Goal: Task Accomplishment & Management: Manage account settings

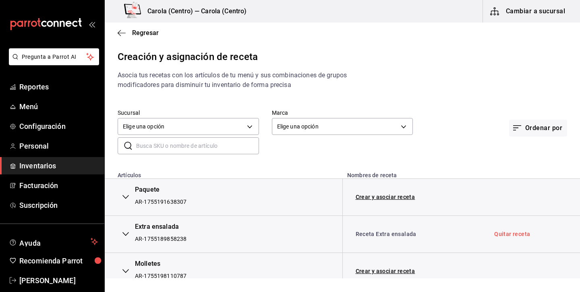
scroll to position [38, 0]
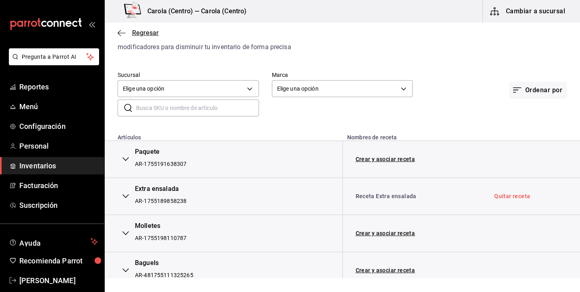
click at [124, 33] on icon "button" at bounding box center [122, 32] width 8 height 7
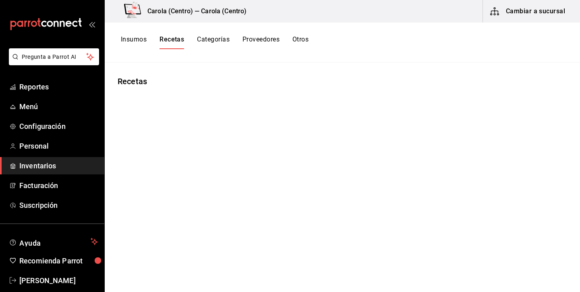
click at [141, 35] on div "Insumos Recetas Categorías Proveedores Otros" at bounding box center [342, 43] width 475 height 40
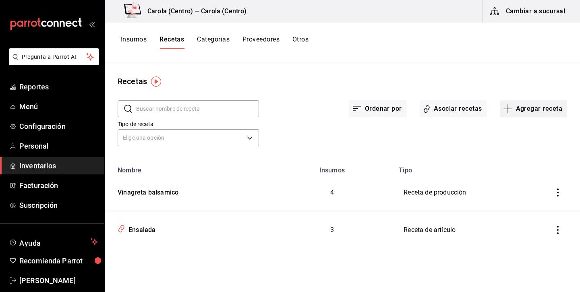
click at [543, 106] on button "Agregar receta" at bounding box center [533, 108] width 67 height 17
click at [525, 147] on li "Subreceta" at bounding box center [533, 152] width 81 height 21
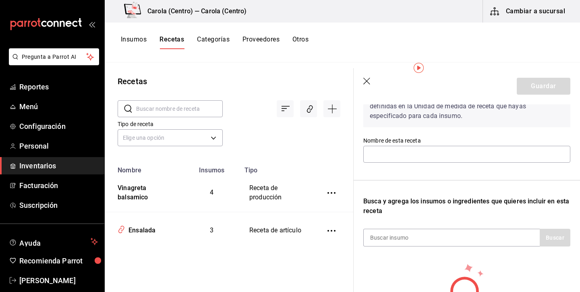
scroll to position [87, 0]
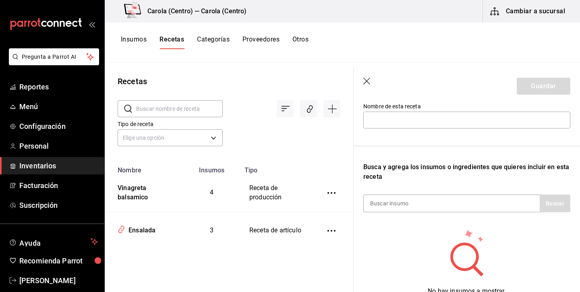
click at [365, 83] on icon "button" at bounding box center [366, 81] width 7 height 7
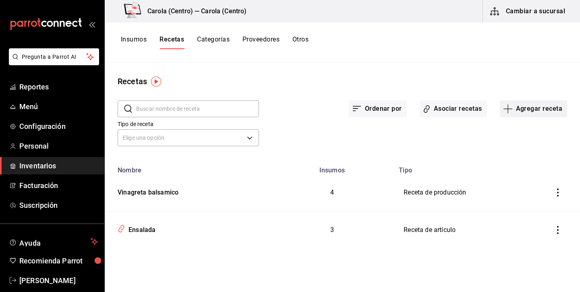
click at [519, 108] on button "Agregar receta" at bounding box center [533, 108] width 67 height 17
click at [511, 175] on span "Receta de producción" at bounding box center [534, 174] width 68 height 8
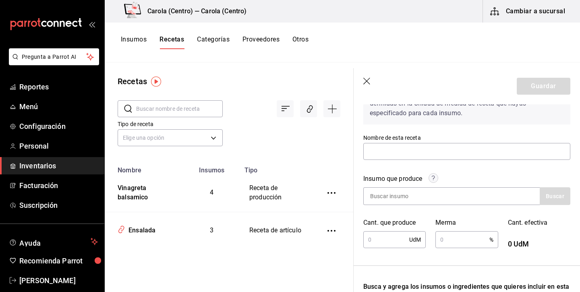
scroll to position [63, 0]
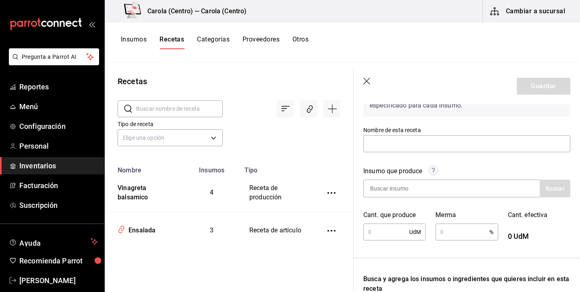
click at [367, 84] on icon "button" at bounding box center [367, 82] width 8 height 8
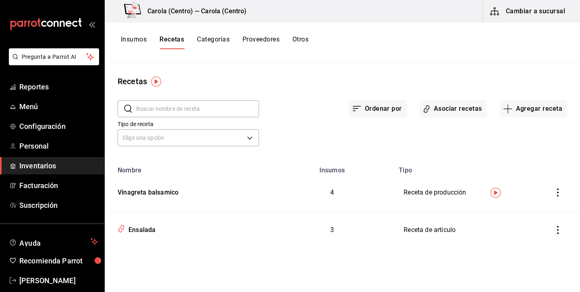
click at [139, 39] on button "Insumos" at bounding box center [134, 42] width 26 height 14
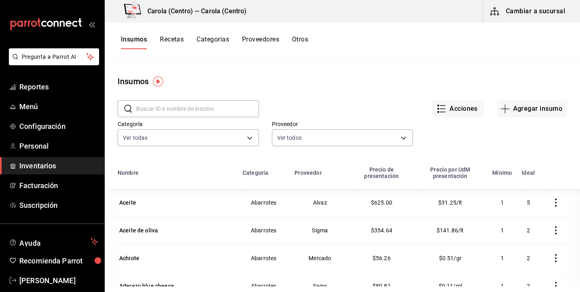
click at [213, 106] on input "text" at bounding box center [197, 109] width 123 height 16
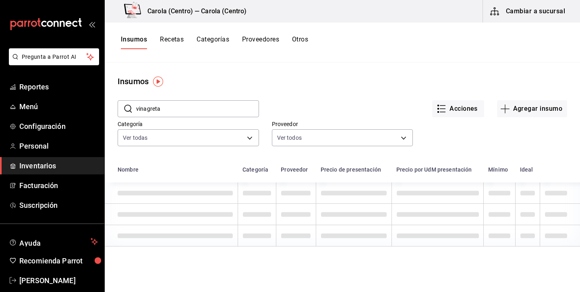
type input "vinagreta"
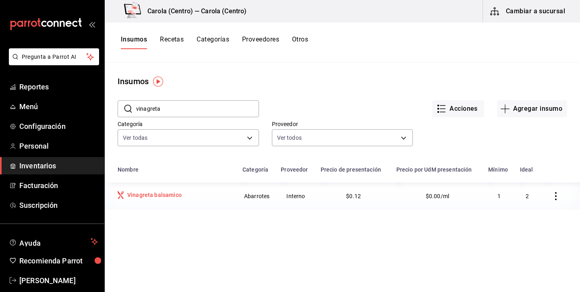
click at [169, 193] on div "Vinagreta balsamico" at bounding box center [154, 195] width 54 height 8
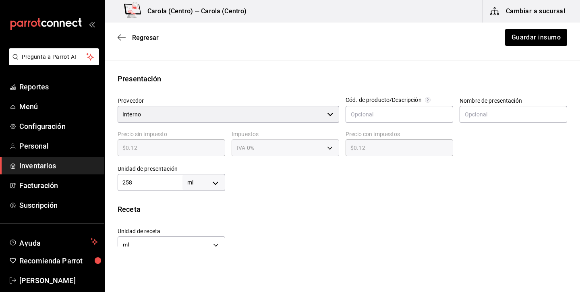
scroll to position [147, 0]
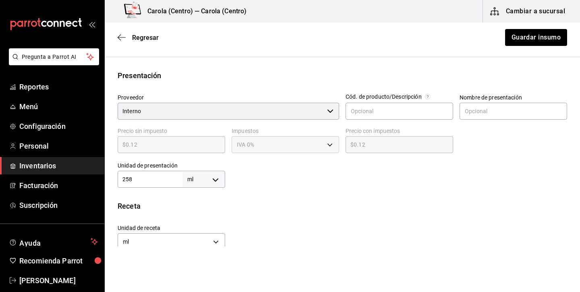
click at [156, 182] on input "258" at bounding box center [150, 179] width 65 height 10
type input "1"
type input "10"
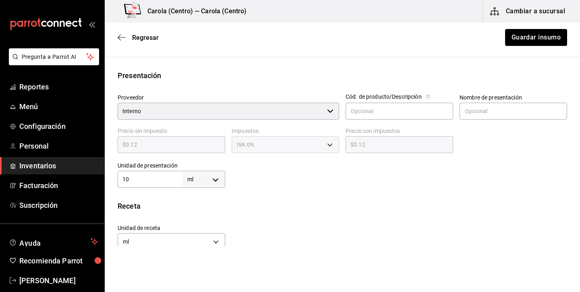
type input "10"
type input "100"
type input "1,000"
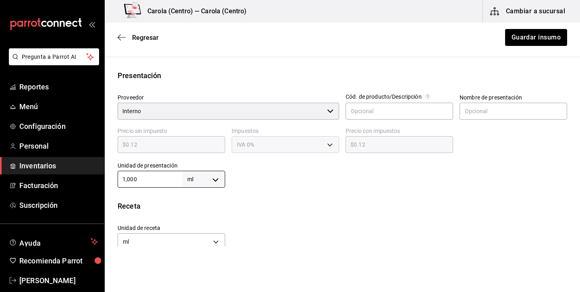
click at [304, 193] on div "Insumo IN-1755704679944 Nombre Vinagreta balsamico Categoría de inventario Abar…" at bounding box center [342, 125] width 475 height 415
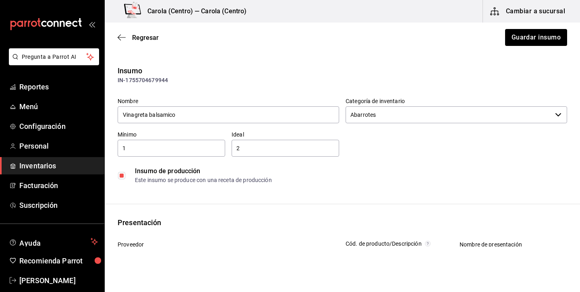
scroll to position [0, 0]
click at [147, 38] on span "Regresar" at bounding box center [145, 38] width 27 height 8
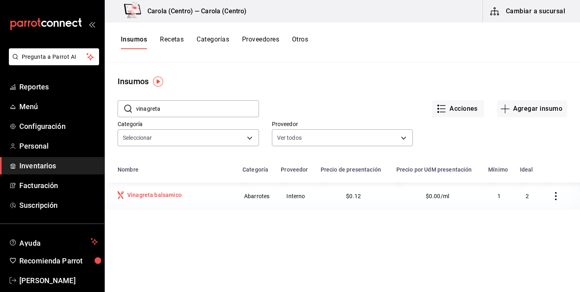
click at [174, 198] on div "Vinagreta balsamico" at bounding box center [154, 195] width 54 height 8
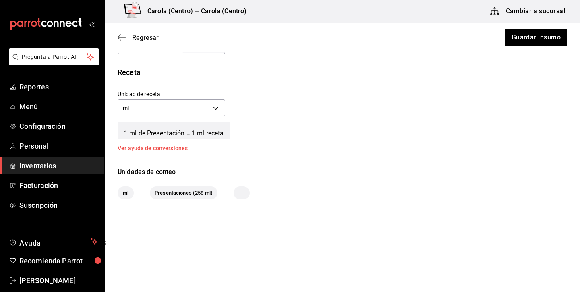
scroll to position [281, 0]
click at [176, 197] on div "Presentaciones (258 ml)" at bounding box center [184, 193] width 68 height 13
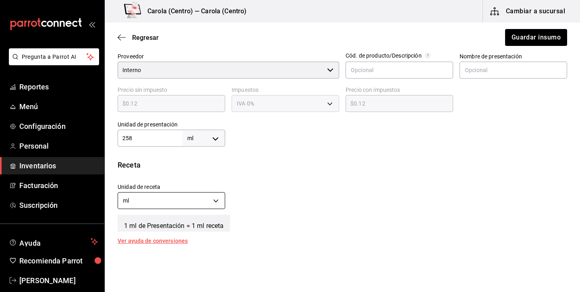
scroll to position [188, 0]
click at [273, 69] on input "Interno" at bounding box center [221, 70] width 206 height 17
click at [332, 71] on div at bounding box center [330, 71] width 6 height 0
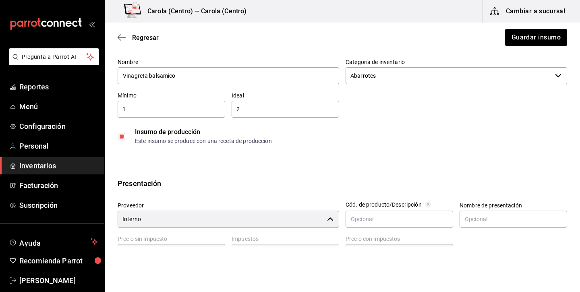
scroll to position [0, 0]
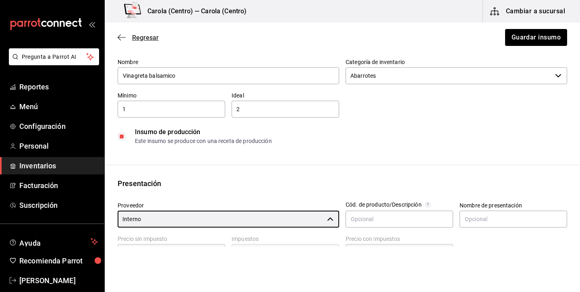
click at [149, 39] on span "Regresar" at bounding box center [145, 38] width 27 height 8
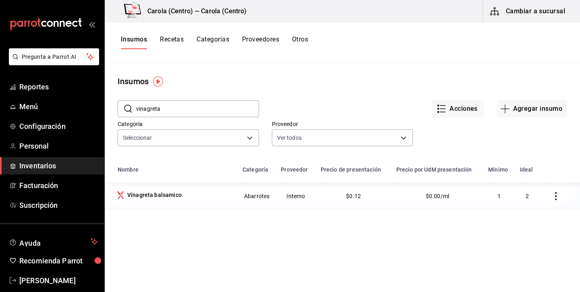
drag, startPoint x: 176, startPoint y: 39, endPoint x: 266, endPoint y: 94, distance: 105.9
click at [266, 94] on div "[PERSON_NAME] (Centro) — [PERSON_NAME] (Centro) Cambiar a sucursal Insumos Rece…" at bounding box center [342, 143] width 475 height 286
click at [537, 111] on button "Agregar insumo" at bounding box center [532, 108] width 70 height 17
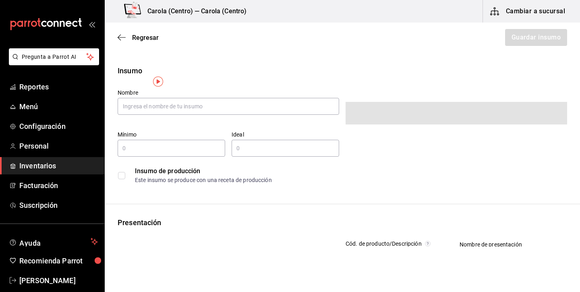
type input "$0.00"
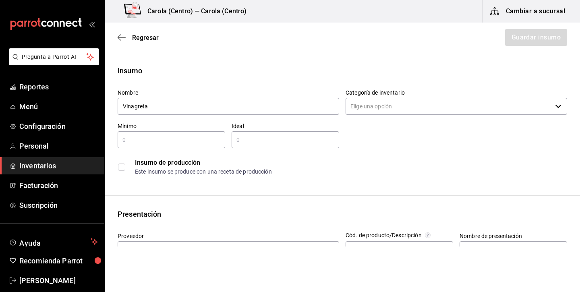
type input "Vinagreta"
click at [395, 104] on input "Categoría de inventario" at bounding box center [449, 106] width 206 height 17
click at [123, 167] on input "checkbox" at bounding box center [121, 167] width 7 height 7
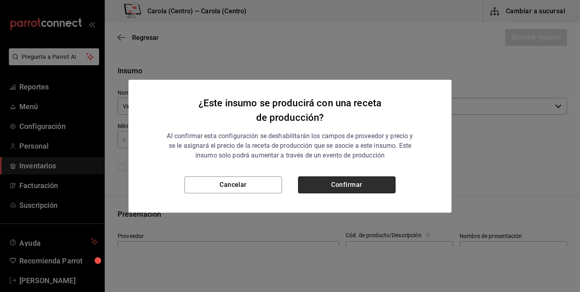
click at [338, 187] on button "Confirmar" at bounding box center [346, 184] width 97 height 17
checkbox input "true"
type input "$0.00"
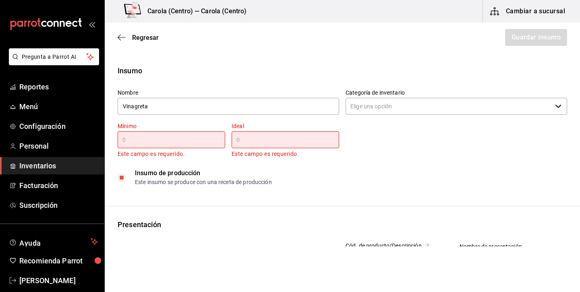
click at [185, 144] on input "text" at bounding box center [172, 140] width 108 height 10
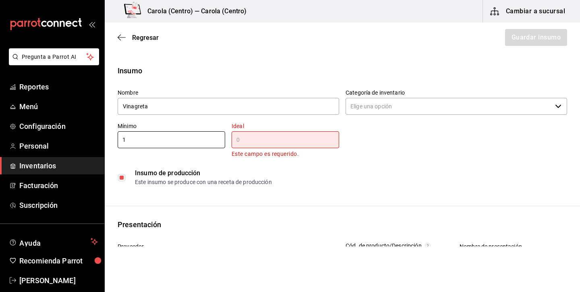
type input "1"
click at [283, 137] on input "text" at bounding box center [286, 140] width 108 height 10
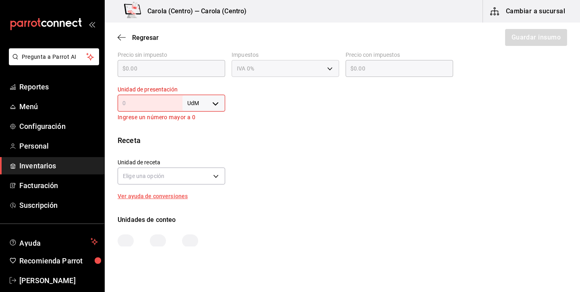
scroll to position [224, 0]
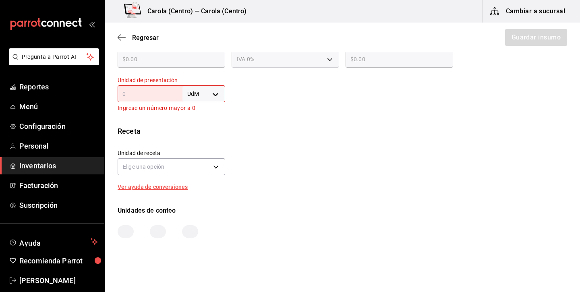
type input "2"
click at [170, 94] on input "text" at bounding box center [150, 94] width 65 height 10
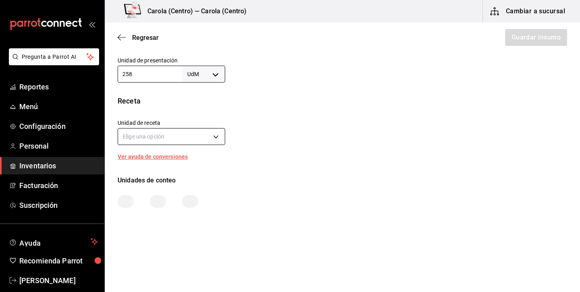
scroll to position [244, 0]
type input "258"
click at [172, 133] on body "Pregunta a Parrot AI Reportes Menú Configuración Personal Inventarios Facturaci…" at bounding box center [290, 123] width 580 height 247
click at [201, 74] on div at bounding box center [290, 146] width 580 height 292
click at [214, 73] on body "Pregunta a Parrot AI Reportes Menú Configuración Personal Inventarios Facturaci…" at bounding box center [290, 123] width 580 height 247
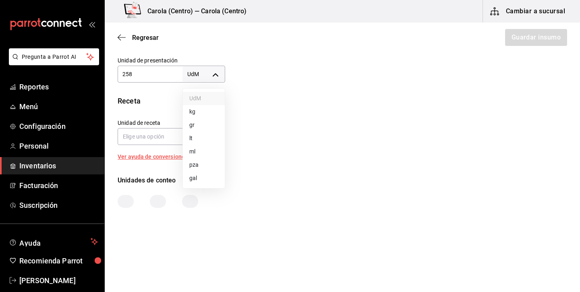
click at [200, 148] on li "ml" at bounding box center [204, 151] width 42 height 13
type input "MILLILITER"
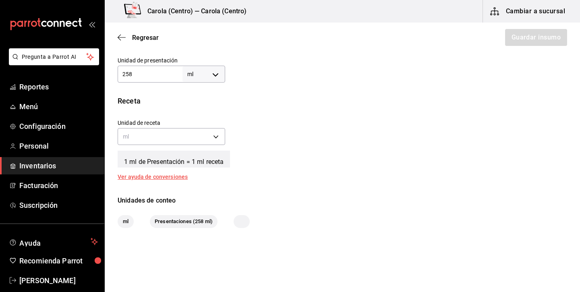
type input "MILLILITER"
type input "258"
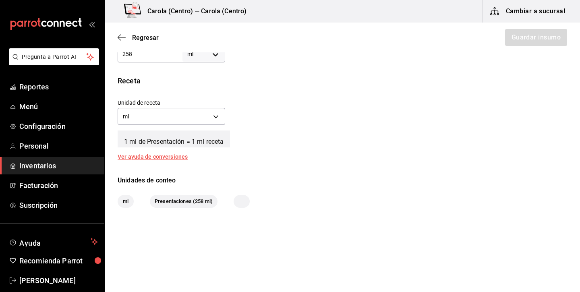
click at [195, 201] on span "Presentaciones (258 ml)" at bounding box center [184, 201] width 68 height 8
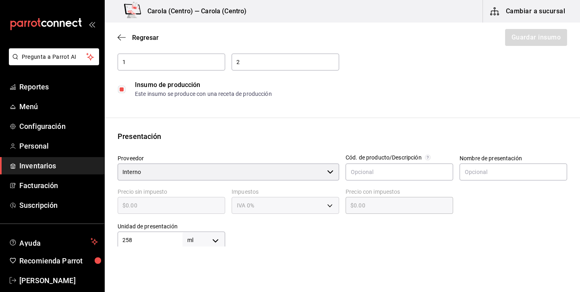
scroll to position [75, 0]
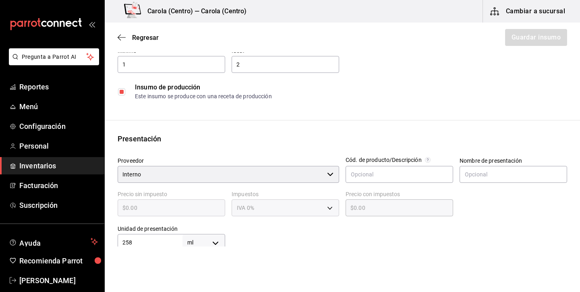
click at [210, 214] on div "$0.00 ​" at bounding box center [172, 207] width 108 height 17
click at [261, 211] on div "IVA 0%" at bounding box center [286, 207] width 108 height 17
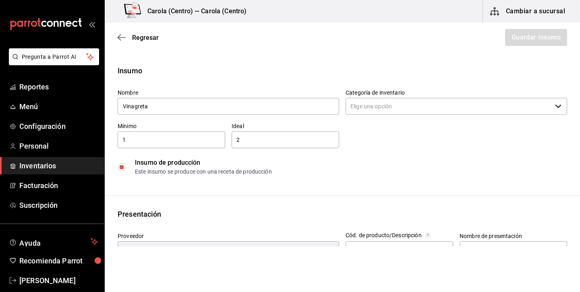
scroll to position [0, 0]
click at [373, 107] on input "Categoría de inventario" at bounding box center [449, 106] width 206 height 17
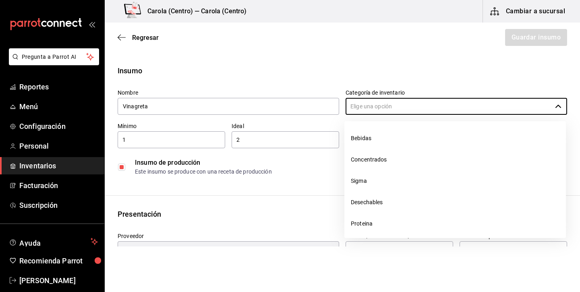
click at [281, 80] on div "Insumo Nombre Vinagreta Categoría de inventario ​ Mínimo 1 ​ Ideal 2 ​ Insumo d…" at bounding box center [342, 122] width 475 height 114
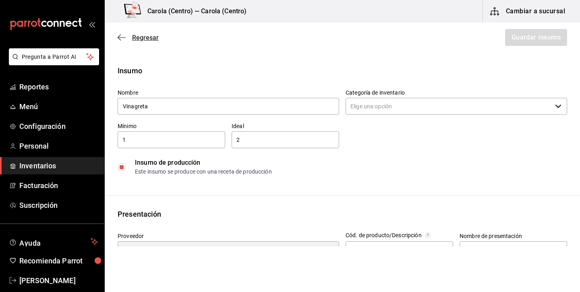
click at [127, 36] on span "Regresar" at bounding box center [138, 38] width 41 height 8
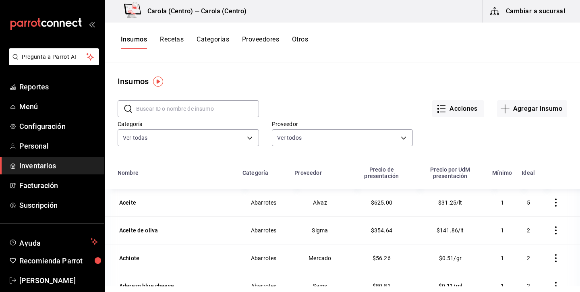
click at [171, 39] on button "Recetas" at bounding box center [172, 42] width 24 height 14
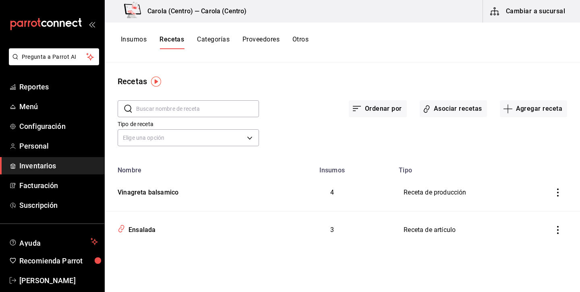
click at [554, 195] on icon "inventoriesTable" at bounding box center [558, 193] width 8 height 8
click at [456, 193] on div at bounding box center [290, 146] width 580 height 292
click at [446, 192] on td "Receta de producción" at bounding box center [466, 192] width 145 height 37
click at [556, 193] on icon "inventoriesTable" at bounding box center [558, 193] width 8 height 8
click at [533, 181] on span "Duplicar" at bounding box center [526, 181] width 35 height 10
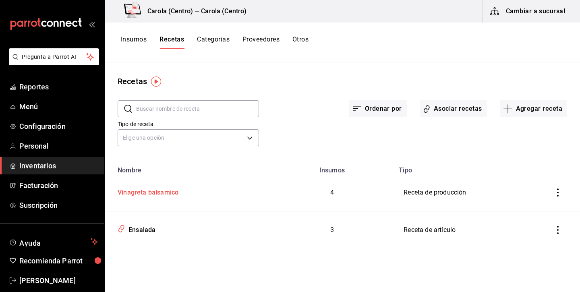
click at [223, 196] on div "Vinagreta balsamico" at bounding box center [187, 191] width 146 height 12
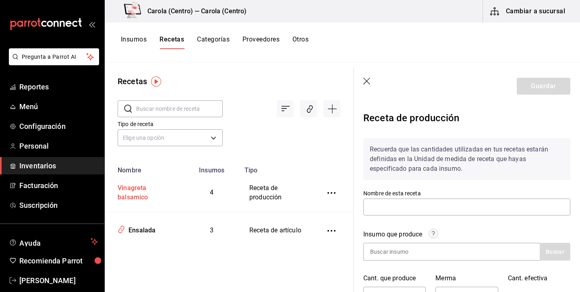
type input "Vinagreta balsamico"
type input "258"
type input "5"
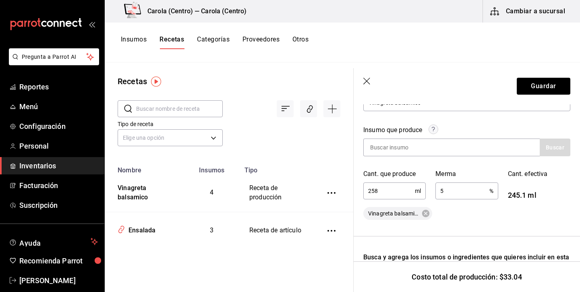
scroll to position [93, 0]
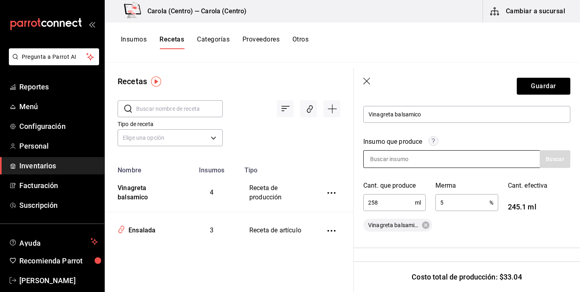
click at [411, 156] on input at bounding box center [404, 159] width 81 height 17
type input "Vinagreta"
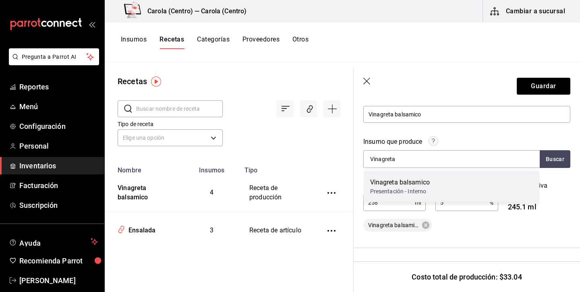
click at [413, 189] on div "Presentación - Interno" at bounding box center [400, 191] width 60 height 8
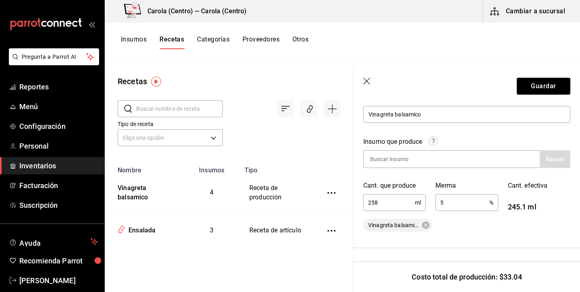
click at [423, 178] on div "Cant. que produce 258 ml ​" at bounding box center [390, 191] width 72 height 41
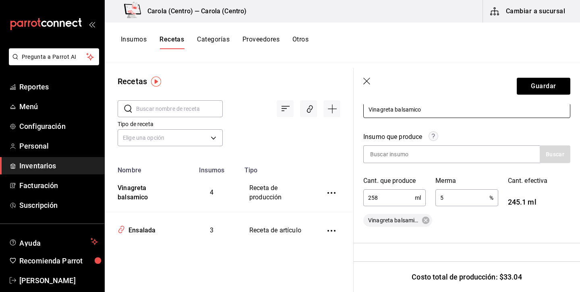
scroll to position [100, 0]
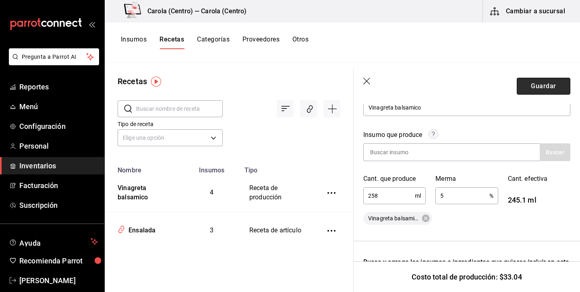
click at [542, 88] on button "Guardar" at bounding box center [544, 86] width 54 height 17
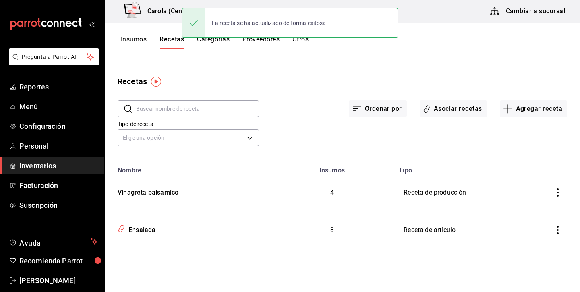
click at [138, 37] on button "Insumos" at bounding box center [134, 42] width 26 height 14
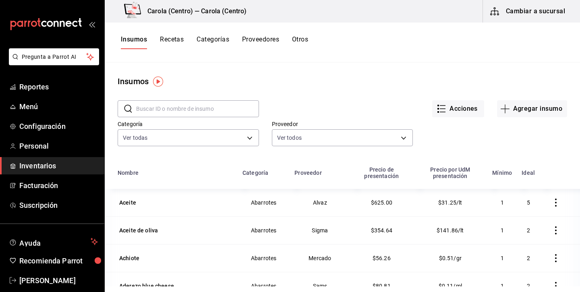
click at [213, 110] on input "text" at bounding box center [197, 109] width 123 height 16
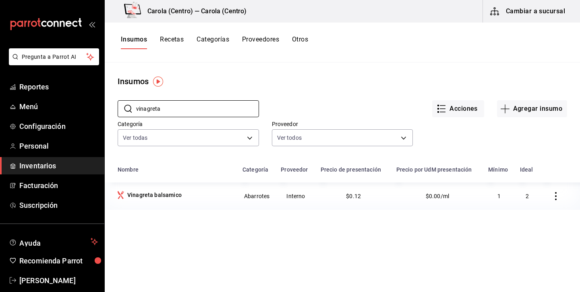
type input "vinagreta"
click at [556, 199] on icon "button" at bounding box center [556, 196] width 2 height 8
click at [537, 200] on span "Eliminar" at bounding box center [524, 196] width 35 height 10
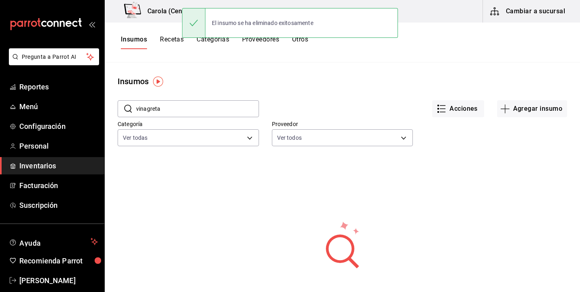
click at [175, 40] on button "Recetas" at bounding box center [172, 42] width 24 height 14
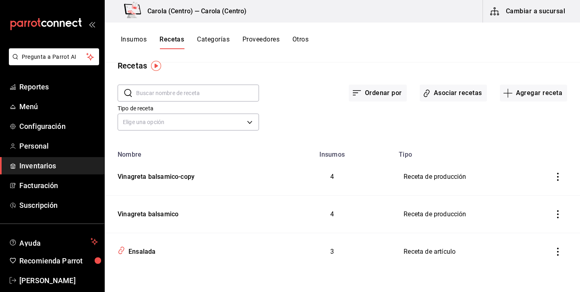
scroll to position [16, 0]
click at [559, 178] on icon "inventoriesTable" at bounding box center [558, 177] width 8 height 8
click at [419, 187] on div at bounding box center [290, 146] width 580 height 292
click at [192, 174] on div "Vinagreta balsamico-copy" at bounding box center [154, 175] width 80 height 12
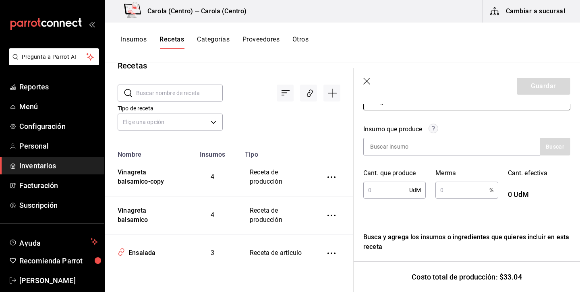
scroll to position [68, 0]
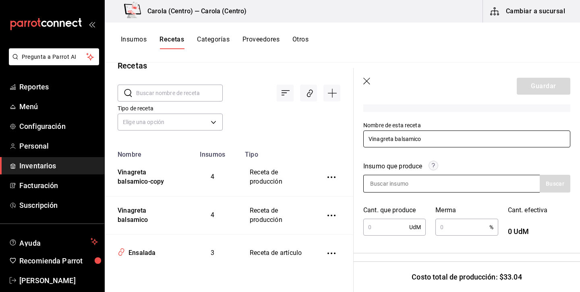
type input "Vinagreta balsamico"
click at [426, 182] on input at bounding box center [404, 183] width 81 height 17
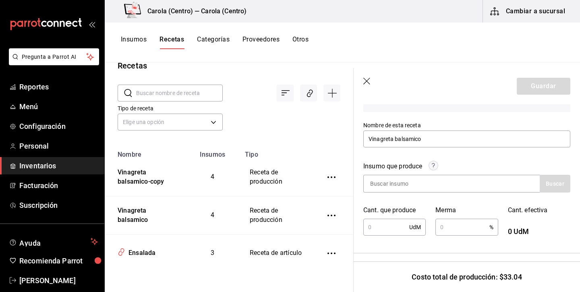
click at [368, 80] on icon "button" at bounding box center [366, 81] width 7 height 7
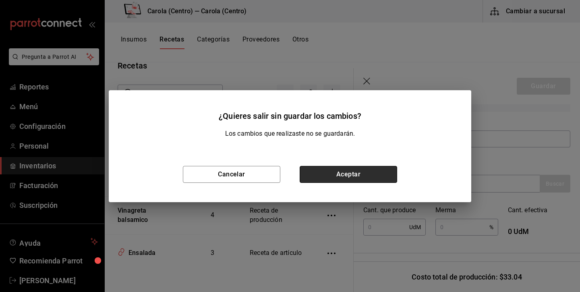
click at [359, 180] on button "Aceptar" at bounding box center [348, 174] width 97 height 17
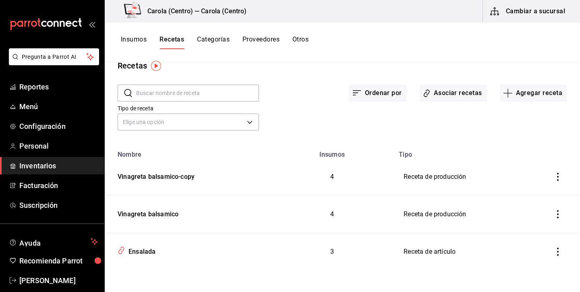
click at [556, 174] on icon "inventoriesTable" at bounding box center [558, 177] width 8 height 8
click at [516, 189] on icon "button" at bounding box center [512, 188] width 10 height 10
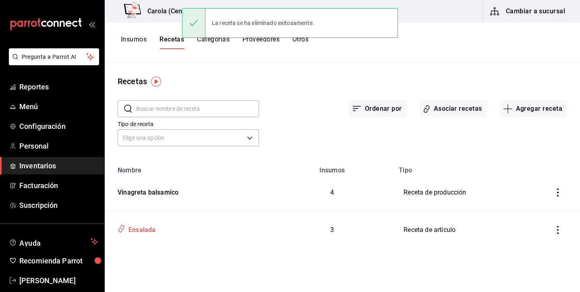
click at [147, 227] on div "Ensalada" at bounding box center [140, 228] width 30 height 12
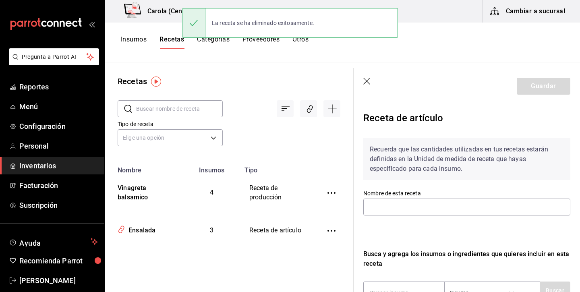
type input "Ensalada"
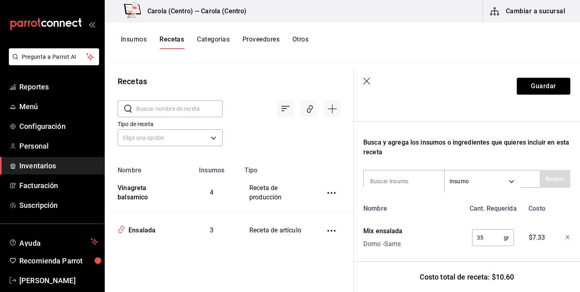
scroll to position [110, 0]
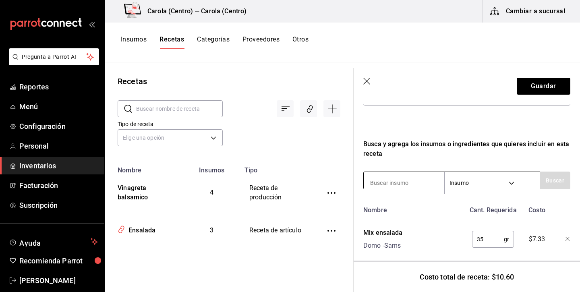
click at [492, 180] on body "Pregunta a Parrot AI Reportes Menú Configuración Personal Inventarios Facturaci…" at bounding box center [290, 143] width 580 height 286
click at [482, 212] on li "Sub Receta" at bounding box center [482, 210] width 75 height 13
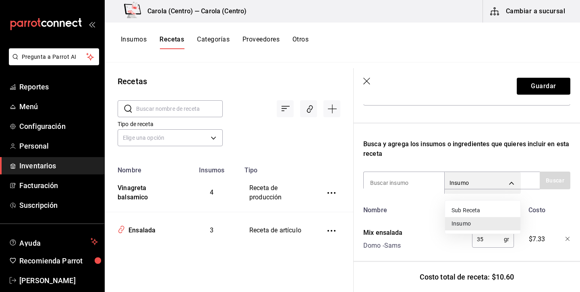
type input "SUBRECIPE"
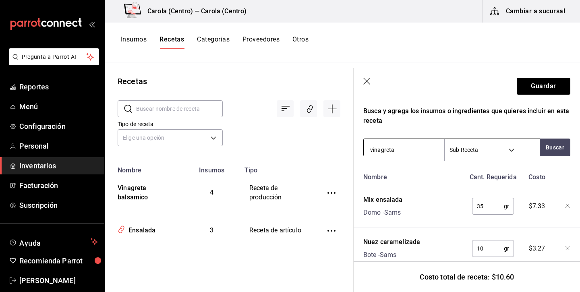
scroll to position [141, 0]
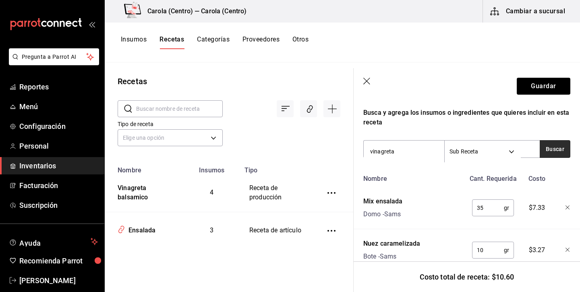
type input "vinagreta"
click at [557, 149] on button "Buscar" at bounding box center [555, 149] width 31 height 18
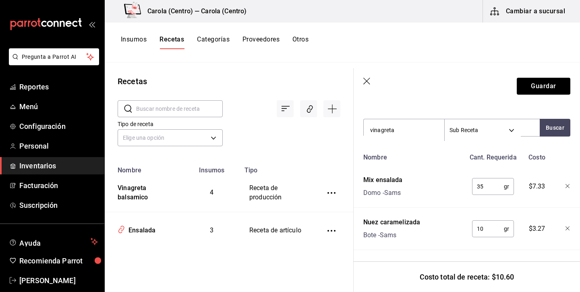
scroll to position [0, 0]
click at [438, 130] on input "vinagreta" at bounding box center [404, 130] width 81 height 17
click at [431, 131] on input "vinagreta" at bounding box center [404, 130] width 81 height 17
click at [399, 130] on input "vinagreta" at bounding box center [404, 130] width 81 height 17
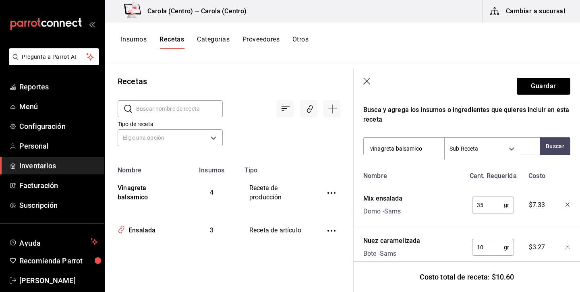
scroll to position [145, 0]
type input "vinagreta balsamico"
click at [366, 83] on icon "button" at bounding box center [367, 82] width 8 height 8
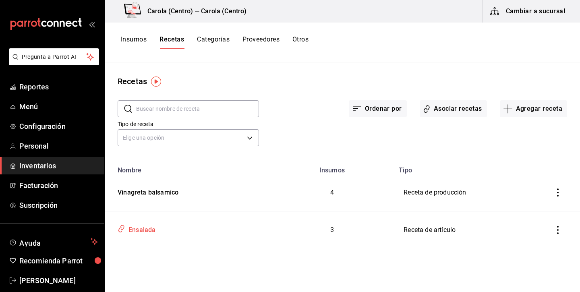
click at [151, 229] on div "Ensalada" at bounding box center [140, 228] width 30 height 12
type input "Ensalada"
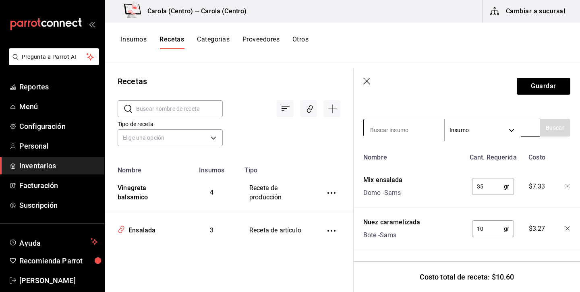
click at [491, 140] on body "Pregunta a Parrot AI Reportes Menú Configuración Personal Inventarios Facturaci…" at bounding box center [290, 143] width 580 height 286
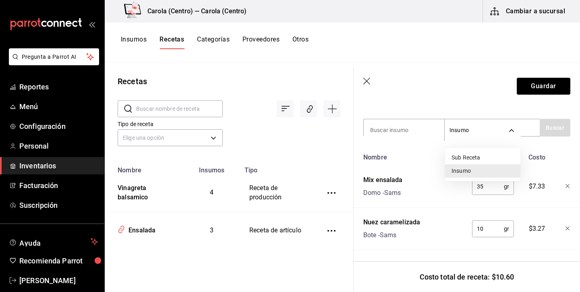
click at [481, 156] on li "Sub Receta" at bounding box center [482, 157] width 75 height 13
type input "SUBRECIPE"
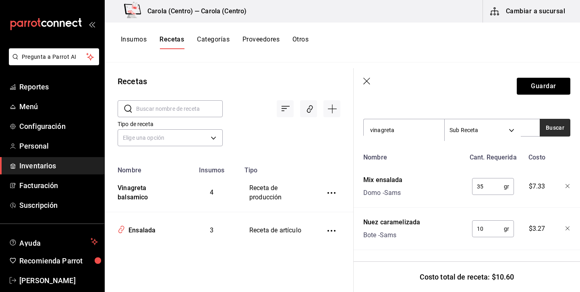
type input "vinagreta"
click at [549, 126] on button "Buscar" at bounding box center [555, 128] width 31 height 18
click at [562, 127] on button "Buscar" at bounding box center [555, 128] width 31 height 18
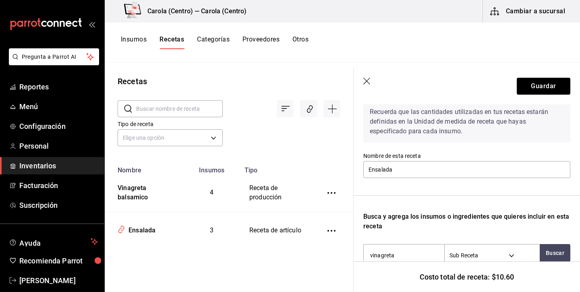
scroll to position [34, 0]
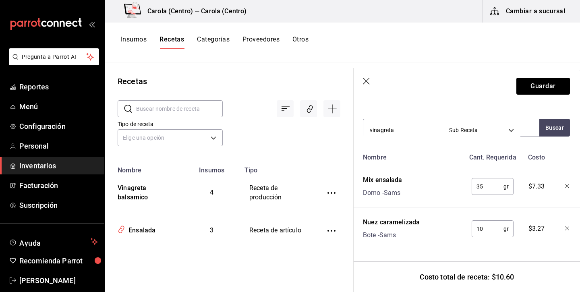
click at [368, 80] on icon "button" at bounding box center [367, 82] width 8 height 8
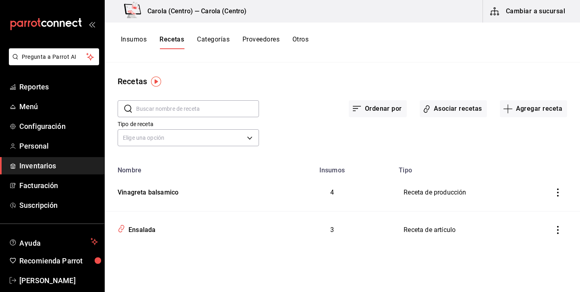
click at [559, 191] on icon "inventoriesTable" at bounding box center [558, 193] width 8 height 8
click at [193, 177] on div at bounding box center [290, 146] width 580 height 292
click at [134, 39] on button "Insumos" at bounding box center [134, 42] width 26 height 14
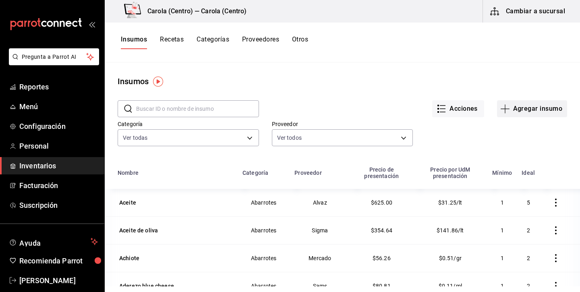
click at [516, 112] on button "Agregar insumo" at bounding box center [532, 108] width 70 height 17
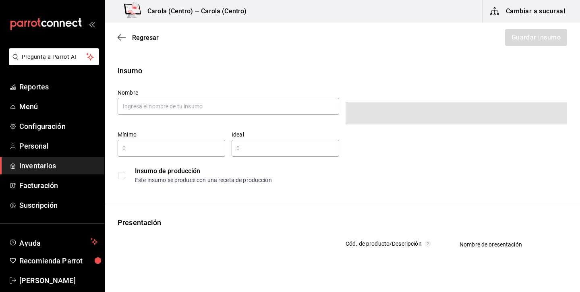
type input "$0.00"
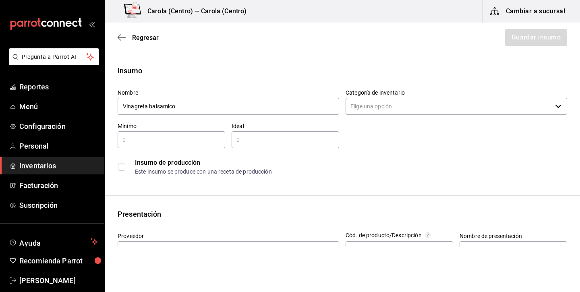
type input "Vinagreta balsamico"
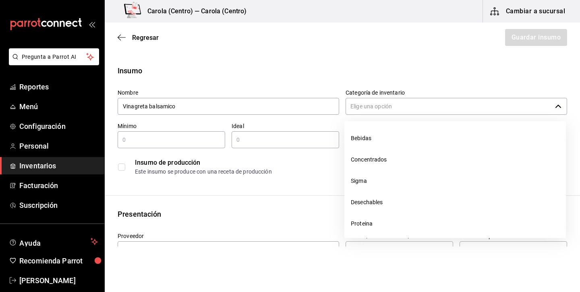
click at [440, 107] on input "Categoría de inventario" at bounding box center [449, 106] width 206 height 17
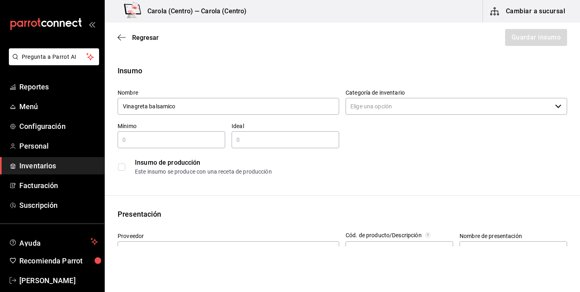
click at [122, 169] on input "checkbox" at bounding box center [121, 167] width 7 height 7
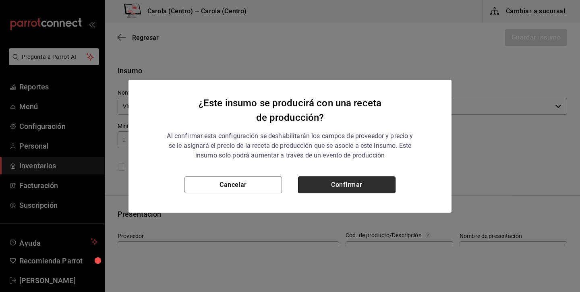
click at [359, 180] on button "Confirmar" at bounding box center [346, 184] width 97 height 17
checkbox input "true"
type input "$0.00"
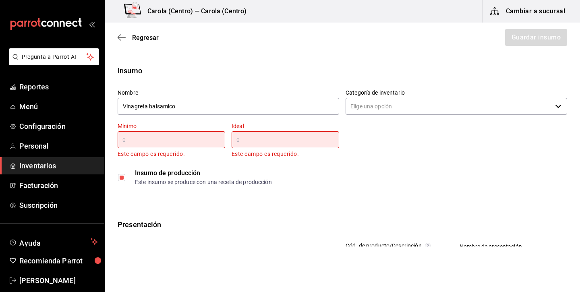
click at [166, 147] on div "​" at bounding box center [172, 139] width 108 height 17
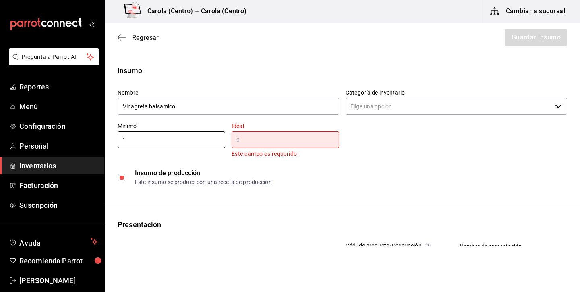
type input "1"
click at [254, 138] on input "text" at bounding box center [286, 140] width 108 height 10
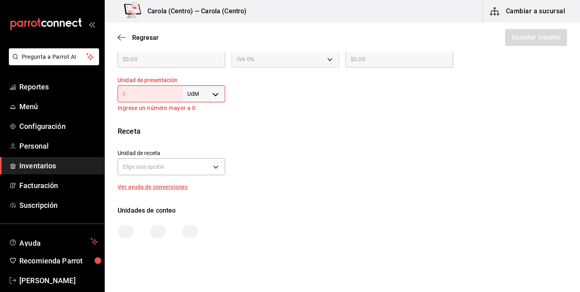
scroll to position [233, 0]
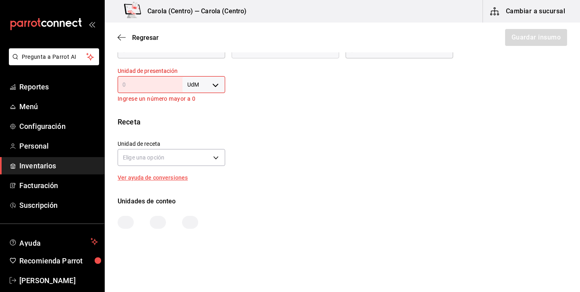
type input "2"
click at [220, 82] on body "Pregunta a Parrot AI Reportes Menú Configuración Personal Inventarios Facturaci…" at bounding box center [290, 123] width 580 height 247
click at [198, 149] on li "lt" at bounding box center [204, 148] width 42 height 13
type input "LITER"
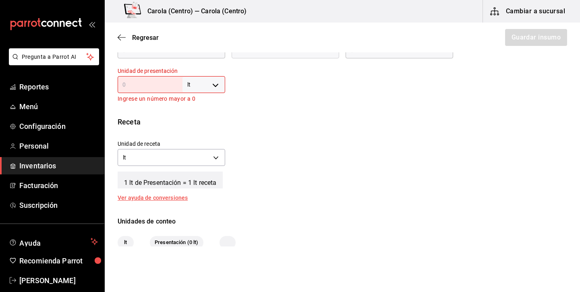
click at [167, 85] on input "text" at bounding box center [150, 85] width 65 height 10
click at [216, 80] on body "Pregunta a Parrot AI Reportes Menú Configuración Personal Inventarios Facturaci…" at bounding box center [290, 123] width 580 height 247
click at [209, 158] on li "ml" at bounding box center [204, 162] width 42 height 13
type input "MILLILITER"
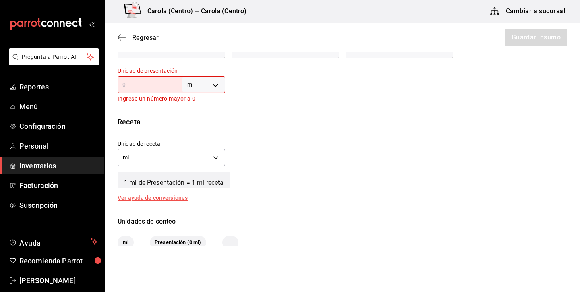
click at [170, 76] on div "ml MILLILITER ​" at bounding box center [172, 84] width 108 height 17
type input "2"
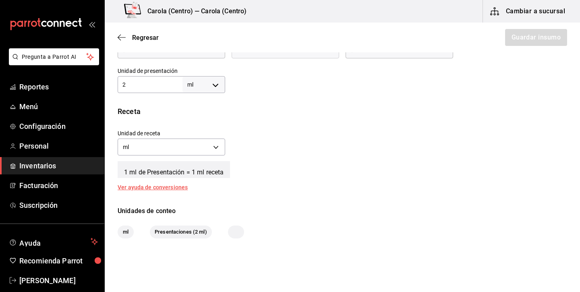
type input "25"
type input "258"
type input "25"
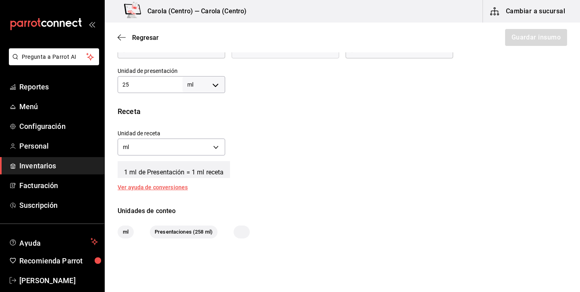
type input "25"
type input "2"
type input "25"
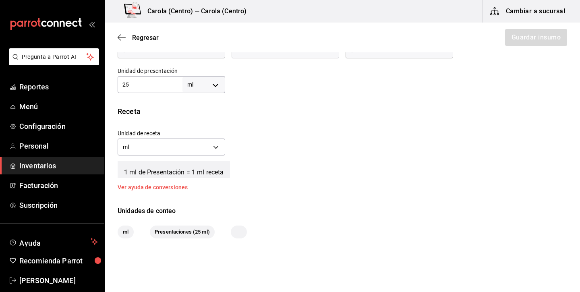
type input "258"
click at [194, 120] on div "Receta Unidad de receta ml MILLILITER Factor de conversión 258 ​ 1 ml de Presen…" at bounding box center [342, 148] width 475 height 84
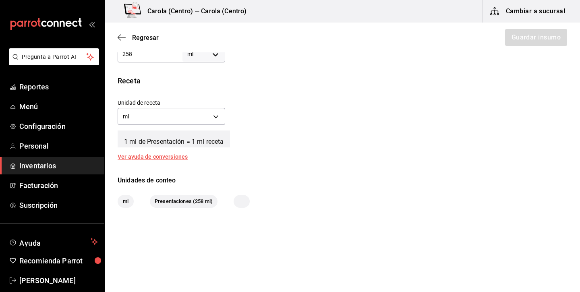
scroll to position [0, 0]
click at [275, 102] on div "Unidad de receta ml MILLILITER Factor de conversión 258 ​" at bounding box center [339, 110] width 456 height 35
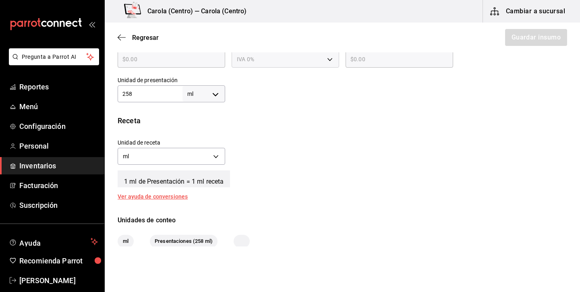
scroll to position [222, 0]
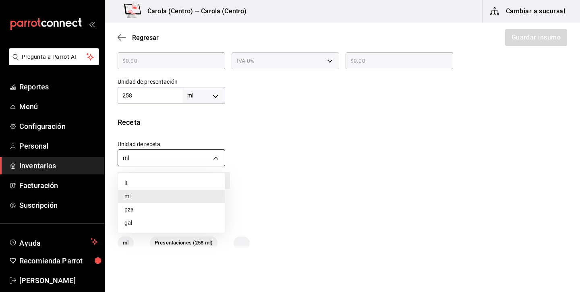
click at [207, 155] on body "Pregunta a Parrot AI Reportes Menú Configuración Personal Inventarios Facturaci…" at bounding box center [290, 123] width 580 height 247
click at [159, 195] on li "ml" at bounding box center [171, 196] width 107 height 13
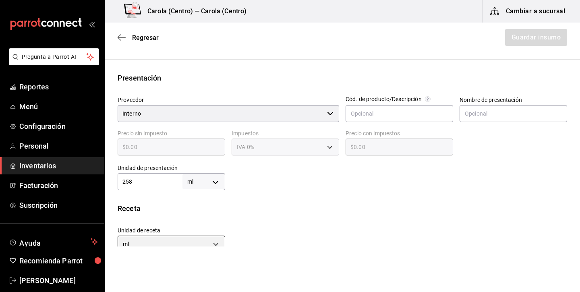
scroll to position [141, 0]
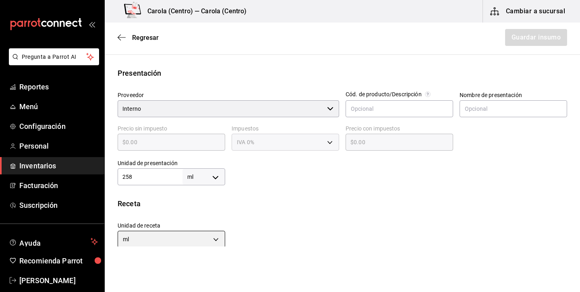
click at [334, 107] on div "Interno ​" at bounding box center [229, 108] width 222 height 17
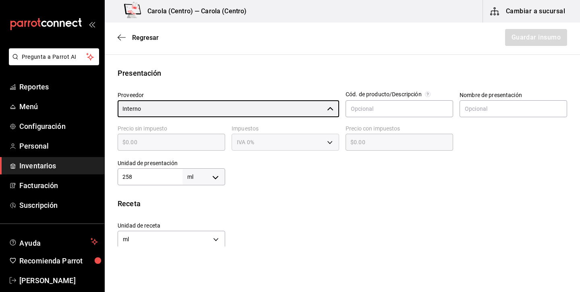
click at [366, 71] on div "Presentación" at bounding box center [343, 73] width 450 height 11
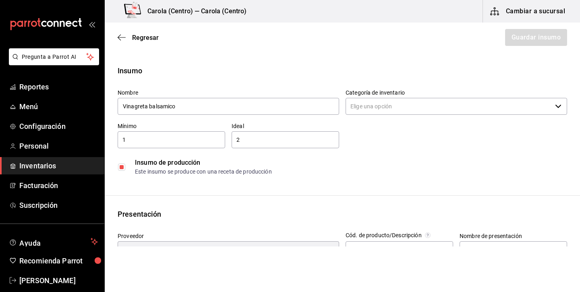
scroll to position [0, 0]
click at [305, 107] on input "Vinagreta balsamico" at bounding box center [229, 106] width 222 height 17
type input "Vinagreta balsamica"
click at [404, 163] on div "Insumo de producción" at bounding box center [351, 163] width 432 height 10
click at [551, 39] on div "Regresar Guardar insumo" at bounding box center [342, 38] width 475 height 30
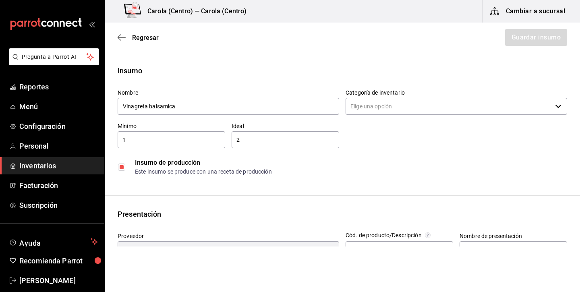
click at [461, 103] on input "Categoría de inventario" at bounding box center [449, 106] width 206 height 17
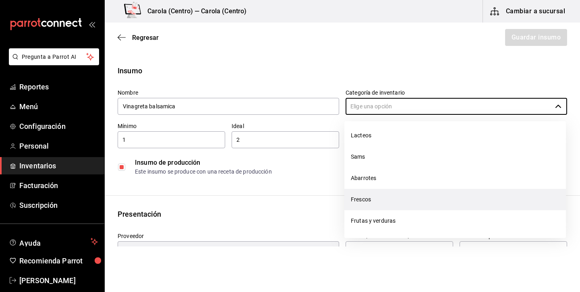
scroll to position [110, 0]
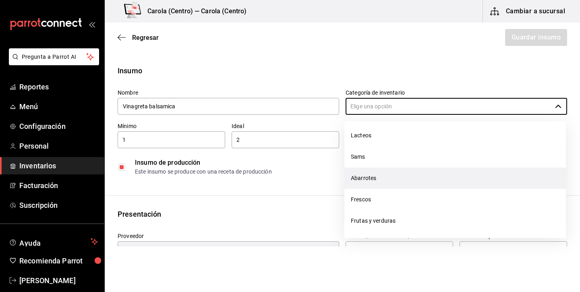
click at [382, 178] on li "Abarrotes" at bounding box center [455, 178] width 222 height 21
type input "Abarrotes"
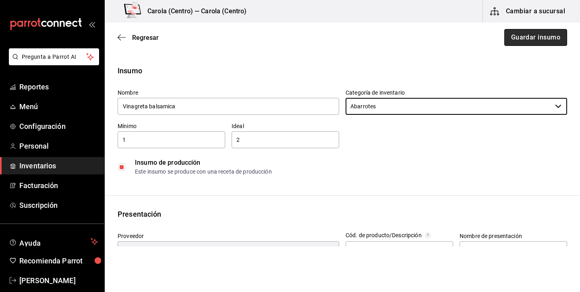
click at [525, 35] on button "Guardar insumo" at bounding box center [535, 37] width 63 height 17
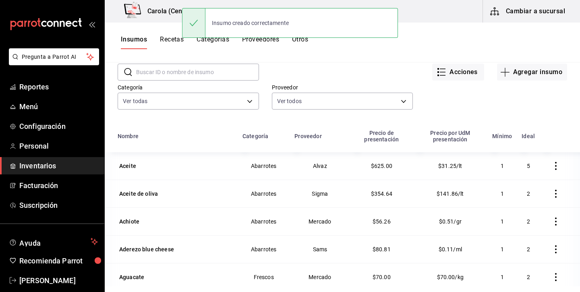
scroll to position [37, 0]
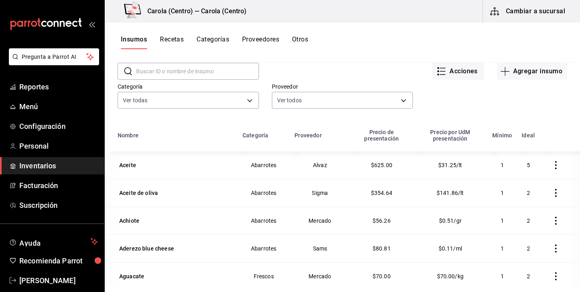
click at [181, 68] on input "text" at bounding box center [197, 71] width 123 height 16
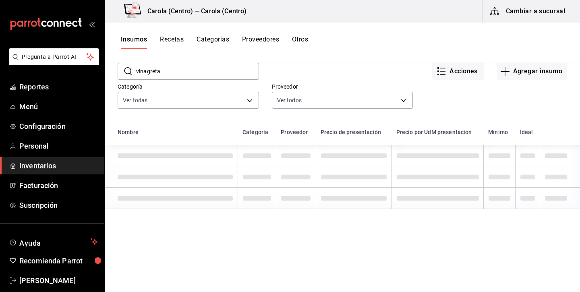
type input "vinagreta"
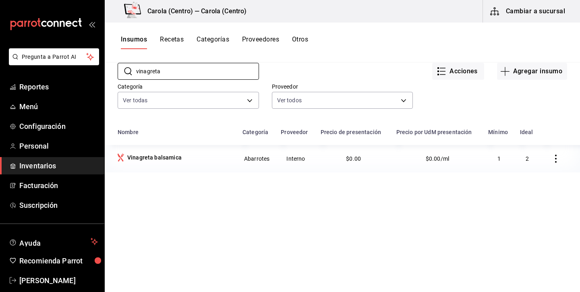
click at [169, 38] on button "Recetas" at bounding box center [172, 42] width 24 height 14
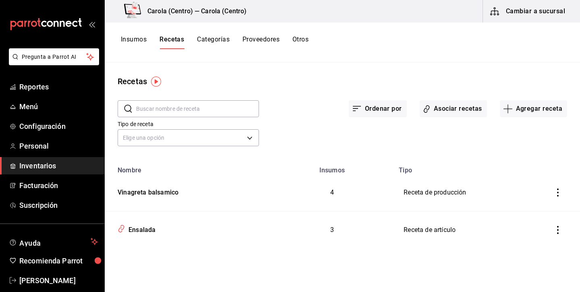
click at [452, 195] on td "Receta de producción" at bounding box center [466, 192] width 145 height 37
click at [170, 193] on div "Vinagreta balsamico" at bounding box center [146, 191] width 64 height 12
type input "Vinagreta balsamico"
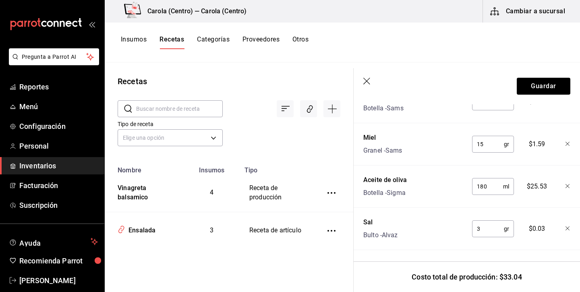
click at [363, 77] on header "Guardar" at bounding box center [467, 86] width 226 height 36
click at [365, 80] on icon "button" at bounding box center [367, 82] width 8 height 8
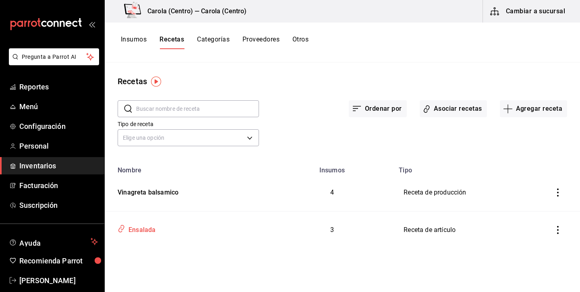
click at [136, 229] on div "Ensalada" at bounding box center [140, 228] width 30 height 12
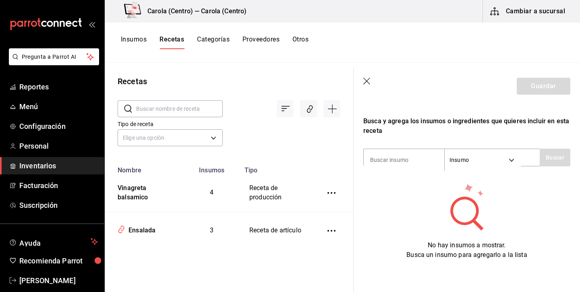
scroll to position [133, 0]
click at [366, 81] on icon "button" at bounding box center [367, 82] width 8 height 8
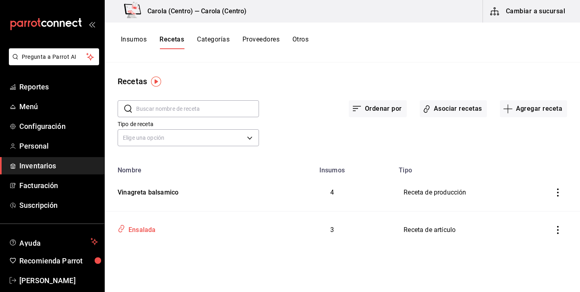
click at [147, 231] on div "Ensalada" at bounding box center [140, 228] width 30 height 12
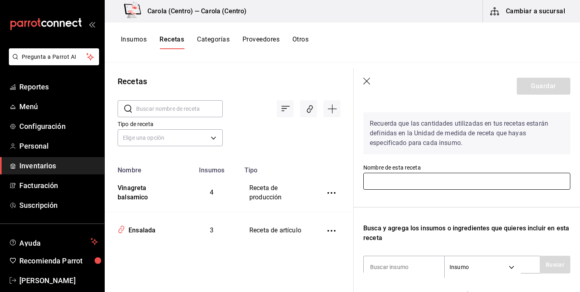
scroll to position [4, 0]
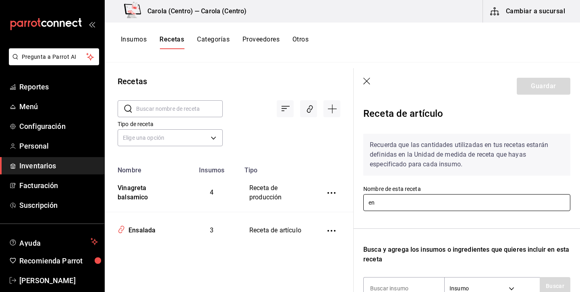
type input "Ensalada"
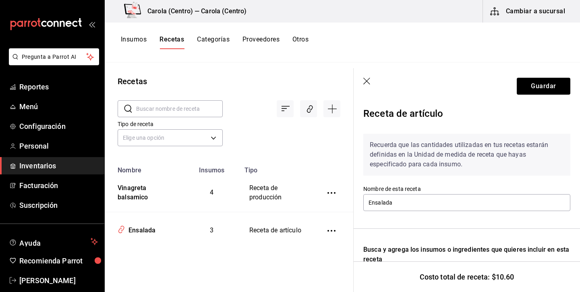
click at [365, 81] on icon "button" at bounding box center [367, 82] width 8 height 8
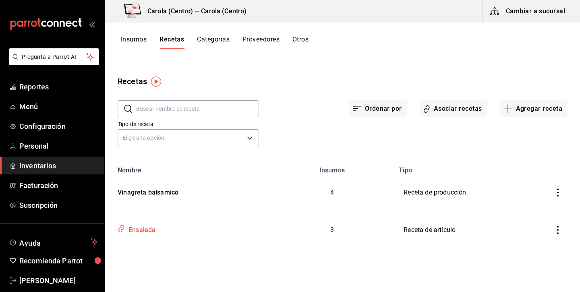
click at [158, 227] on div "Ensalada" at bounding box center [187, 228] width 146 height 15
type input "Ensalada"
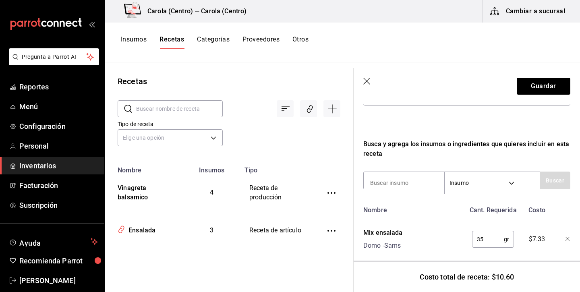
scroll to position [66, 0]
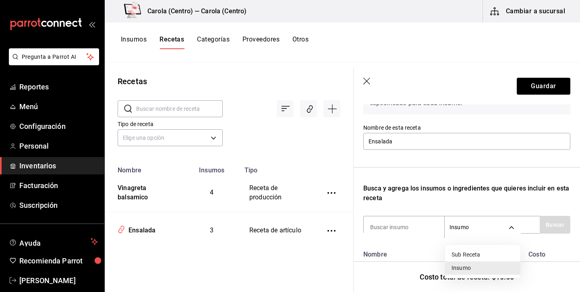
click at [456, 226] on body "Pregunta a Parrot AI Reportes Menú Configuración Personal Inventarios Facturaci…" at bounding box center [290, 143] width 580 height 286
click at [411, 230] on div at bounding box center [290, 146] width 580 height 292
click at [407, 224] on div at bounding box center [290, 146] width 580 height 292
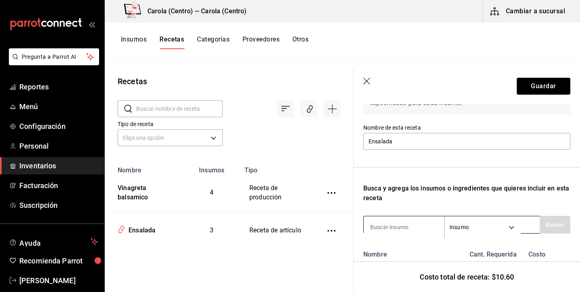
type input "b"
type input "vinagreta"
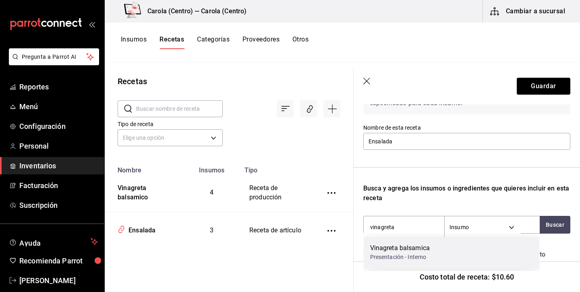
click at [417, 258] on div "Presentación - Interno" at bounding box center [400, 257] width 60 height 8
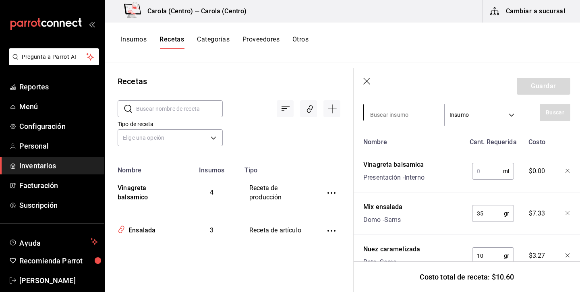
scroll to position [189, 0]
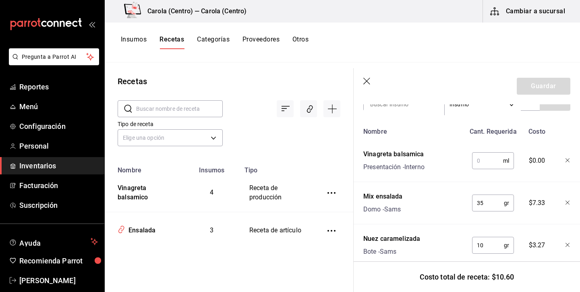
click at [496, 163] on input "text" at bounding box center [487, 161] width 31 height 16
type input "2"
type input "258"
click at [367, 78] on icon "button" at bounding box center [367, 82] width 8 height 8
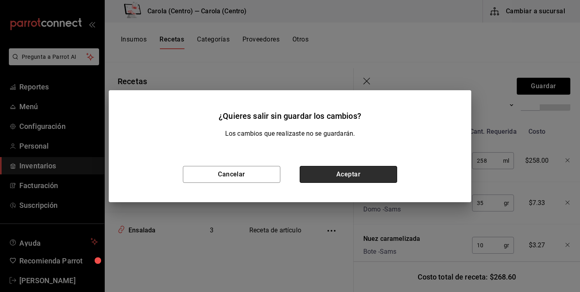
click at [346, 177] on button "Aceptar" at bounding box center [348, 174] width 97 height 17
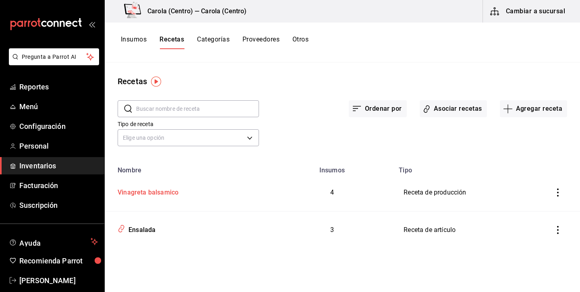
click at [160, 194] on div "Vinagreta balsamico" at bounding box center [146, 191] width 64 height 12
type input "Vinagreta balsamico"
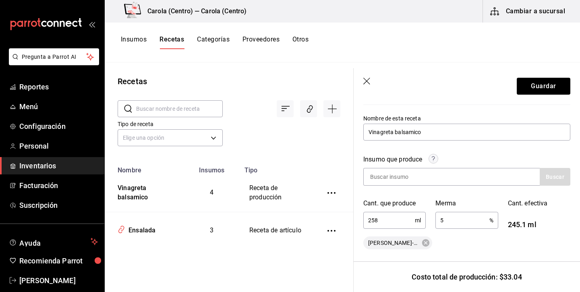
scroll to position [106, 0]
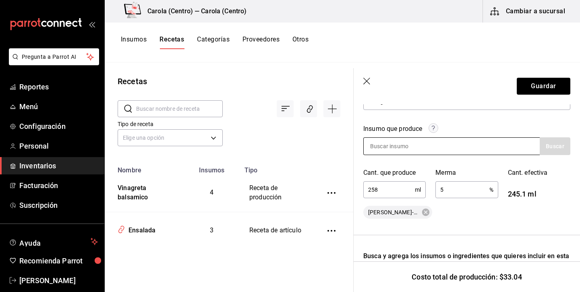
click at [401, 143] on input at bounding box center [404, 146] width 81 height 17
type input "vinagreta"
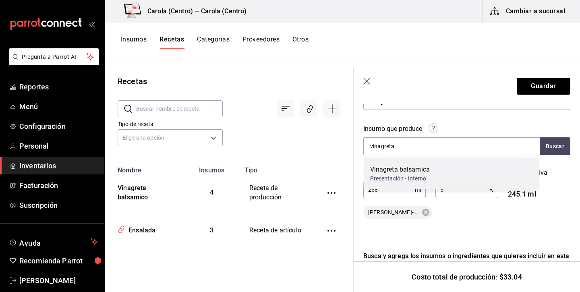
click at [390, 169] on div "Vinagreta balsamica" at bounding box center [400, 170] width 60 height 10
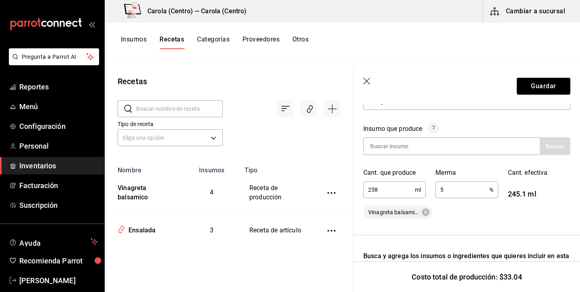
click at [574, 83] on header "Guardar" at bounding box center [467, 86] width 226 height 36
click at [564, 83] on button "Guardar" at bounding box center [544, 86] width 54 height 17
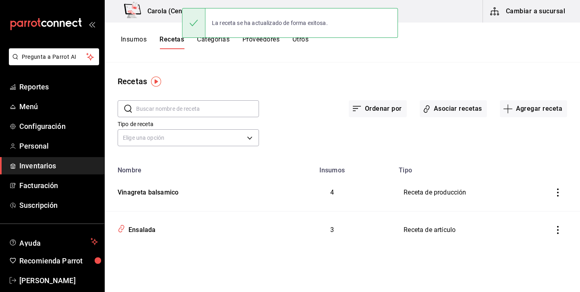
click at [139, 37] on button "Insumos" at bounding box center [134, 42] width 26 height 14
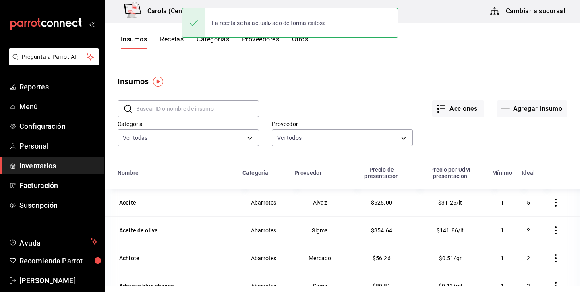
click at [204, 112] on input "text" at bounding box center [197, 109] width 123 height 16
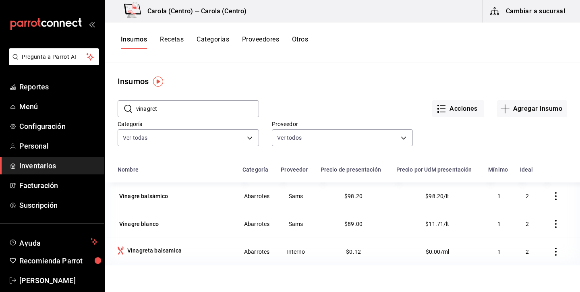
type input "vinagreta"
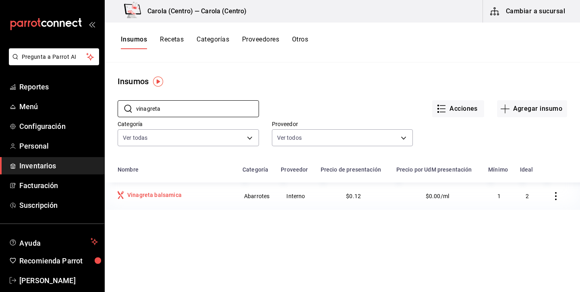
click at [166, 197] on div "Vinagreta balsamica" at bounding box center [154, 195] width 54 height 8
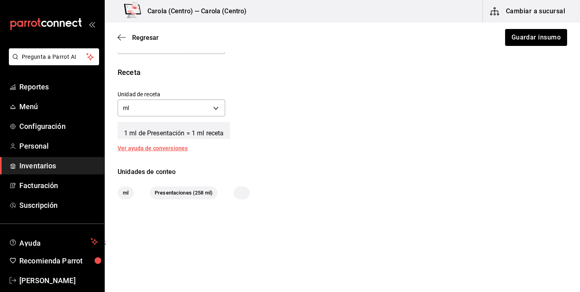
scroll to position [232, 0]
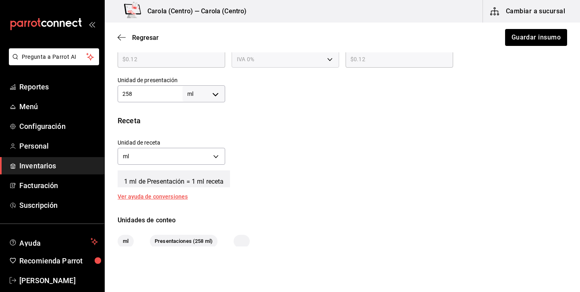
click at [164, 94] on input "258" at bounding box center [150, 94] width 65 height 10
type input "25"
type input "2"
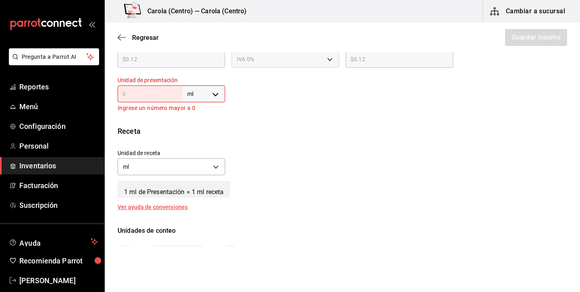
type input "1"
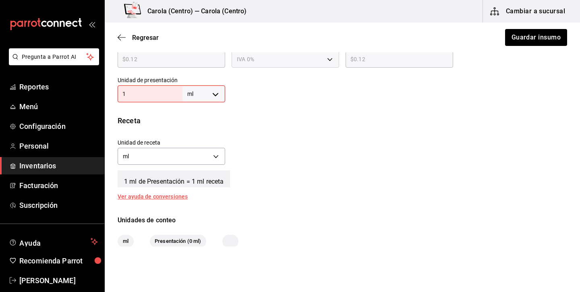
type input "1"
type input "10"
type input "100"
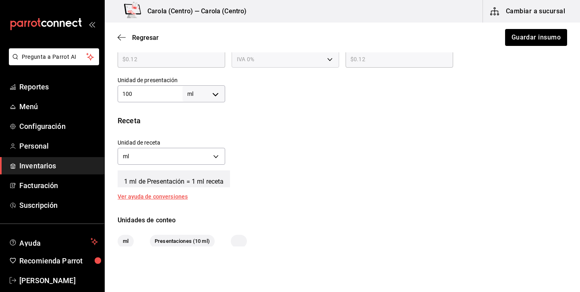
type input "1,000"
click at [527, 37] on button "Guardar insumo" at bounding box center [535, 37] width 63 height 17
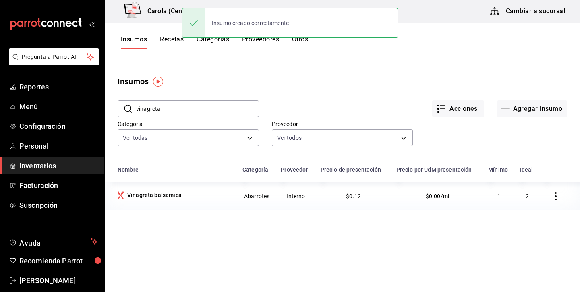
click at [180, 38] on button "Recetas" at bounding box center [172, 42] width 24 height 14
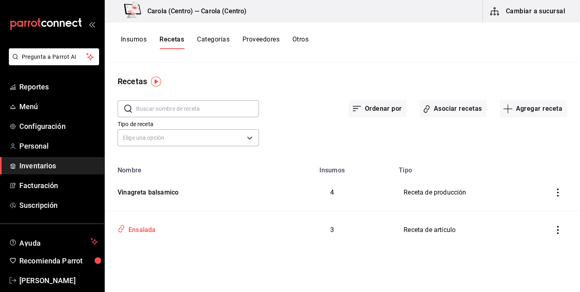
click at [150, 226] on div "Ensalada" at bounding box center [140, 228] width 30 height 12
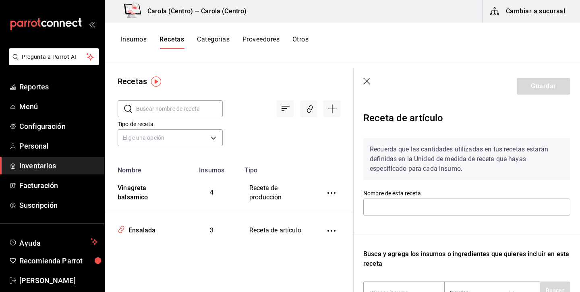
type input "Ensalada"
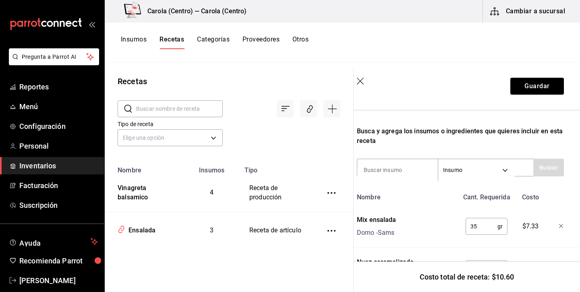
scroll to position [69, 6]
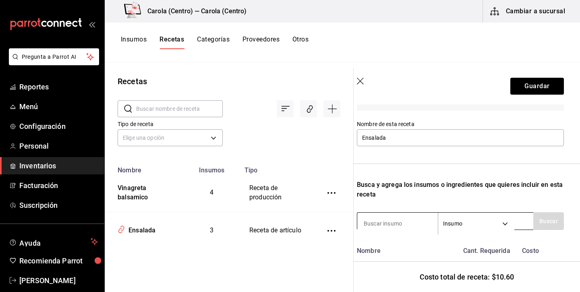
click at [391, 214] on div "Insumo SUPPLY" at bounding box center [445, 221] width 176 height 18
type input "vinagreta"
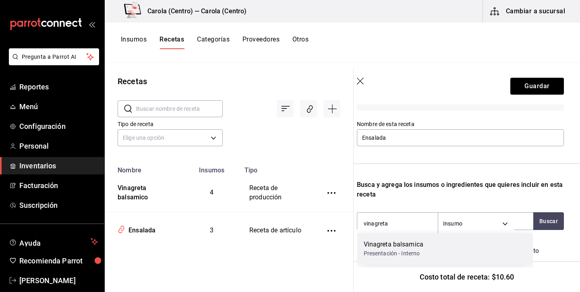
click at [396, 239] on div "Vinagreta balsamica Presentación - Interno" at bounding box center [445, 248] width 176 height 31
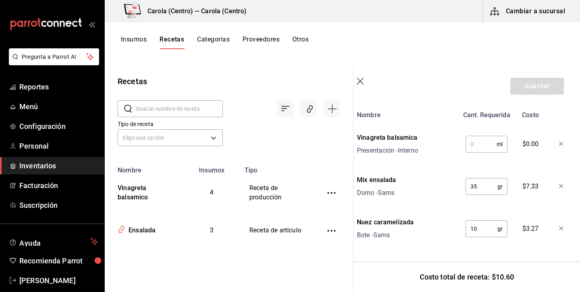
scroll to position [205, 6]
click at [489, 141] on input "text" at bounding box center [481, 144] width 31 height 16
type input "20"
click at [446, 117] on div "Nombre" at bounding box center [406, 113] width 105 height 13
click at [523, 89] on button "Guardar" at bounding box center [537, 86] width 54 height 17
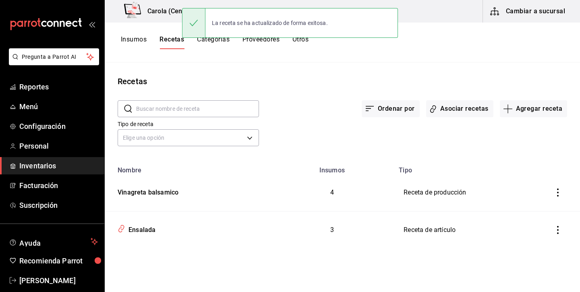
scroll to position [191, 6]
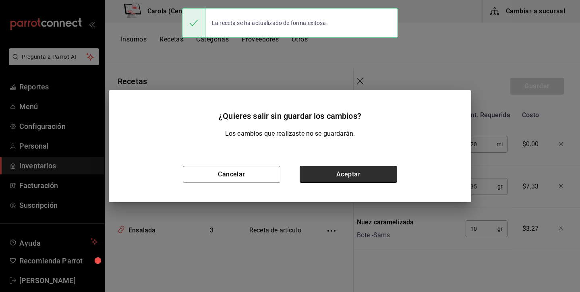
click at [359, 173] on button "Aceptar" at bounding box center [348, 174] width 97 height 17
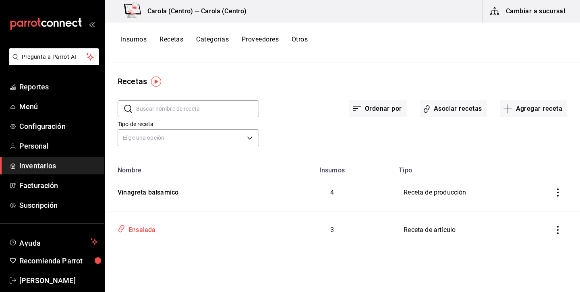
click at [136, 227] on div "Ensalada" at bounding box center [140, 228] width 30 height 12
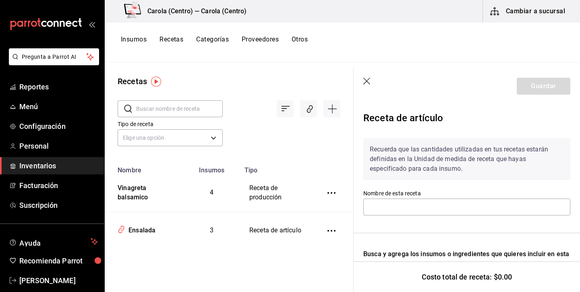
type input "Ensalada"
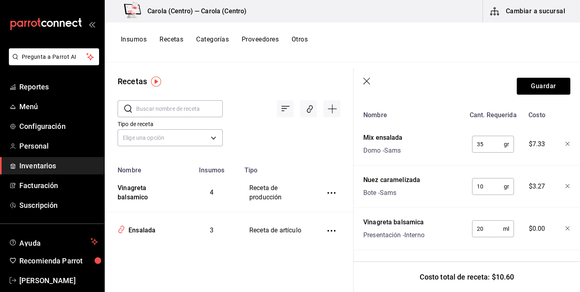
click at [369, 83] on icon "button" at bounding box center [367, 82] width 8 height 8
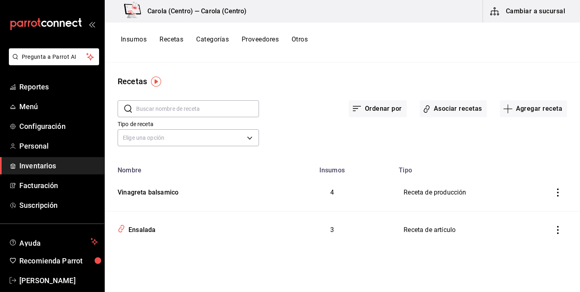
click at [139, 39] on button "Insumos" at bounding box center [134, 42] width 26 height 14
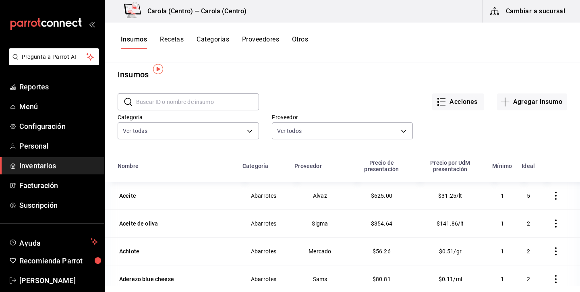
scroll to position [14, 0]
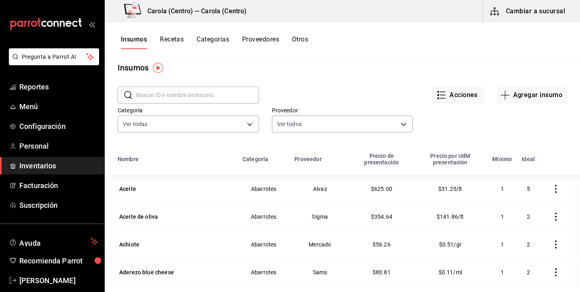
click at [171, 41] on button "Recetas" at bounding box center [172, 42] width 24 height 14
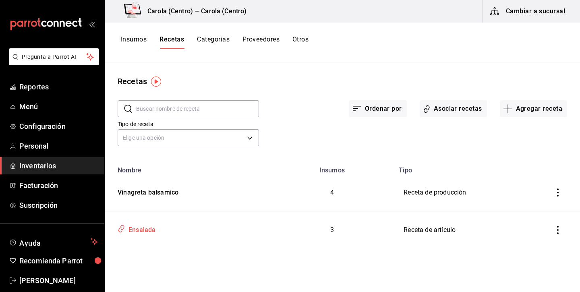
click at [151, 227] on div "Ensalada" at bounding box center [140, 228] width 30 height 12
type input "Ensalada"
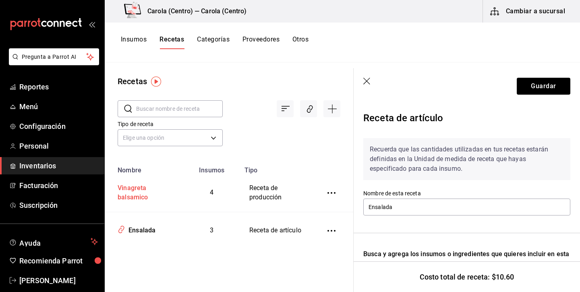
click at [147, 192] on div "Vinagreta balsamico" at bounding box center [144, 191] width 60 height 22
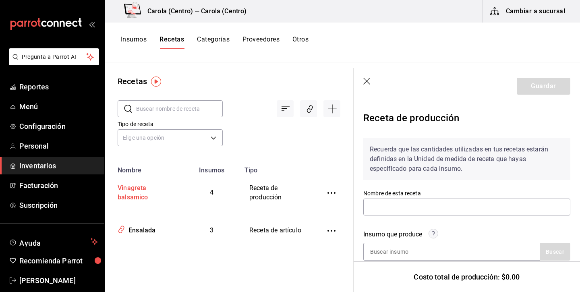
type input "Vinagreta balsamico"
type input "258"
type input "5"
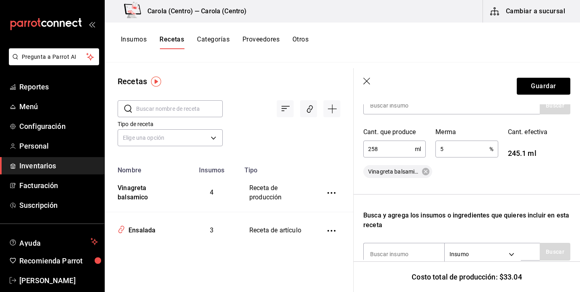
scroll to position [144, 0]
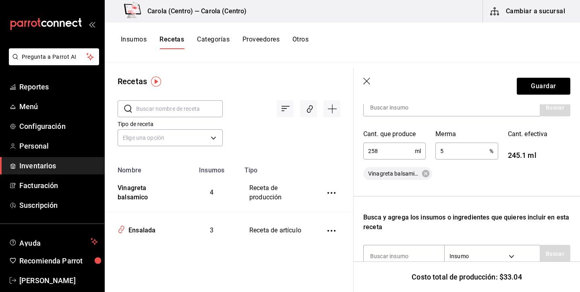
click at [402, 177] on span "Vinagreta balsamica" at bounding box center [393, 174] width 60 height 8
click at [543, 84] on button "Guardar" at bounding box center [544, 86] width 54 height 17
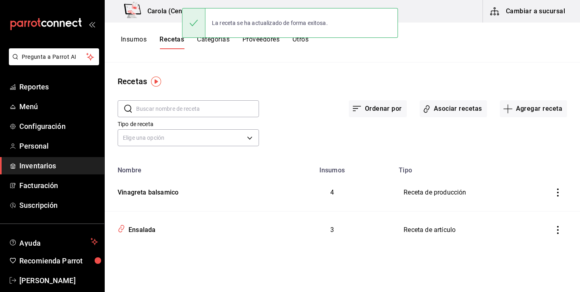
click at [127, 38] on button "Insumos" at bounding box center [134, 42] width 26 height 14
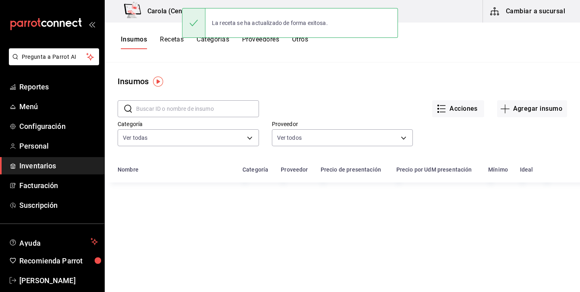
click at [205, 107] on input "text" at bounding box center [197, 109] width 123 height 16
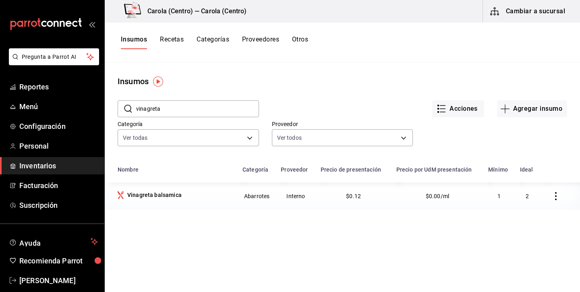
type input "vinagreta"
click at [175, 199] on div "Vinagreta balsamica" at bounding box center [154, 195] width 54 height 8
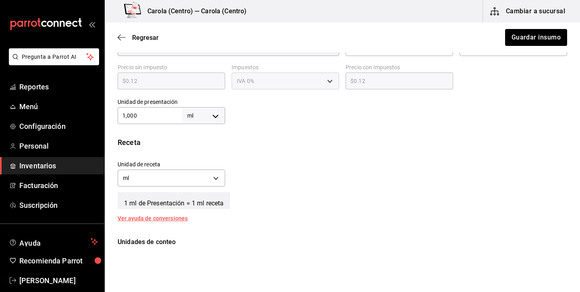
scroll to position [206, 0]
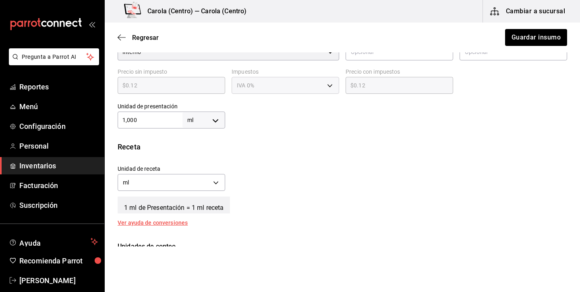
click at [156, 116] on input "1,000" at bounding box center [150, 120] width 65 height 10
type input "2"
type input "25"
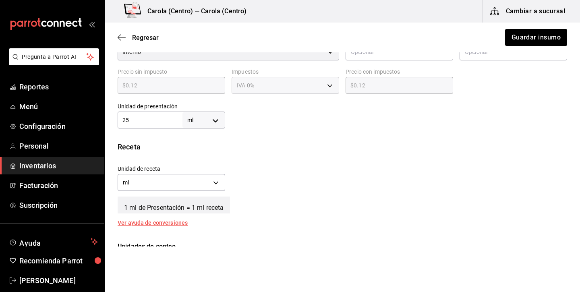
type input "25"
type input "258"
click at [200, 140] on div "Insumo IN-1755710317048 Nombre Vinagreta balsamica Categoría de inventario Abar…" at bounding box center [342, 66] width 475 height 415
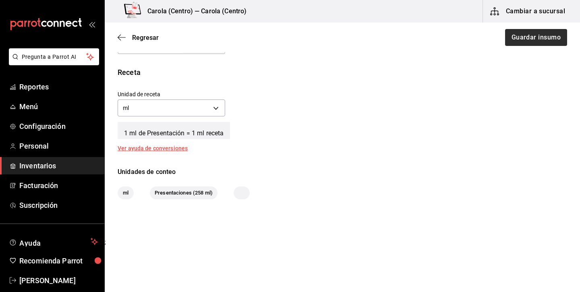
scroll to position [281, 0]
click at [523, 37] on button "Guardar insumo" at bounding box center [535, 37] width 63 height 17
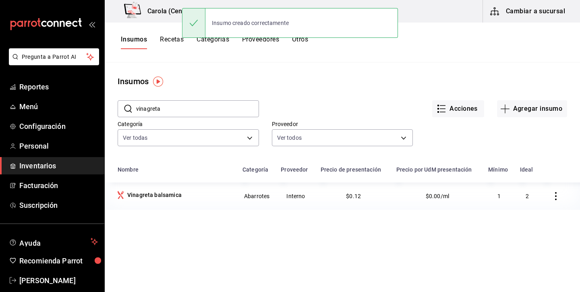
click at [169, 42] on button "Recetas" at bounding box center [172, 42] width 24 height 14
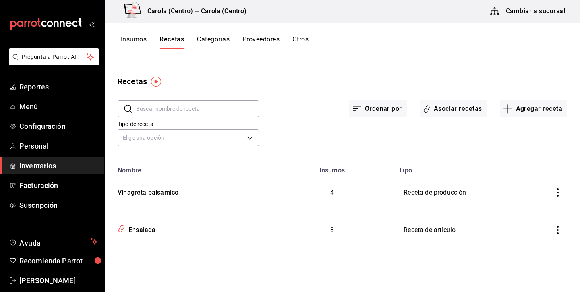
click at [152, 226] on div "Ensalada" at bounding box center [140, 228] width 30 height 12
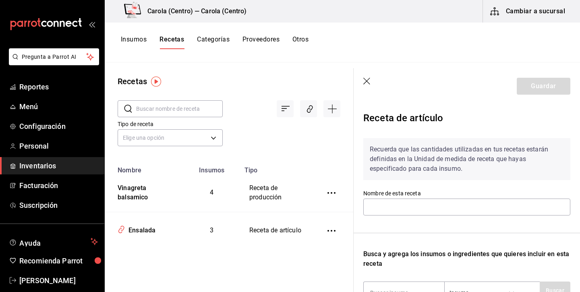
type input "Ensalada"
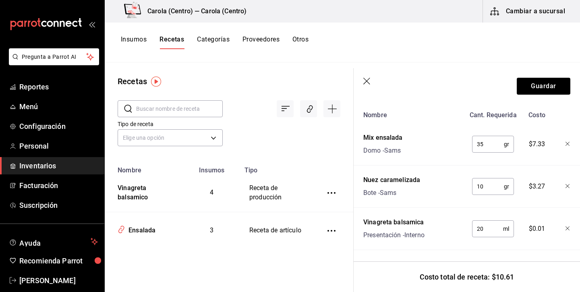
click at [542, 230] on span "$0.01" at bounding box center [537, 229] width 17 height 10
click at [245, 260] on div "Recetas ​ ​ Tipo de receta Elige una opción default Nombre Insumos Tipo Vinagre…" at bounding box center [229, 174] width 249 height 224
click at [369, 83] on icon "button" at bounding box center [366, 81] width 7 height 7
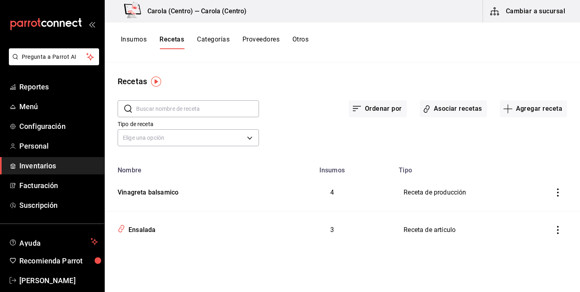
click at [133, 41] on button "Insumos" at bounding box center [134, 42] width 26 height 14
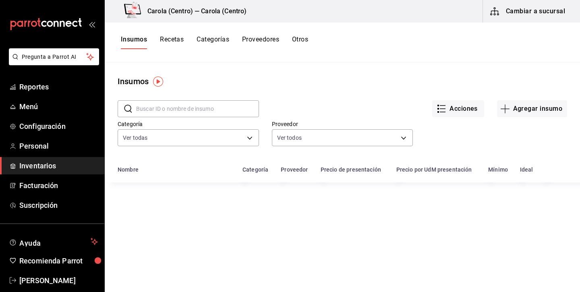
click at [172, 111] on input "text" at bounding box center [197, 109] width 123 height 16
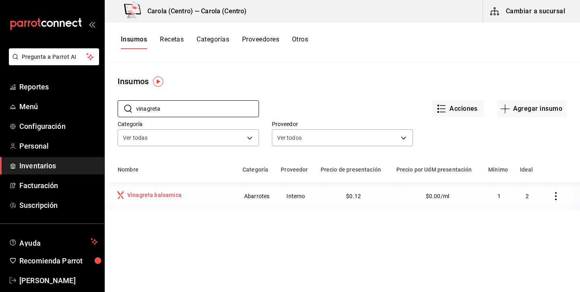
type input "vinagreta"
click at [141, 187] on td "Vinagreta balsamica" at bounding box center [171, 195] width 133 height 27
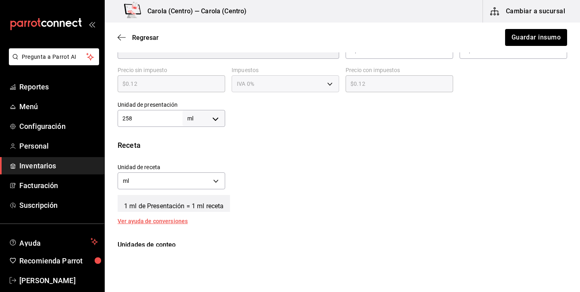
scroll to position [214, 0]
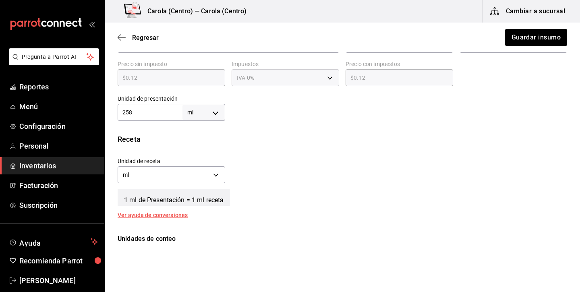
click at [160, 112] on input "258" at bounding box center [150, 113] width 65 height 10
type input "1"
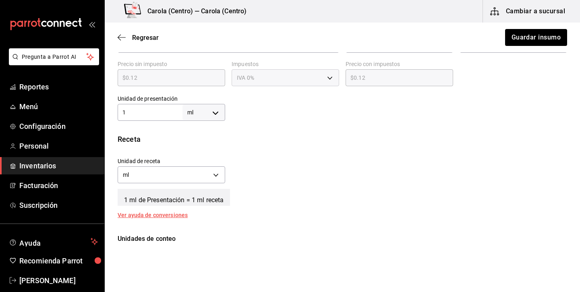
click at [270, 129] on div "Insumo IN-1755710317048 Nombre Vinagreta balsamica Categoría de inventario Abar…" at bounding box center [342, 58] width 475 height 415
click at [524, 37] on button "Guardar insumo" at bounding box center [535, 37] width 63 height 17
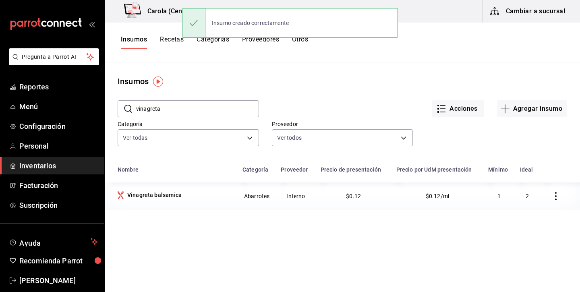
click at [203, 43] on button "Categorías" at bounding box center [213, 42] width 33 height 14
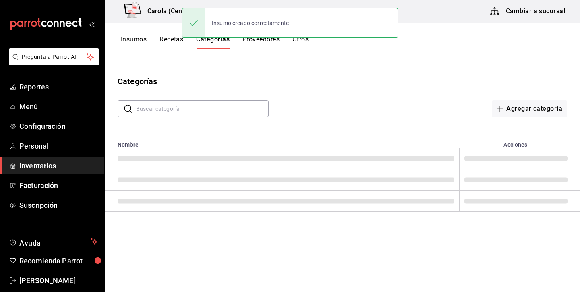
click at [168, 39] on button "Recetas" at bounding box center [172, 42] width 24 height 14
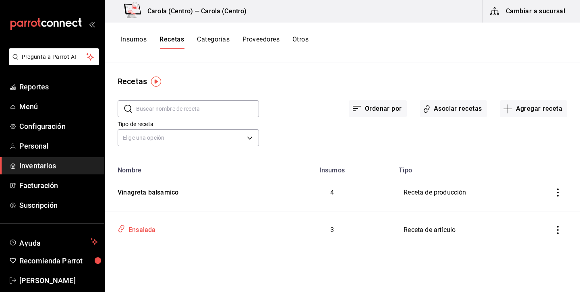
click at [147, 225] on div "Ensalada" at bounding box center [140, 228] width 30 height 12
type input "Ensalada"
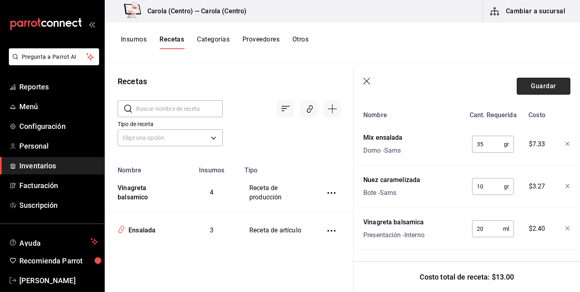
click at [545, 89] on button "Guardar" at bounding box center [544, 86] width 54 height 17
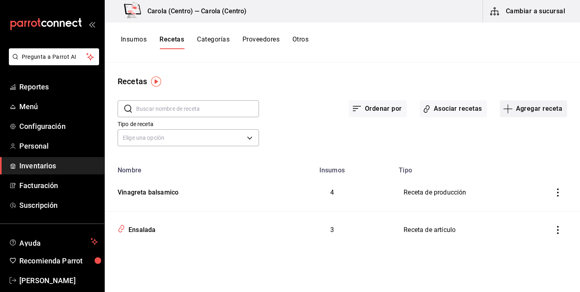
click at [533, 105] on button "Agregar receta" at bounding box center [533, 108] width 67 height 17
click at [530, 157] on li "Subreceta" at bounding box center [533, 152] width 81 height 21
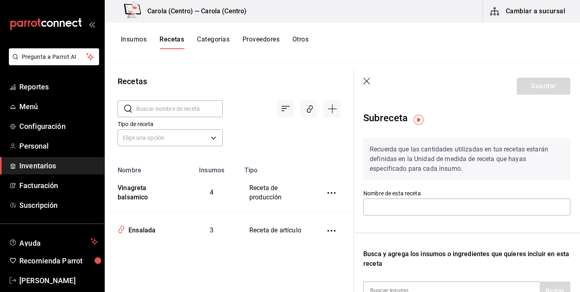
click at [365, 80] on icon "button" at bounding box center [367, 82] width 8 height 8
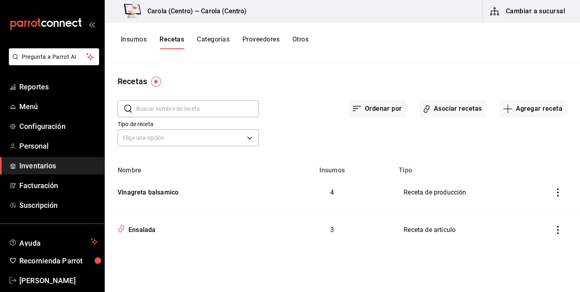
click at [140, 41] on button "Insumos" at bounding box center [134, 42] width 26 height 14
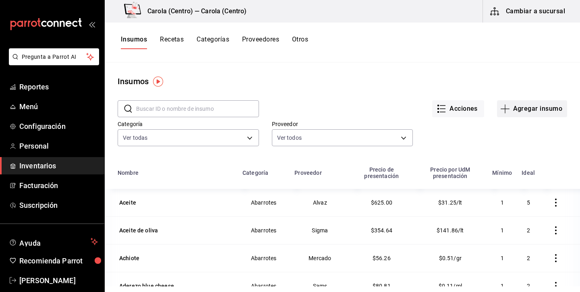
click at [540, 106] on button "Agregar insumo" at bounding box center [532, 108] width 70 height 17
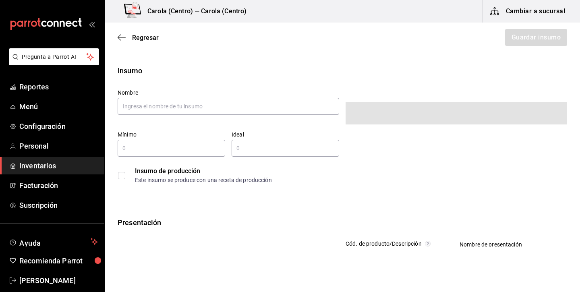
type input "$0.00"
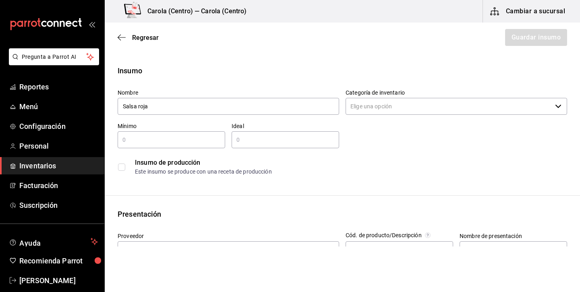
type input "Salsa roja"
click at [192, 145] on div "​" at bounding box center [172, 139] width 108 height 17
type input "3"
click at [258, 142] on input "text" at bounding box center [286, 140] width 108 height 10
type input "5"
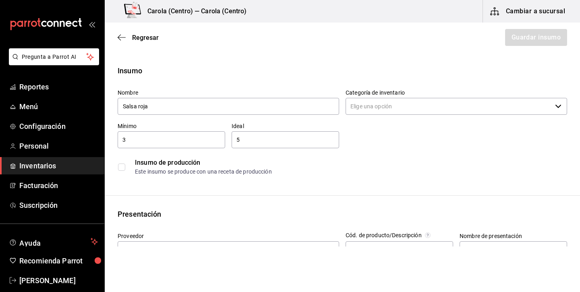
click at [206, 137] on input "3" at bounding box center [172, 140] width 108 height 10
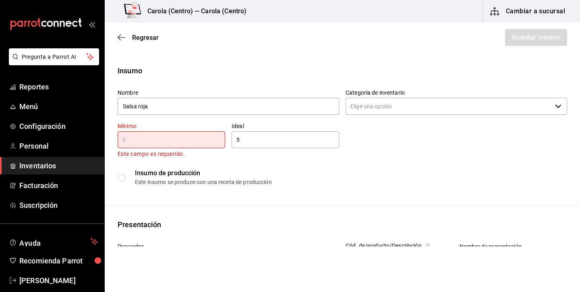
type input "3"
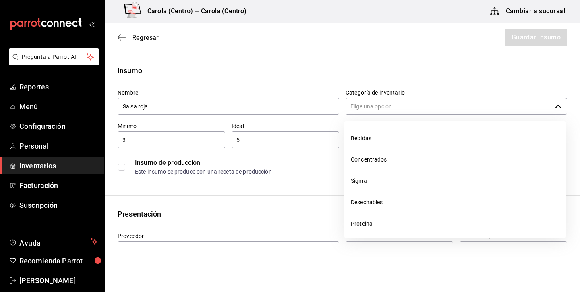
click at [471, 100] on input "Categoría de inventario" at bounding box center [449, 106] width 206 height 17
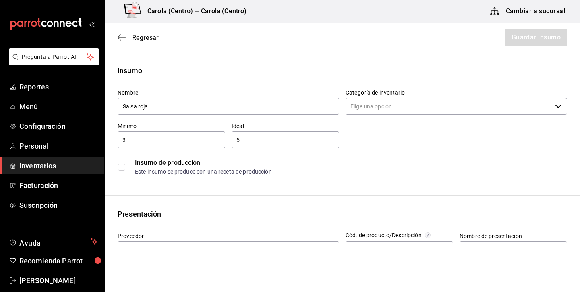
click at [121, 166] on input "checkbox" at bounding box center [121, 167] width 7 height 7
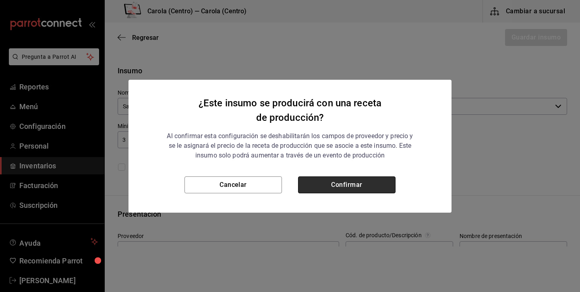
click at [357, 180] on button "Confirmar" at bounding box center [346, 184] width 97 height 17
checkbox input "true"
type input "$0.00"
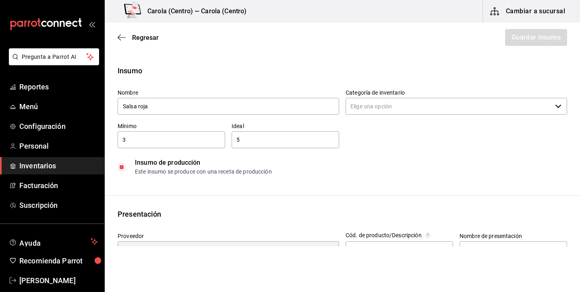
type input "Interno"
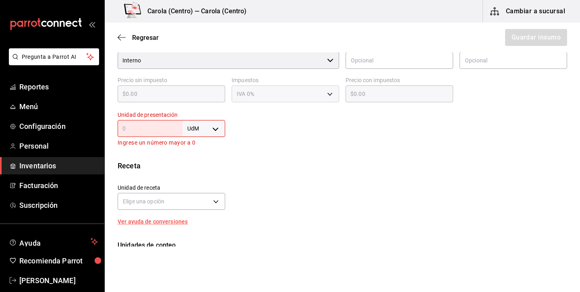
scroll to position [189, 0]
click at [195, 131] on body "Pregunta a Parrot AI Reportes Menú Configuración Personal Inventarios Facturaci…" at bounding box center [290, 123] width 580 height 247
click at [203, 196] on li "lt" at bounding box center [204, 193] width 42 height 13
type input "LITER"
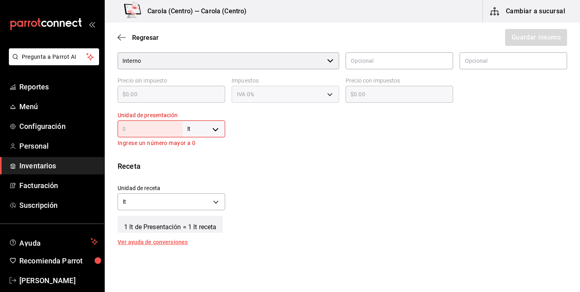
click at [167, 131] on input "text" at bounding box center [150, 129] width 65 height 10
type input "1"
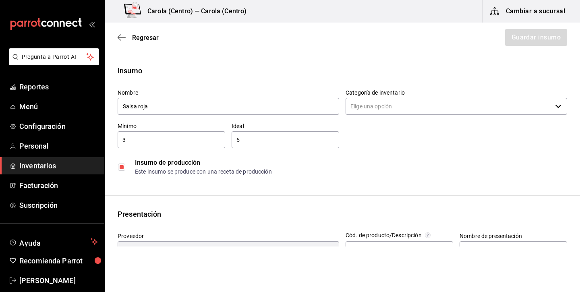
scroll to position [0, 0]
type input "1"
click at [441, 103] on input "Categoría de inventario" at bounding box center [449, 106] width 206 height 17
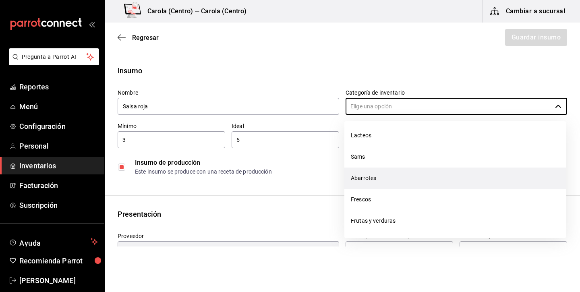
scroll to position [110, 0]
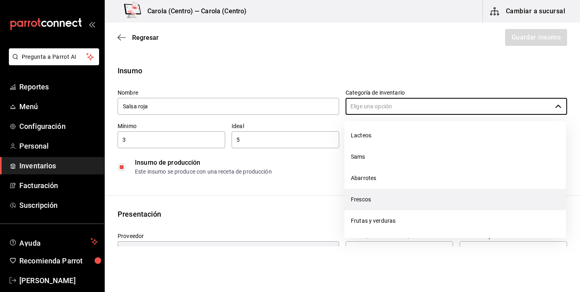
click at [383, 204] on li "Frescos" at bounding box center [455, 199] width 222 height 21
type input "Frescos"
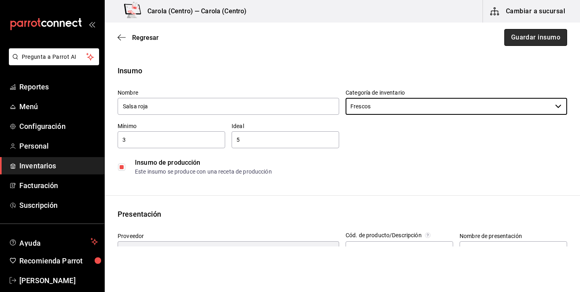
click at [537, 37] on button "Guardar insumo" at bounding box center [535, 37] width 63 height 17
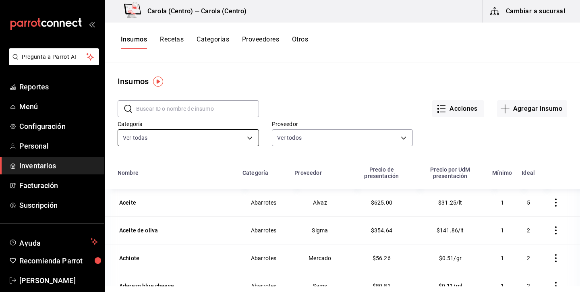
click at [240, 137] on body "Pregunta a Parrot AI Reportes Menú Configuración Personal Inventarios Facturaci…" at bounding box center [290, 143] width 580 height 286
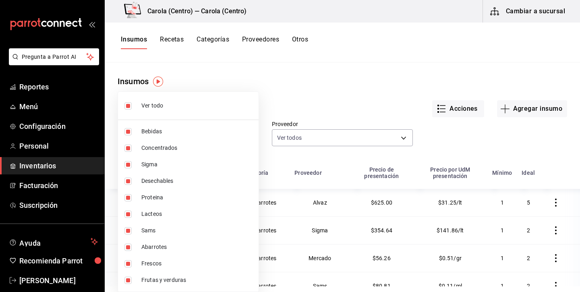
click at [474, 142] on div at bounding box center [290, 146] width 580 height 292
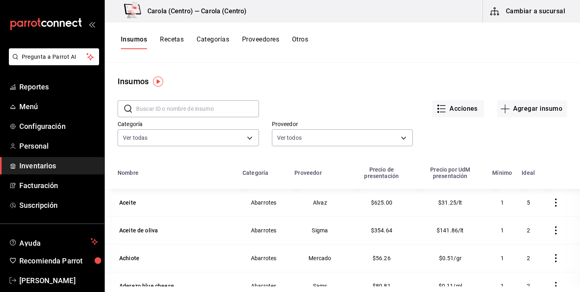
click at [258, 174] on div "Categoría" at bounding box center [256, 173] width 26 height 6
click at [222, 41] on button "Categorías" at bounding box center [213, 42] width 33 height 14
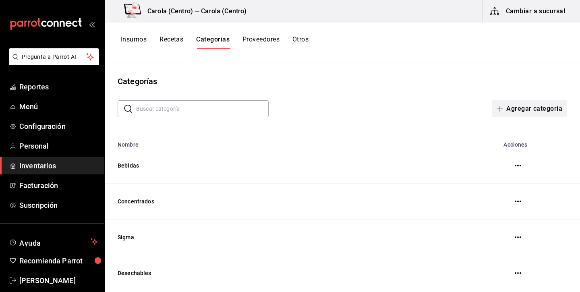
click at [510, 106] on button "Agregar categoría" at bounding box center [529, 108] width 75 height 17
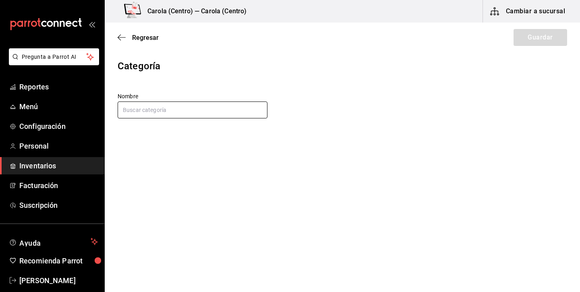
click at [207, 111] on input "text" at bounding box center [193, 110] width 150 height 17
type input "Producción cocina"
click at [532, 38] on button "Guardar" at bounding box center [541, 37] width 54 height 17
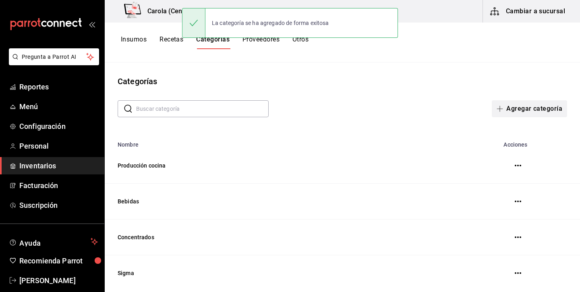
click at [545, 102] on button "Agregar categoría" at bounding box center [529, 108] width 75 height 17
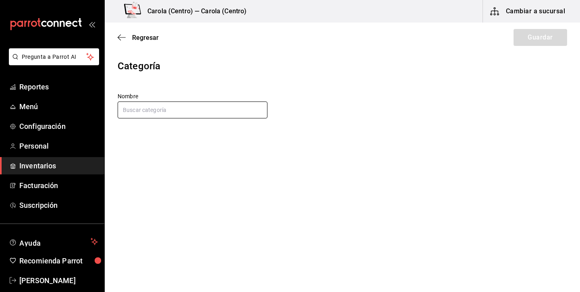
click at [224, 116] on input "text" at bounding box center [193, 110] width 150 height 17
type input "Producción panadería"
click at [168, 141] on div "Categoría Nombre Producción panadería" at bounding box center [342, 109] width 475 height 100
click at [524, 41] on button "Guardar" at bounding box center [541, 37] width 54 height 17
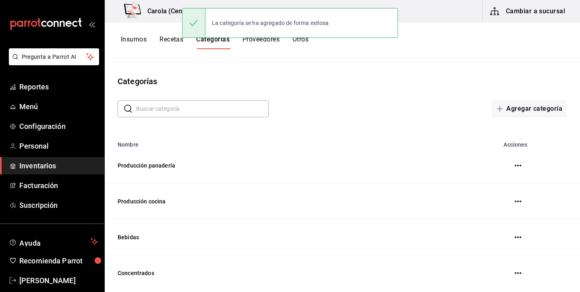
click at [138, 43] on button "Insumos" at bounding box center [134, 42] width 26 height 14
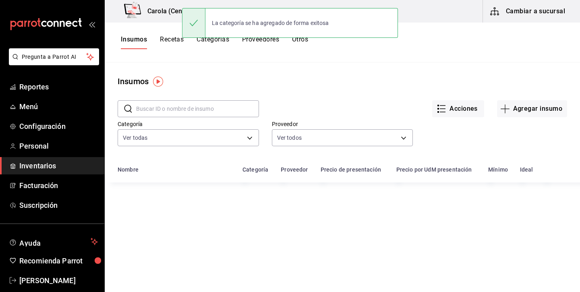
click at [151, 105] on input "text" at bounding box center [197, 109] width 123 height 16
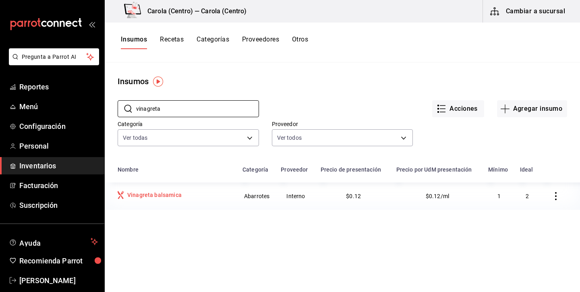
type input "vinagreta"
click at [173, 197] on div "Vinagreta balsamica" at bounding box center [154, 195] width 54 height 8
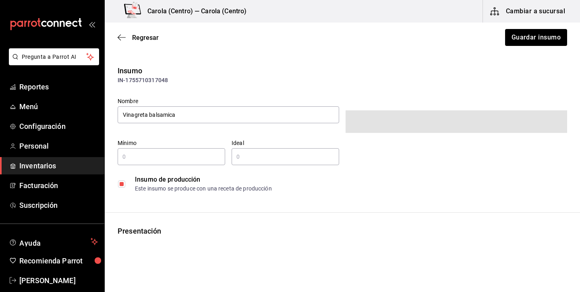
type input "1"
type input "2"
type input "1"
type input "MILLILITER"
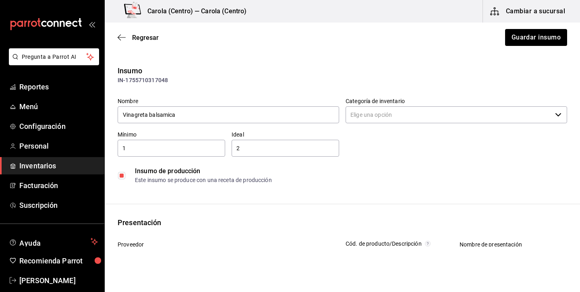
type input "Abarrotes"
type input "Interno"
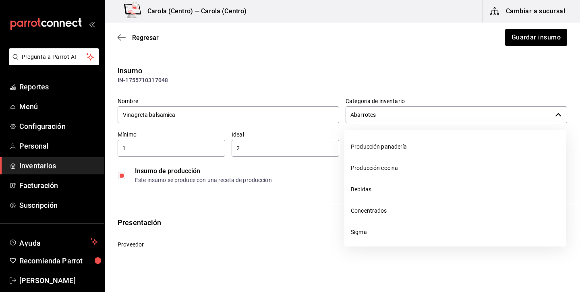
click at [455, 118] on input "Abarrotes" at bounding box center [449, 114] width 206 height 17
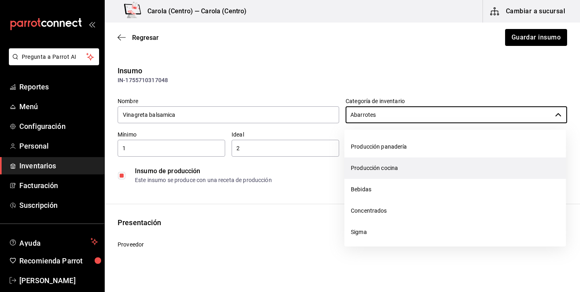
click at [400, 169] on li "Producción cocina" at bounding box center [455, 168] width 222 height 21
type input "Producción cocina"
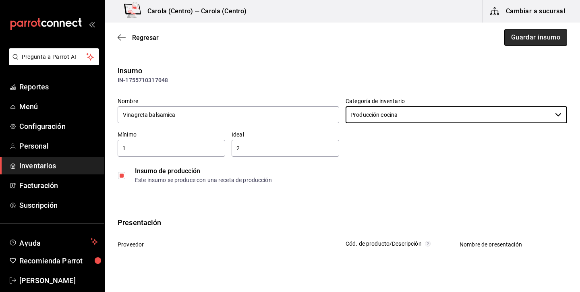
click at [522, 37] on button "Guardar insumo" at bounding box center [535, 37] width 63 height 17
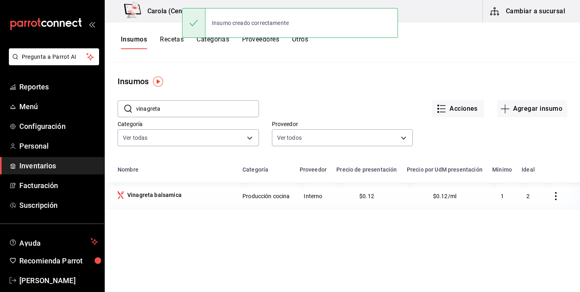
click at [184, 110] on input "vinagreta" at bounding box center [197, 109] width 123 height 16
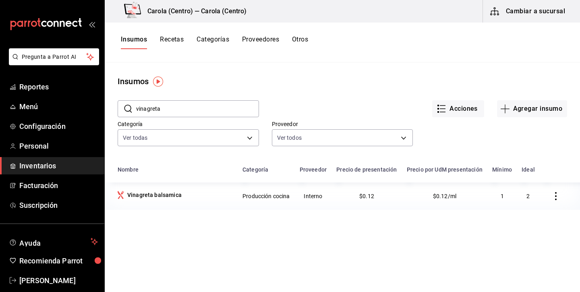
click at [184, 110] on input "vinagreta" at bounding box center [197, 109] width 123 height 16
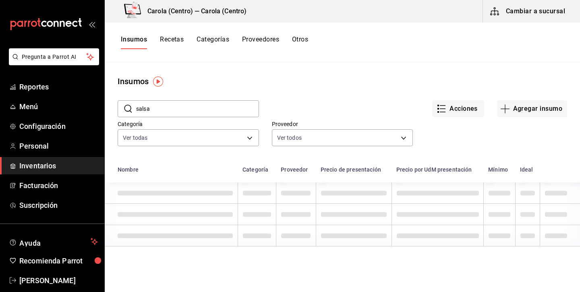
type input "salsa"
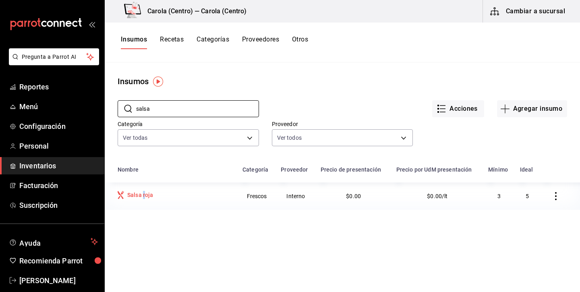
click at [144, 195] on div "Salsa roja" at bounding box center [140, 195] width 26 height 8
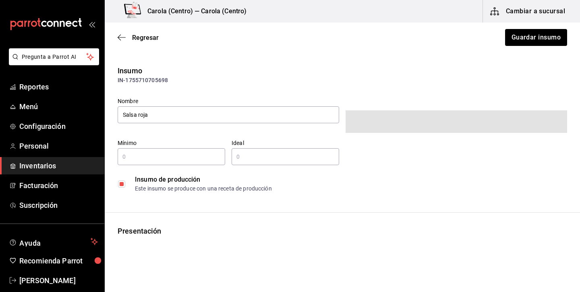
type input "3"
type input "5"
type input "$0"
type input "1"
type input "LITER"
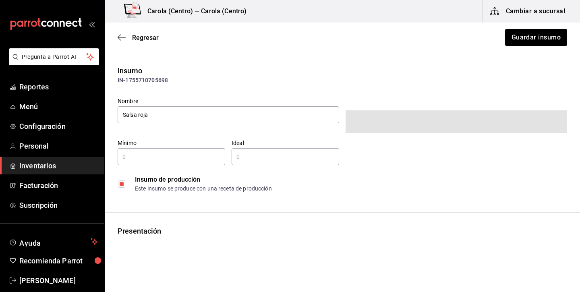
type input "LITER"
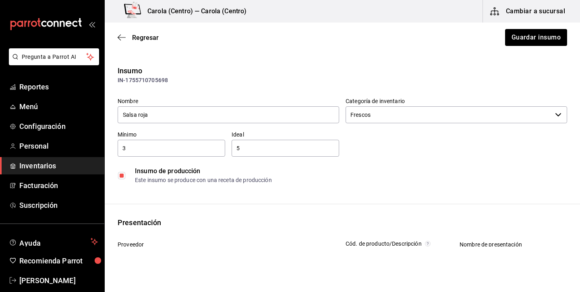
click at [406, 116] on input "Frescos" at bounding box center [449, 114] width 206 height 17
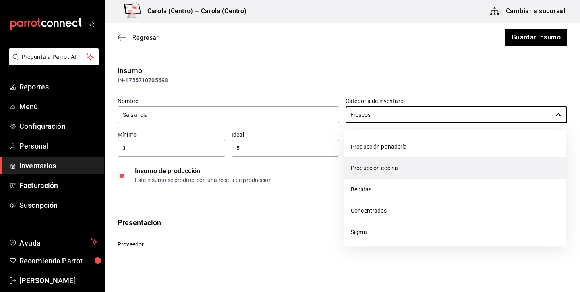
click at [395, 170] on li "Producción cocina" at bounding box center [455, 168] width 222 height 21
type input "Producción cocina"
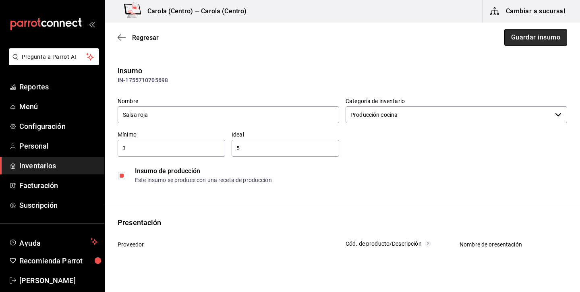
click at [535, 35] on button "Guardar insumo" at bounding box center [535, 37] width 63 height 17
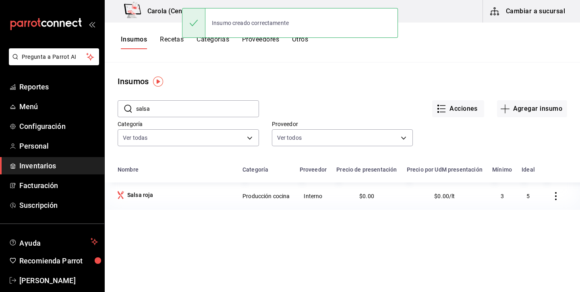
click at [168, 41] on button "Recetas" at bounding box center [172, 42] width 24 height 14
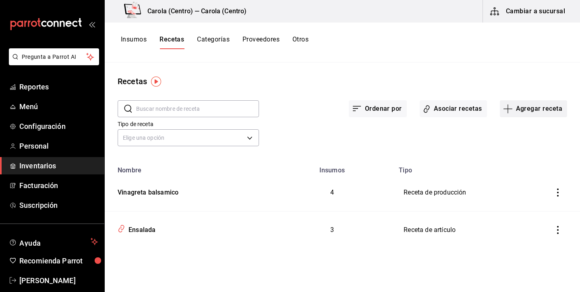
click at [534, 104] on button "Agregar receta" at bounding box center [533, 108] width 67 height 17
click at [520, 157] on li "Subreceta" at bounding box center [533, 152] width 81 height 21
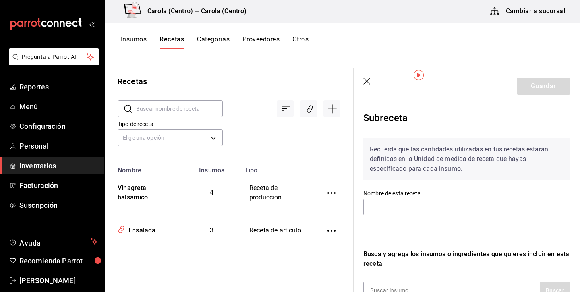
scroll to position [45, 0]
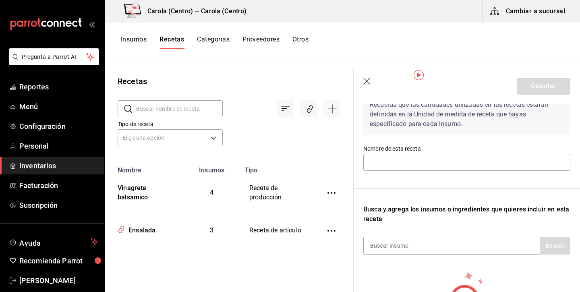
click at [365, 81] on icon "button" at bounding box center [367, 82] width 8 height 8
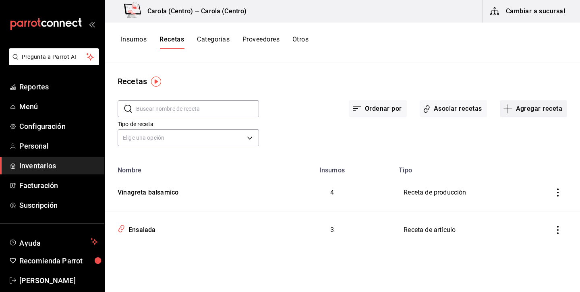
click at [549, 106] on button "Agregar receta" at bounding box center [533, 108] width 67 height 17
click at [531, 176] on span "Receta de producción" at bounding box center [534, 174] width 68 height 8
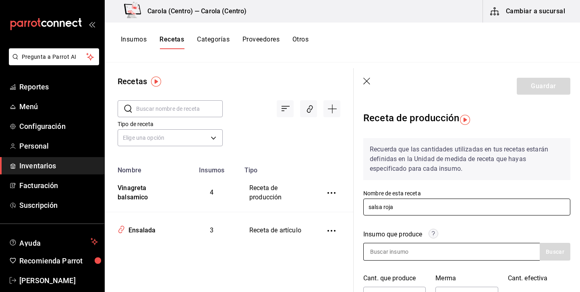
type input "salsa roja"
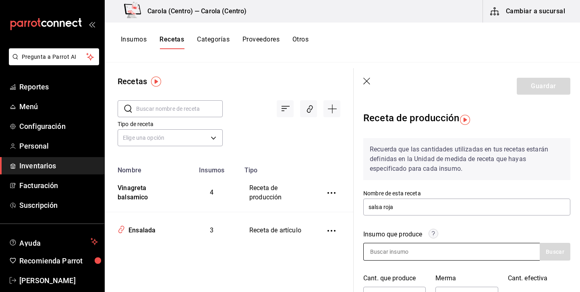
click at [387, 249] on input at bounding box center [404, 251] width 81 height 17
type input "Salsa roja"
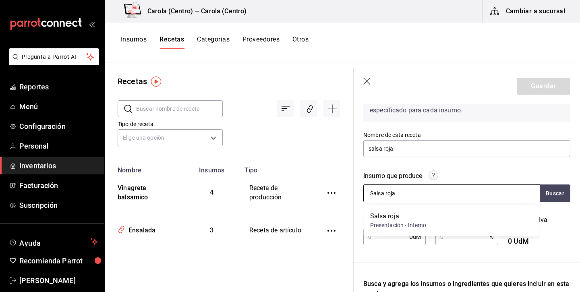
scroll to position [59, 0]
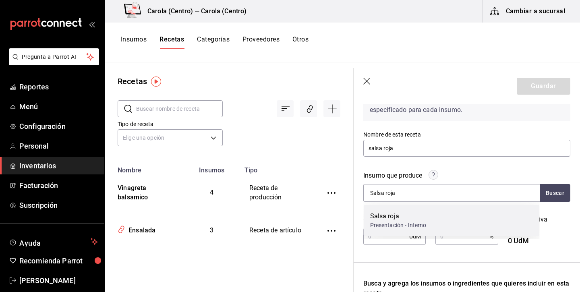
click at [409, 215] on div "Salsa roja" at bounding box center [398, 217] width 56 height 10
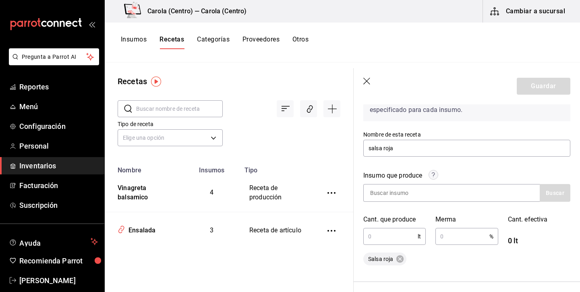
click at [392, 241] on input "text" at bounding box center [390, 236] width 54 height 16
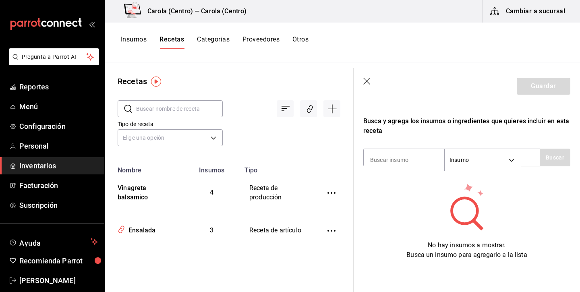
scroll to position [223, 0]
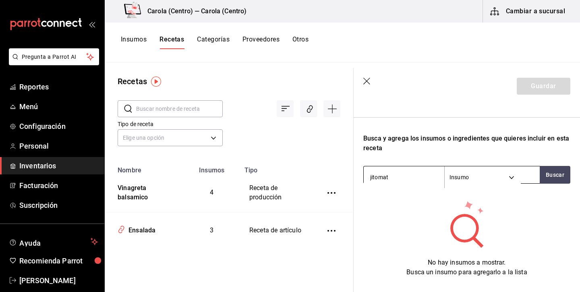
type input "jitomate"
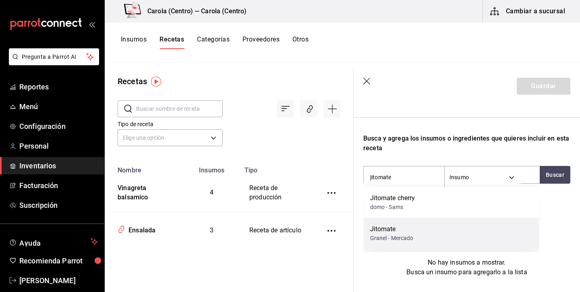
click at [410, 230] on div "Jitomate" at bounding box center [392, 229] width 44 height 10
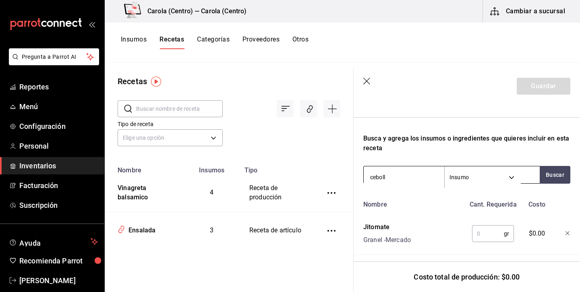
type input "cebolla"
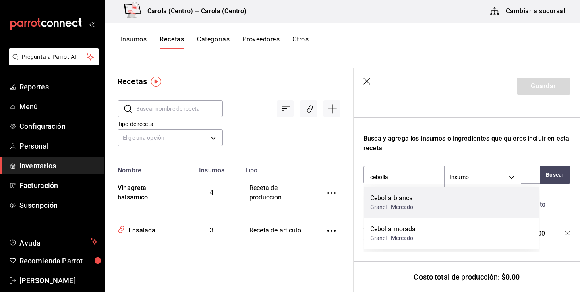
click at [411, 205] on div "Granel - Mercado" at bounding box center [392, 207] width 44 height 8
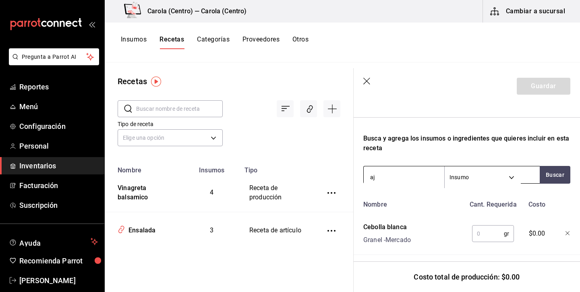
type input "ajo"
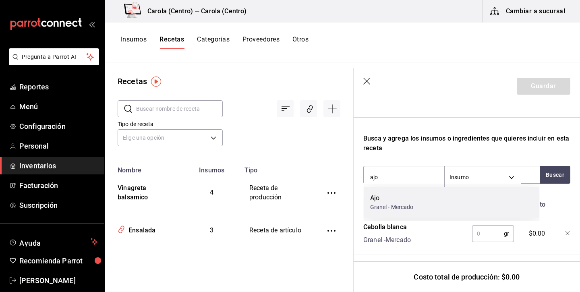
click at [400, 205] on div "Granel - Mercado" at bounding box center [392, 207] width 44 height 8
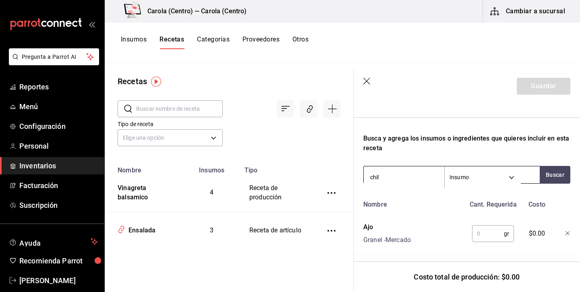
type input "[GEOGRAPHIC_DATA]"
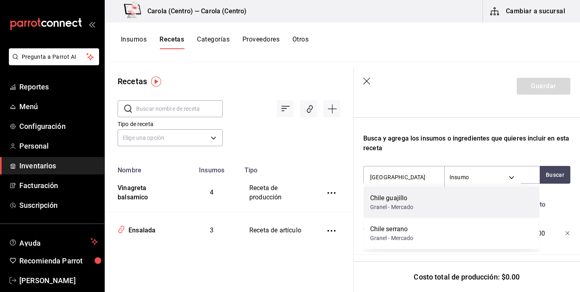
click at [396, 212] on div "Chile guajillo Granel - Mercado" at bounding box center [452, 202] width 176 height 31
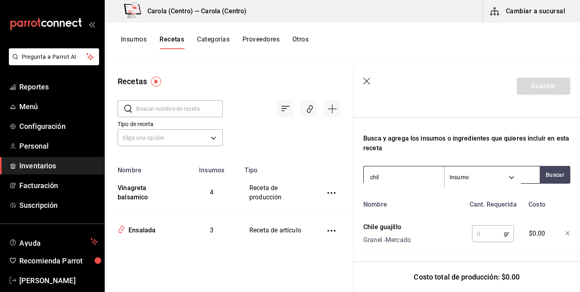
type input "[GEOGRAPHIC_DATA]"
click at [391, 175] on input "[GEOGRAPHIC_DATA]" at bounding box center [404, 177] width 81 height 17
click at [435, 219] on div "Nombre Cant. Requerida Costo Chile guajillo Granel - Mercado gr ​ $0.00 Ajo Gra…" at bounding box center [466, 289] width 207 height 185
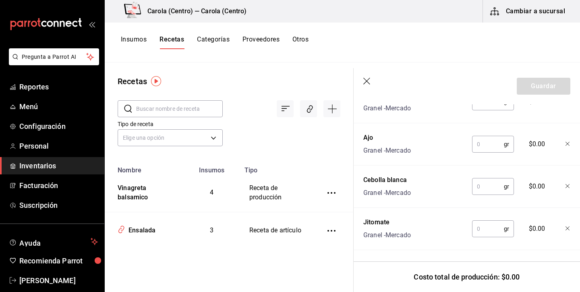
scroll to position [0, 0]
click at [495, 144] on input "text" at bounding box center [488, 144] width 32 height 16
type input "2"
click at [494, 185] on input "text" at bounding box center [488, 186] width 32 height 16
type input "160"
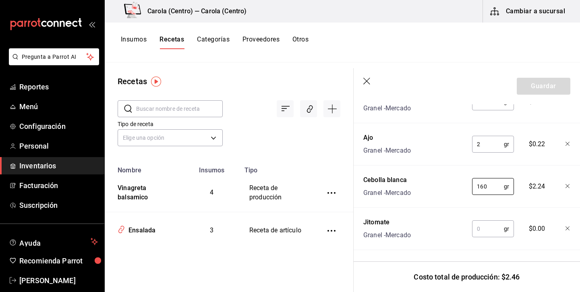
click at [492, 228] on input "text" at bounding box center [488, 229] width 32 height 16
type input "1,000"
click at [467, 253] on div "Receta de producción Recuerda que las cantidades utilizadas en tus recetas esta…" at bounding box center [467, 20] width 226 height 543
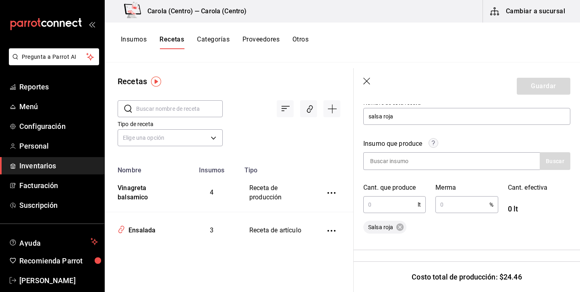
scroll to position [74, 0]
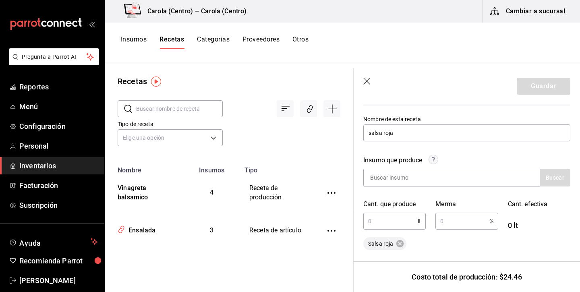
click at [392, 216] on input "text" at bounding box center [390, 221] width 54 height 16
type input "1,472"
click at [456, 223] on input "text" at bounding box center [462, 221] width 54 height 16
type input "5"
click at [473, 248] on div "Salsa roja" at bounding box center [466, 243] width 207 height 13
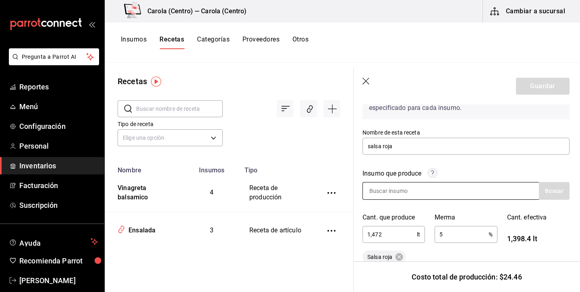
scroll to position [64, 1]
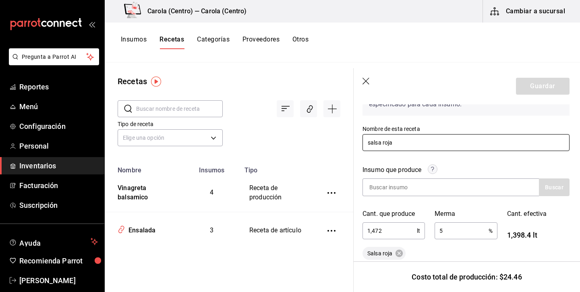
click at [371, 147] on input "salsa roja" at bounding box center [466, 142] width 207 height 17
click at [368, 141] on input "salsa roja" at bounding box center [466, 142] width 207 height 17
type input "Salsa roja"
click at [391, 164] on div "Insumo que produce Buscar" at bounding box center [461, 176] width 217 height 41
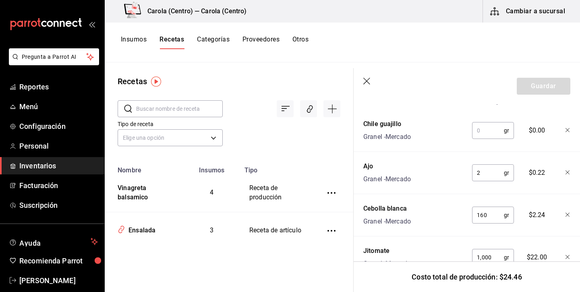
scroll to position [328, 0]
click at [489, 127] on input "text" at bounding box center [488, 129] width 32 height 16
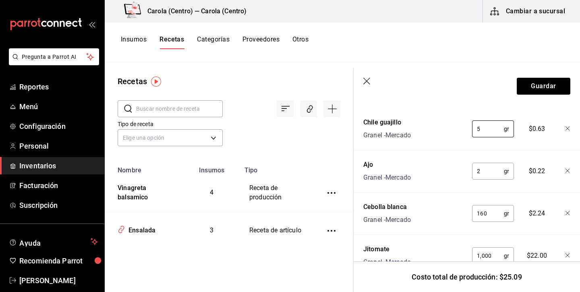
type input "5"
click at [469, 154] on div "Nombre Cant. Requerida Costo Chile guajillo Granel - Mercado 5 gr ​ $0.63 Ajo G…" at bounding box center [466, 184] width 207 height 185
click at [543, 88] on button "Guardar" at bounding box center [544, 86] width 54 height 17
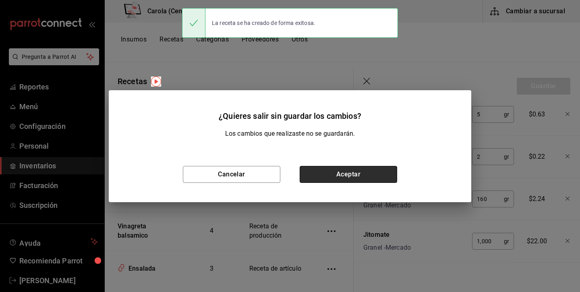
click at [331, 173] on button "Aceptar" at bounding box center [348, 174] width 97 height 17
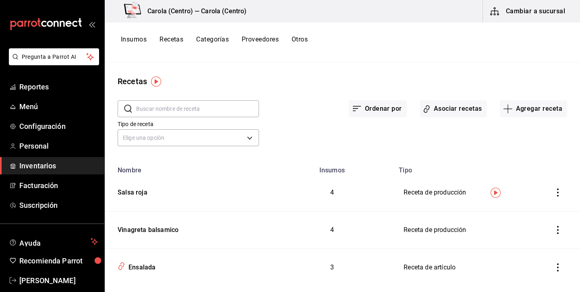
click at [132, 37] on button "Insumos" at bounding box center [134, 42] width 26 height 14
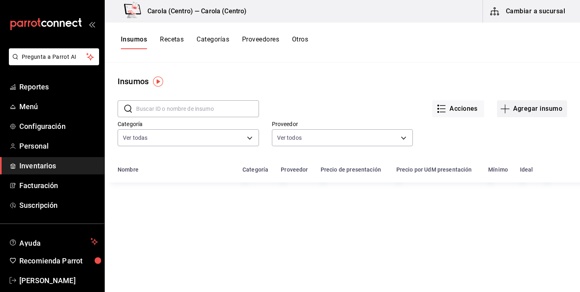
click at [548, 109] on button "Agregar insumo" at bounding box center [532, 108] width 70 height 17
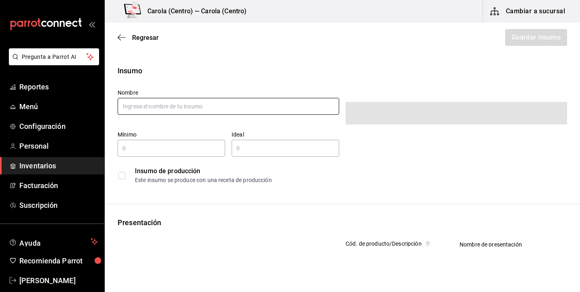
type input "$0.00"
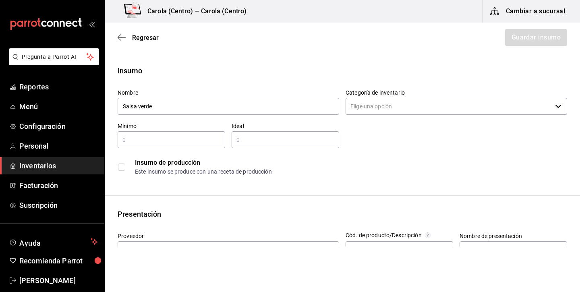
type input "Salsa verde"
click at [141, 140] on input "text" at bounding box center [172, 140] width 108 height 10
type input "2"
click at [287, 136] on input "text" at bounding box center [286, 140] width 108 height 10
type input "5"
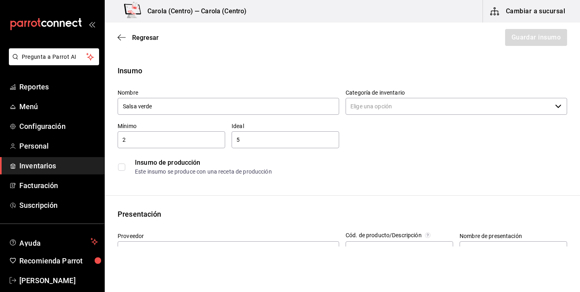
click at [282, 164] on div "Insumo de producción" at bounding box center [351, 163] width 432 height 10
click at [120, 168] on input "checkbox" at bounding box center [121, 167] width 7 height 7
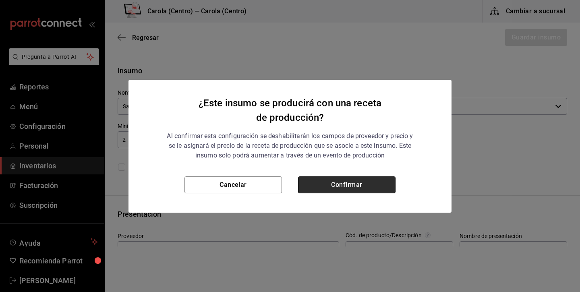
click at [377, 185] on button "Confirmar" at bounding box center [346, 184] width 97 height 17
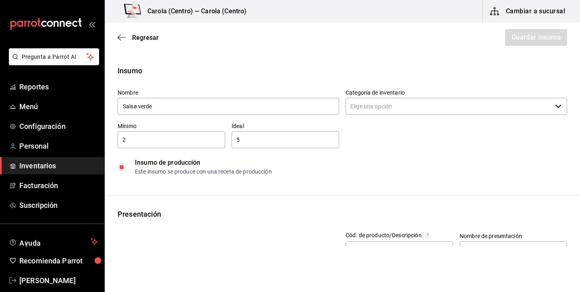
checkbox input "true"
type input "$0.00"
type input "Interno"
click at [432, 106] on input "Categoría de inventario" at bounding box center [449, 106] width 206 height 17
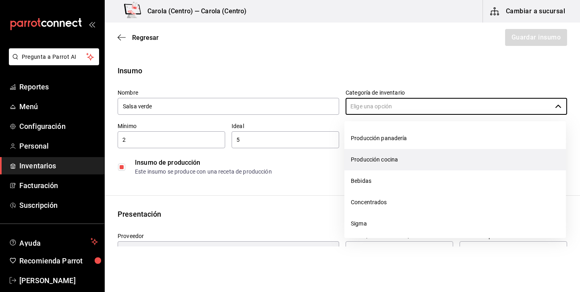
click at [389, 164] on li "Producción cocina" at bounding box center [455, 159] width 222 height 21
type input "Producción cocina"
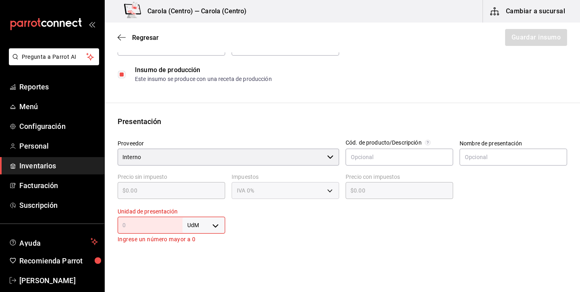
scroll to position [147, 0]
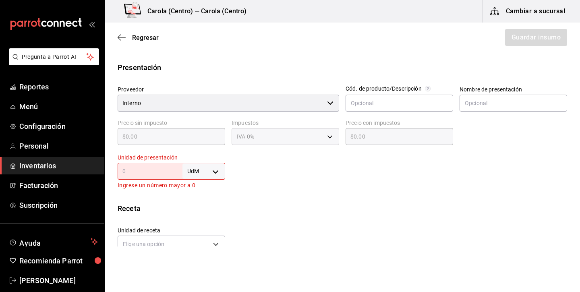
click at [163, 171] on input "text" at bounding box center [150, 171] width 65 height 10
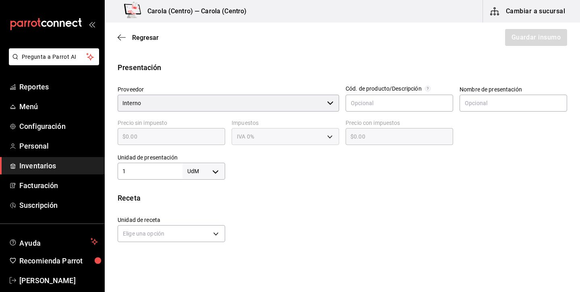
type input "1"
click at [205, 173] on body "Pregunta a Parrot AI Reportes Menú Configuración Personal Inventarios Facturaci…" at bounding box center [290, 123] width 580 height 247
click at [203, 236] on li "lt" at bounding box center [204, 235] width 42 height 13
type input "LITER"
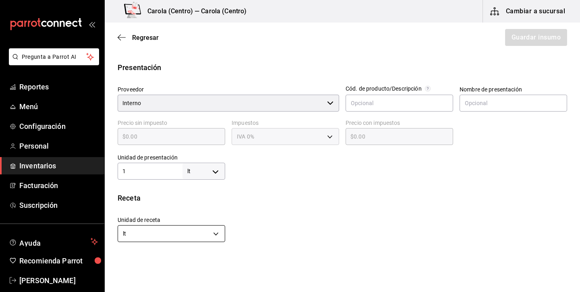
type input "1"
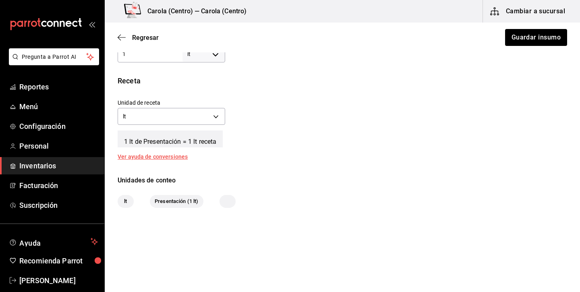
scroll to position [264, 0]
click at [527, 34] on button "Guardar insumo" at bounding box center [535, 37] width 63 height 17
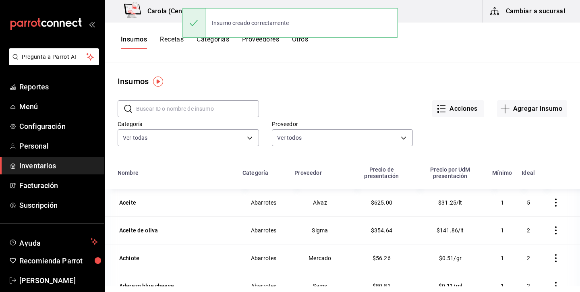
click at [174, 37] on button "Recetas" at bounding box center [172, 42] width 24 height 14
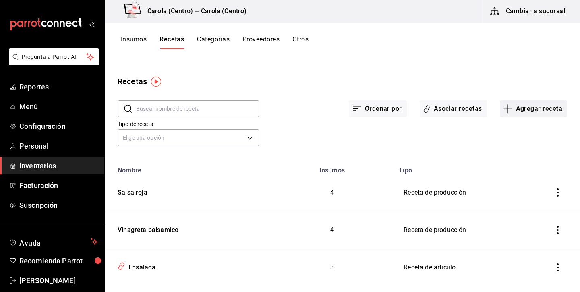
click at [532, 112] on button "Agregar receta" at bounding box center [533, 108] width 67 height 17
click at [523, 158] on li "Subreceta" at bounding box center [533, 152] width 81 height 21
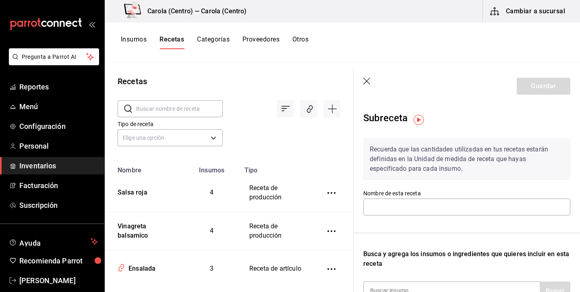
click at [368, 81] on icon "button" at bounding box center [367, 82] width 8 height 8
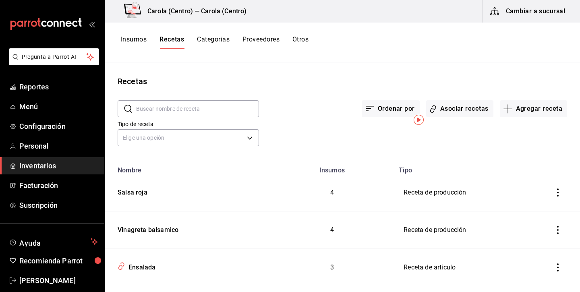
click at [528, 107] on button "Agregar receta" at bounding box center [533, 108] width 67 height 17
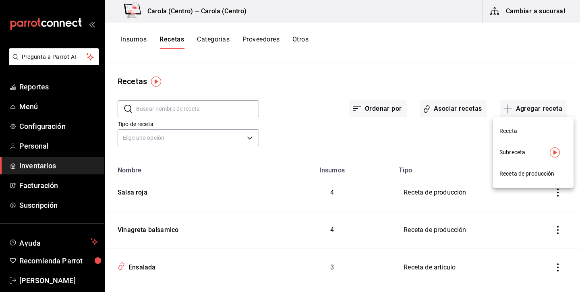
click at [508, 153] on span "Subreceta" at bounding box center [534, 152] width 68 height 8
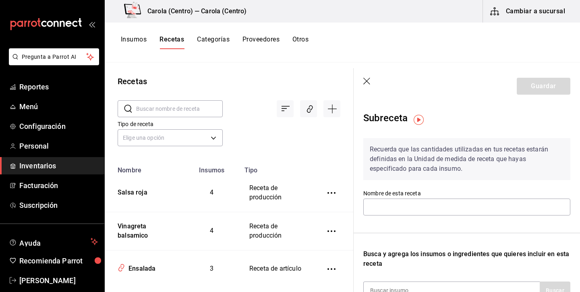
click at [367, 81] on icon "button" at bounding box center [367, 82] width 8 height 8
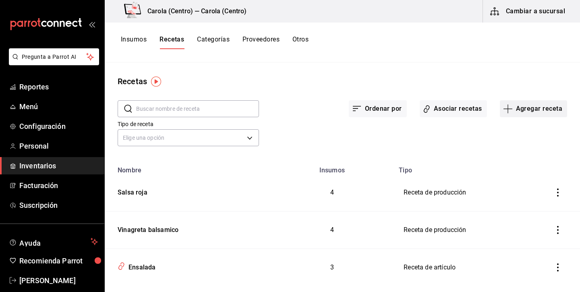
click at [527, 107] on button "Agregar receta" at bounding box center [533, 108] width 67 height 17
click at [528, 131] on span "Receta" at bounding box center [534, 131] width 68 height 8
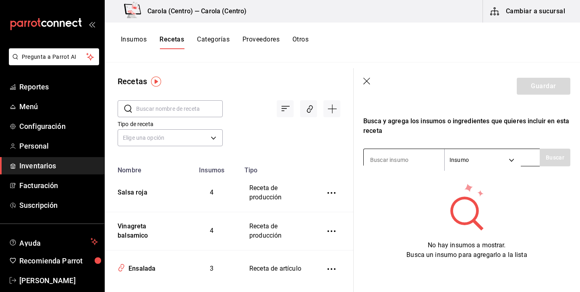
scroll to position [133, 0]
type input "salsa verde"
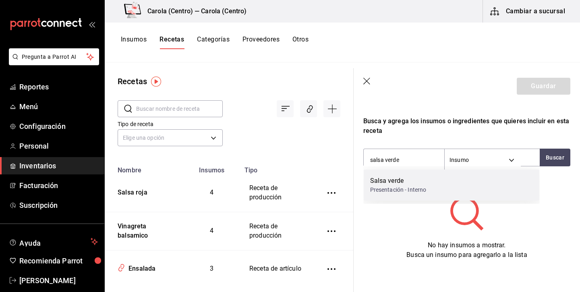
click at [429, 180] on div "Salsa verde Presentación - Interno" at bounding box center [452, 185] width 176 height 31
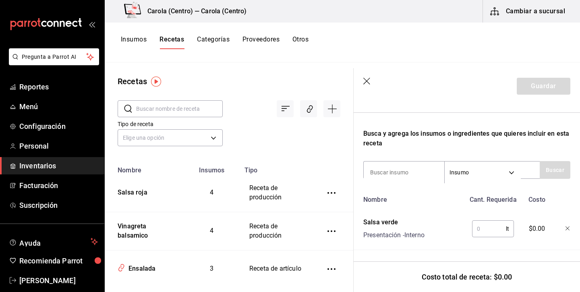
click at [496, 229] on input "text" at bounding box center [489, 229] width 34 height 16
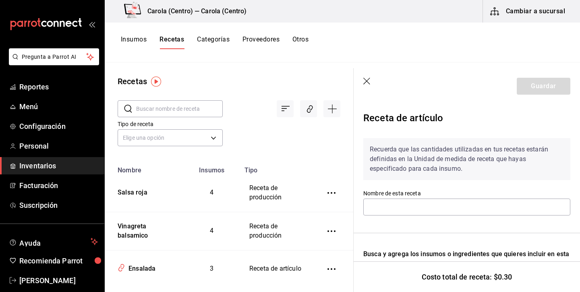
type input "0.3"
click at [367, 81] on icon "button" at bounding box center [366, 81] width 7 height 7
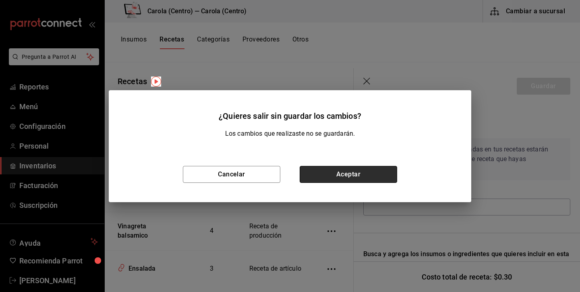
click at [351, 175] on button "Aceptar" at bounding box center [348, 174] width 97 height 17
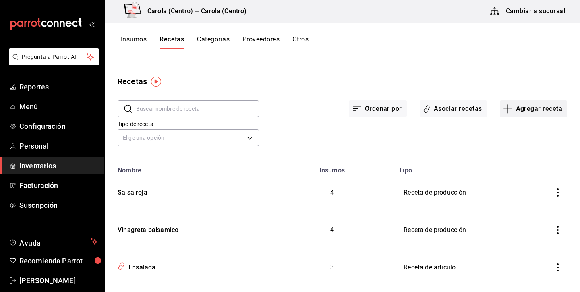
click at [533, 113] on button "Agregar receta" at bounding box center [533, 108] width 67 height 17
click at [512, 170] on span "Receta de producción" at bounding box center [534, 174] width 68 height 8
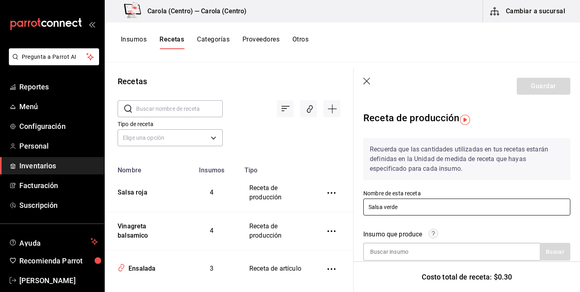
type input "Salsa verde"
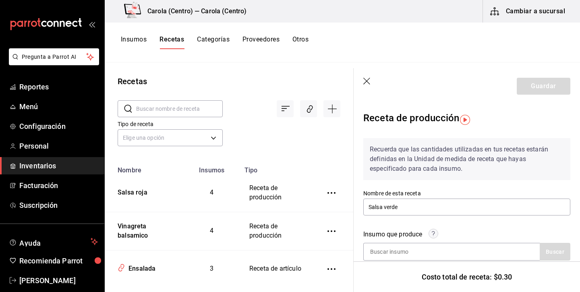
click at [452, 225] on div "Insumo que produce Buscar" at bounding box center [462, 240] width 217 height 41
click at [416, 250] on input at bounding box center [404, 251] width 81 height 17
type input "Salsa verde"
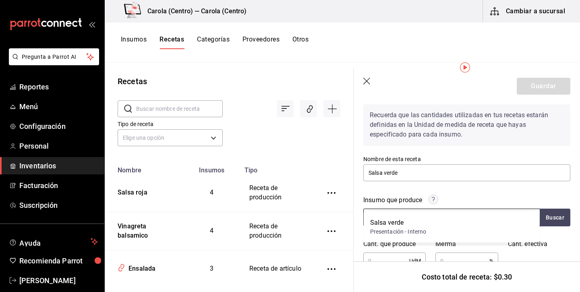
scroll to position [67, 0]
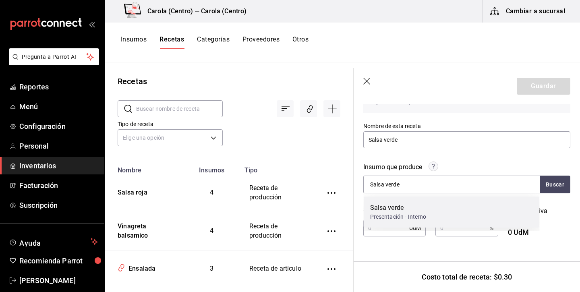
click at [409, 210] on div "Salsa verde" at bounding box center [398, 208] width 56 height 10
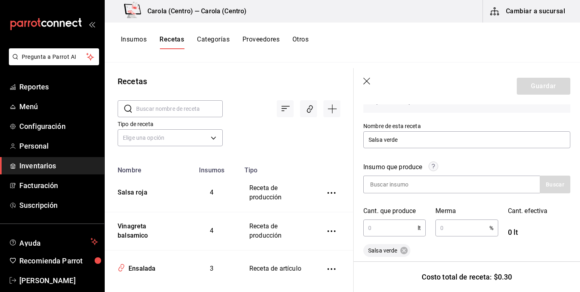
click at [385, 228] on input "text" at bounding box center [390, 228] width 54 height 16
type input "1,363"
click at [462, 229] on input "text" at bounding box center [462, 228] width 54 height 16
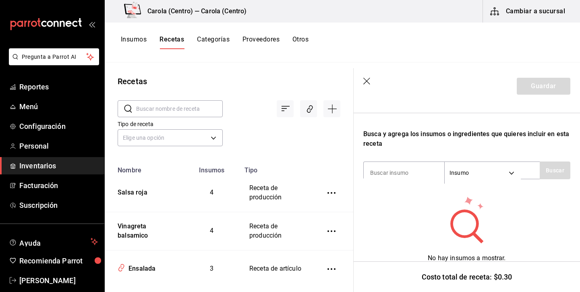
scroll to position [233, 0]
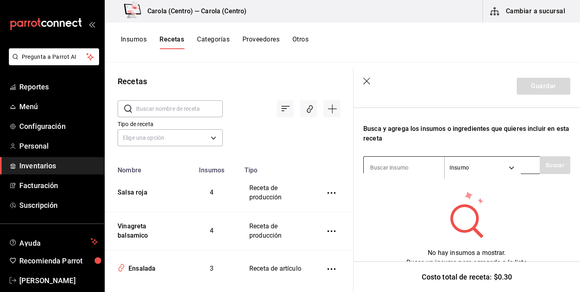
type input "5"
type input "tomate"
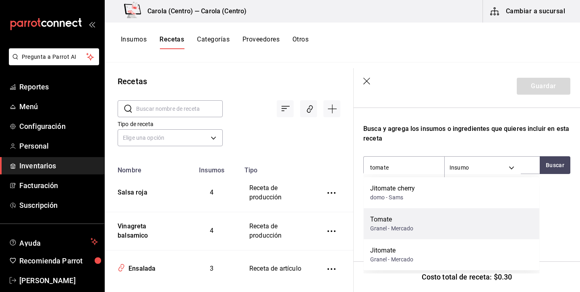
click at [398, 233] on div "Tomate Granel - Mercado" at bounding box center [452, 223] width 176 height 31
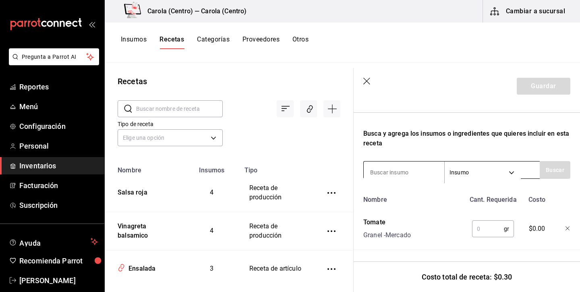
scroll to position [228, 0]
type input "cebolla"
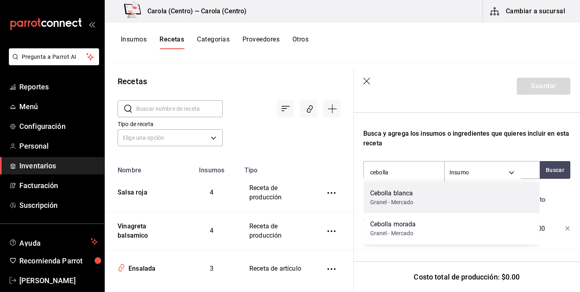
click at [406, 195] on div "Cebolla blanca" at bounding box center [392, 194] width 44 height 10
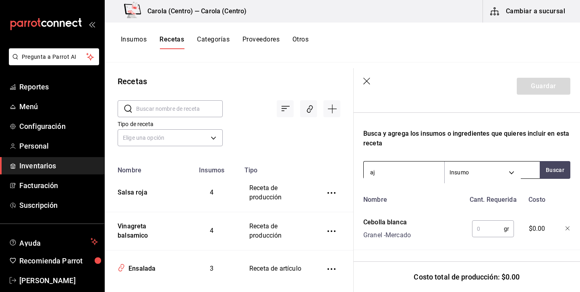
type input "ajo"
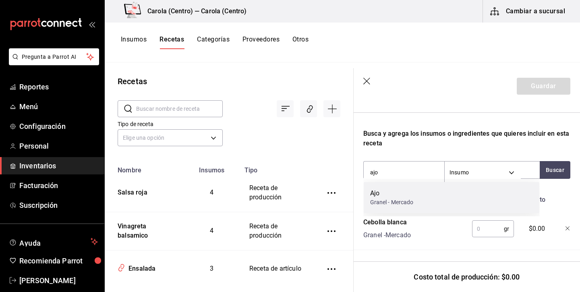
click at [378, 199] on div "Granel - Mercado" at bounding box center [392, 202] width 44 height 8
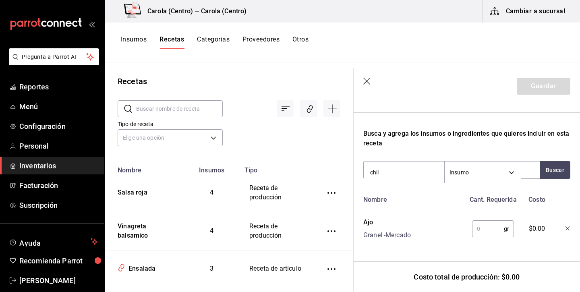
type input "[GEOGRAPHIC_DATA]"
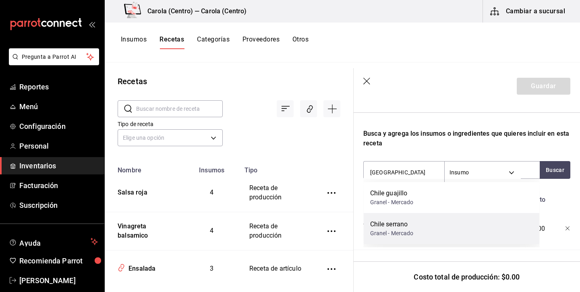
click at [390, 229] on div "Granel - Mercado" at bounding box center [392, 233] width 44 height 8
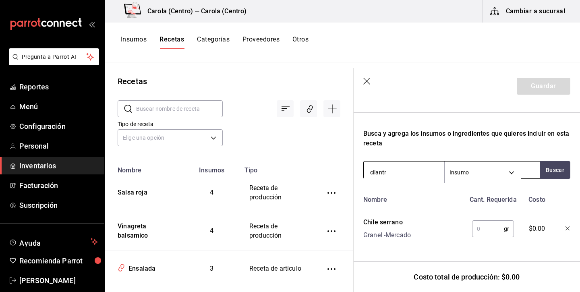
type input "cilantro"
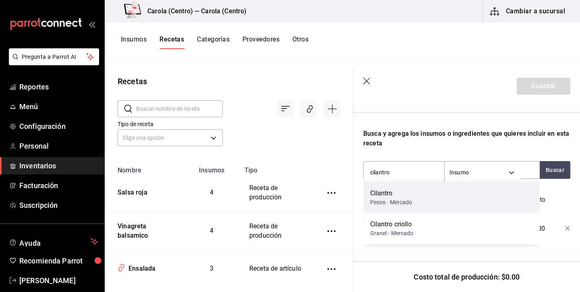
click at [383, 198] on div "Pesos - Mercado" at bounding box center [391, 202] width 42 height 8
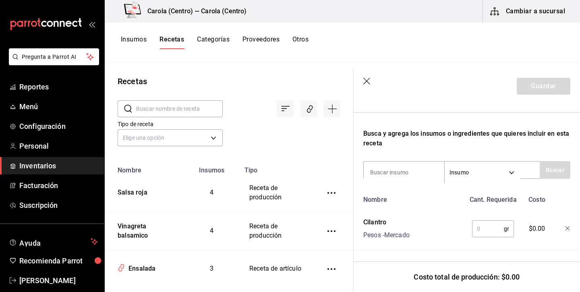
scroll to position [321, 0]
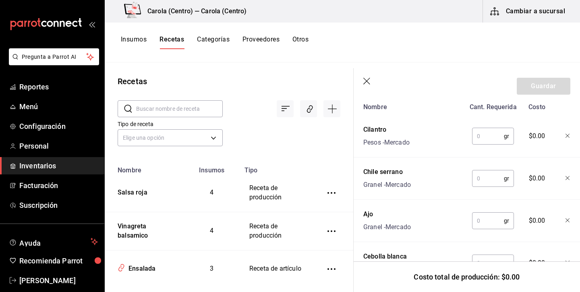
click at [486, 137] on input "text" at bounding box center [488, 136] width 32 height 16
type input "16"
click at [494, 180] on input "text" at bounding box center [488, 178] width 32 height 16
type input "20"
click at [495, 221] on input "text" at bounding box center [488, 221] width 32 height 16
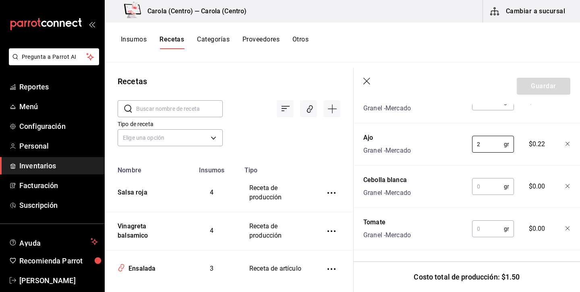
scroll to position [0, 0]
type input "2"
click at [485, 191] on input "text" at bounding box center [488, 186] width 32 height 16
type input "75"
click at [485, 232] on input "text" at bounding box center [488, 229] width 32 height 16
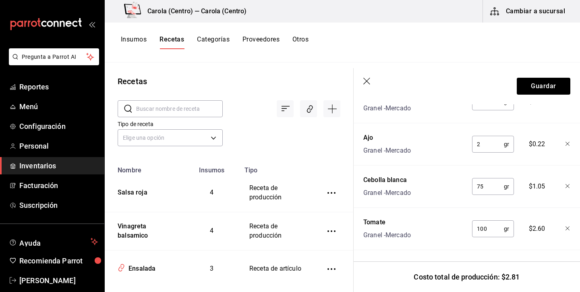
type input "1,000"
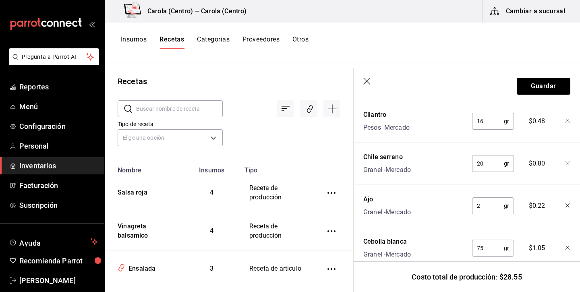
scroll to position [263, 0]
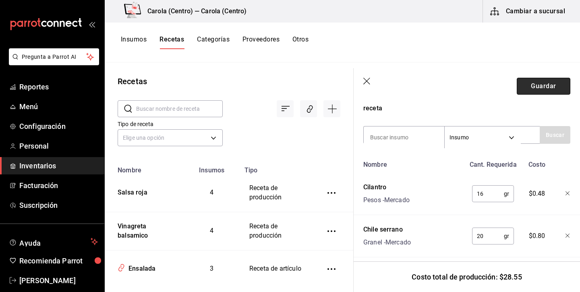
click at [540, 92] on button "Guardar" at bounding box center [544, 86] width 54 height 17
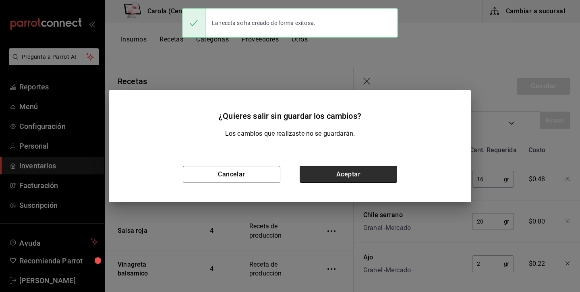
click at [344, 174] on button "Aceptar" at bounding box center [348, 174] width 97 height 17
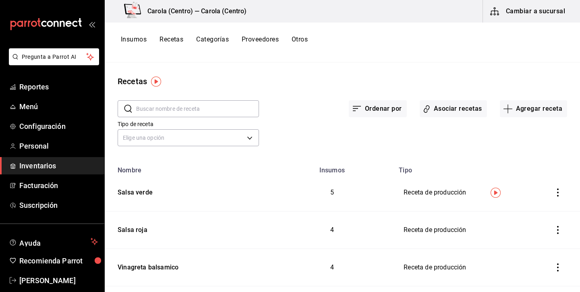
click at [138, 44] on button "Insumos" at bounding box center [134, 42] width 26 height 14
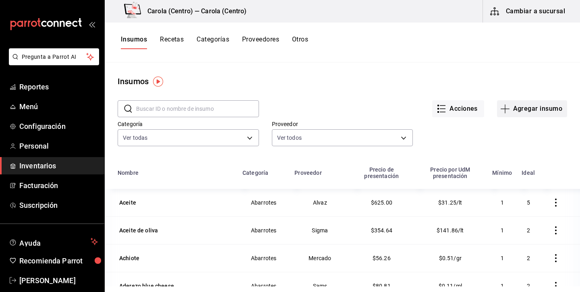
click at [527, 107] on button "Agregar insumo" at bounding box center [532, 108] width 70 height 17
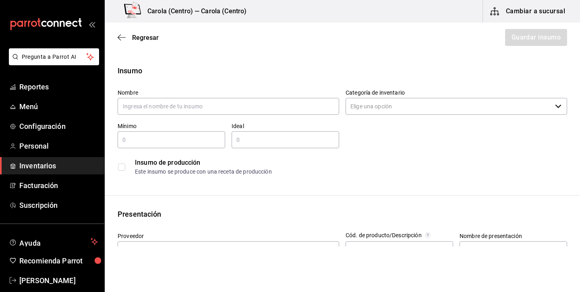
type input "$0.00"
type input "Caldo de pollo"
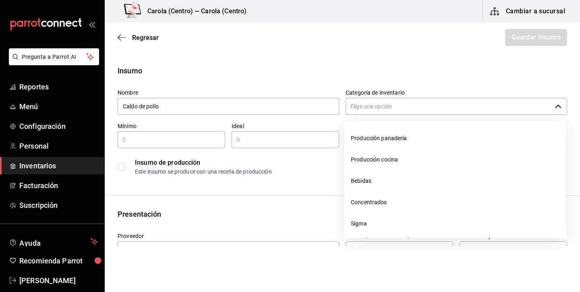
click at [386, 104] on input "Categoría de inventario" at bounding box center [449, 106] width 206 height 17
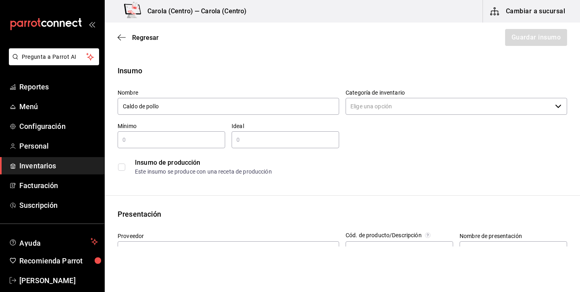
click at [119, 166] on input "checkbox" at bounding box center [121, 167] width 7 height 7
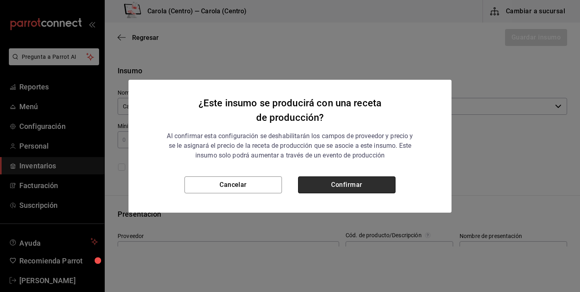
click at [305, 190] on button "Confirmar" at bounding box center [346, 184] width 97 height 17
checkbox input "true"
type input "$0.00"
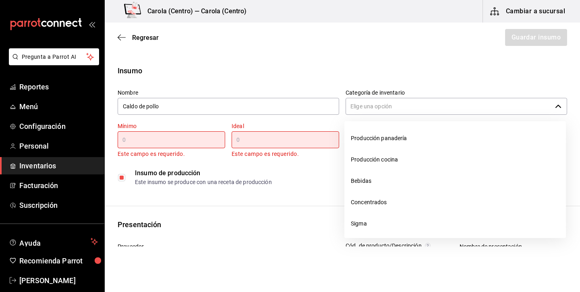
click at [442, 108] on input "Categoría de inventario" at bounding box center [449, 106] width 206 height 17
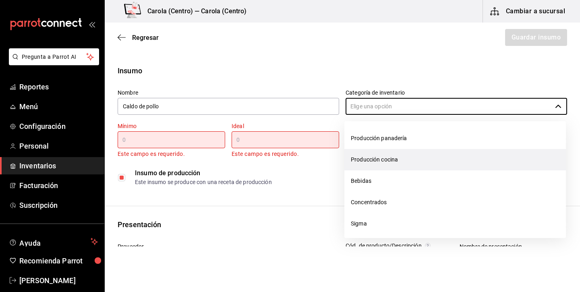
click at [393, 159] on li "Producción cocina" at bounding box center [455, 159] width 222 height 21
type input "Producción cocina"
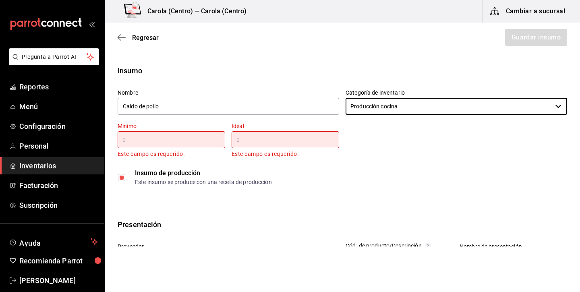
click at [220, 135] on input "text" at bounding box center [172, 140] width 108 height 10
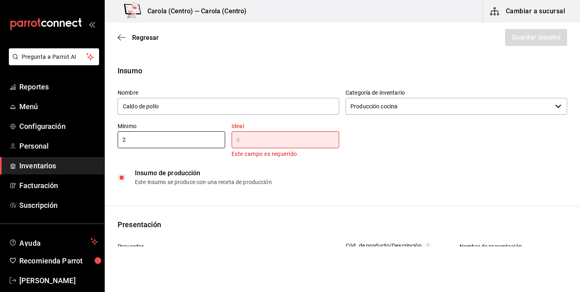
type input "2"
click at [294, 142] on input "text" at bounding box center [286, 140] width 108 height 10
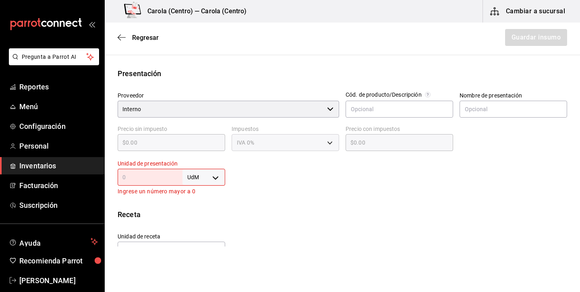
scroll to position [151, 0]
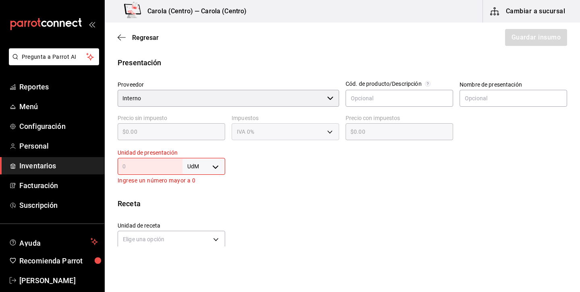
type input "3"
click at [196, 170] on body "Pregunta a Parrot AI Reportes Menú Configuración Personal Inventarios Facturaci…" at bounding box center [290, 123] width 580 height 247
click at [193, 233] on li "lt" at bounding box center [204, 230] width 42 height 13
type input "LITER"
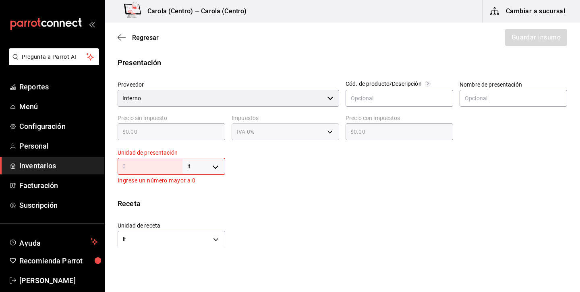
click at [168, 169] on input "text" at bounding box center [150, 167] width 65 height 10
type input "1"
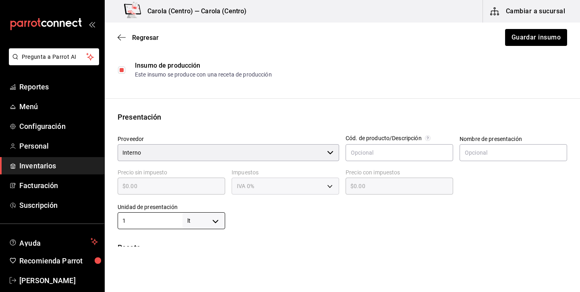
scroll to position [66, 0]
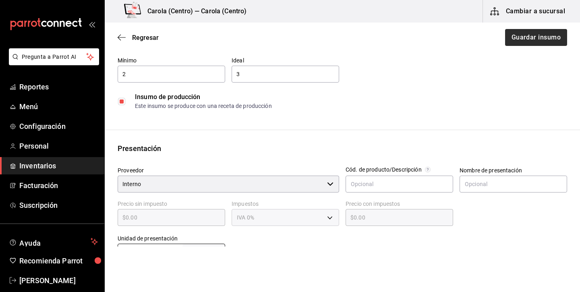
type input "1"
click at [540, 33] on button "Guardar insumo" at bounding box center [535, 37] width 63 height 17
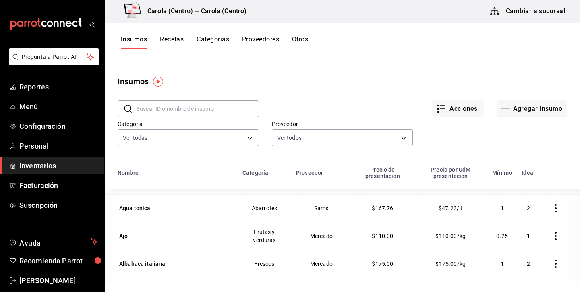
scroll to position [162, 0]
click at [198, 111] on input "text" at bounding box center [197, 109] width 123 height 16
type input "caldo"
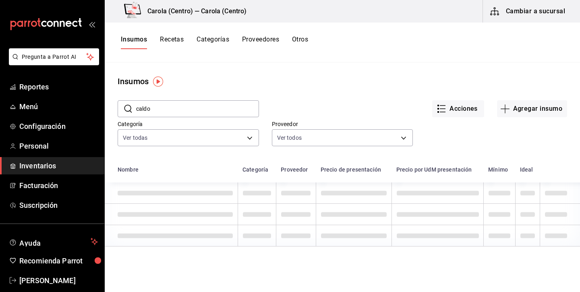
scroll to position [0, 0]
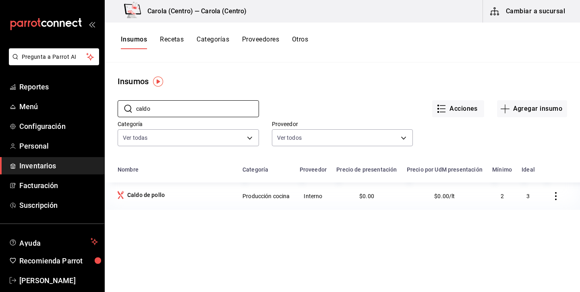
click at [177, 43] on button "Recetas" at bounding box center [172, 42] width 24 height 14
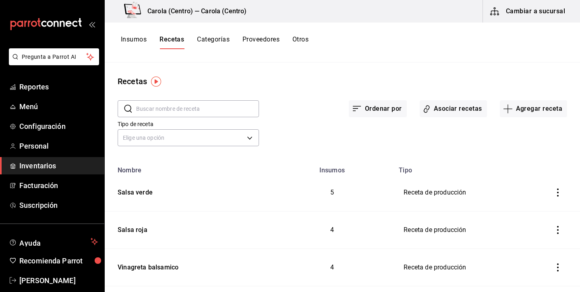
click at [137, 41] on button "Insumos" at bounding box center [134, 42] width 26 height 14
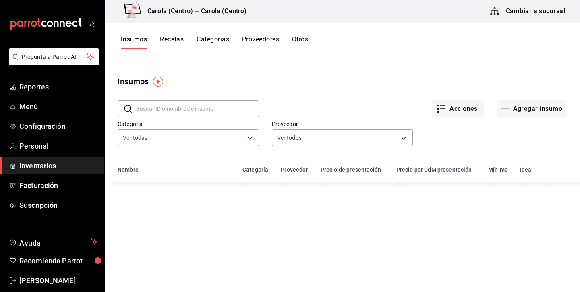
click at [195, 111] on input "text" at bounding box center [197, 109] width 123 height 16
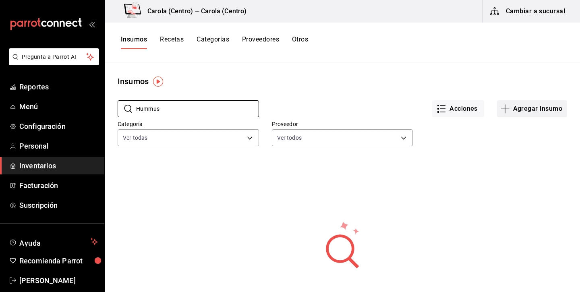
type input "Hummus"
click at [512, 112] on button "Agregar insumo" at bounding box center [532, 108] width 70 height 17
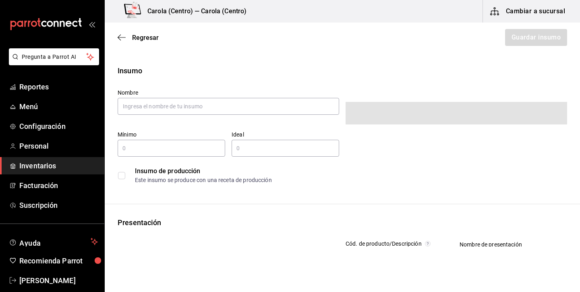
type input "$0.00"
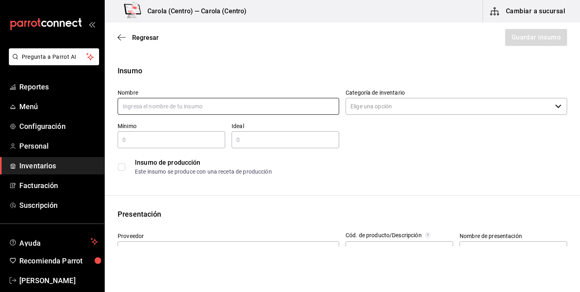
click at [168, 109] on input "text" at bounding box center [229, 106] width 222 height 17
type input "Hummus"
click at [364, 110] on input "Categoría de inventario" at bounding box center [449, 106] width 206 height 17
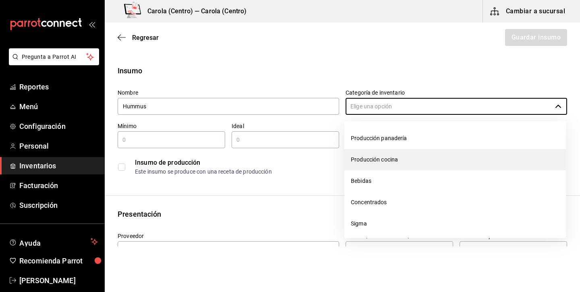
click at [379, 151] on li "Producción cocina" at bounding box center [455, 159] width 222 height 21
type input "Producción cocina"
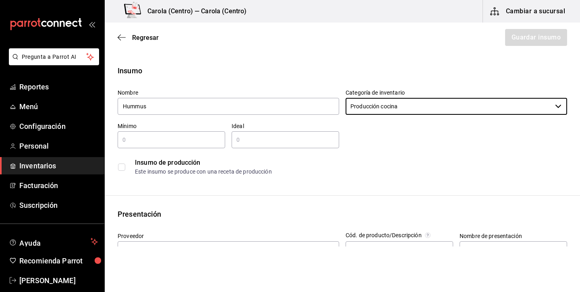
click at [122, 168] on input "checkbox" at bounding box center [121, 167] width 7 height 7
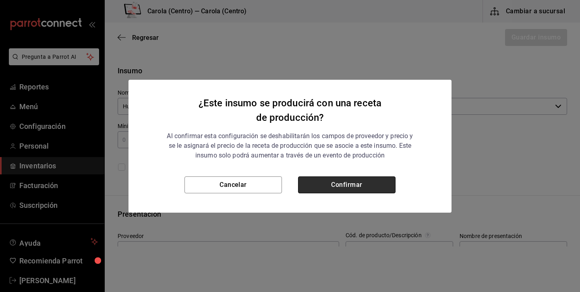
click at [357, 188] on button "Confirmar" at bounding box center [346, 184] width 97 height 17
checkbox input "true"
type input "$0.00"
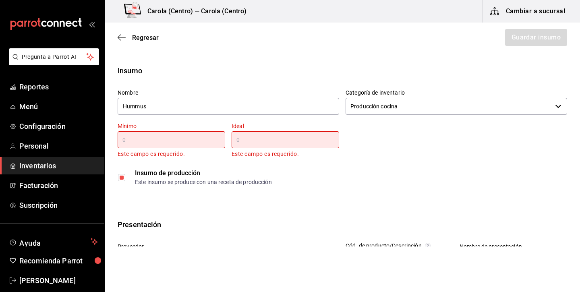
click at [185, 141] on input "text" at bounding box center [172, 140] width 108 height 10
type input "1"
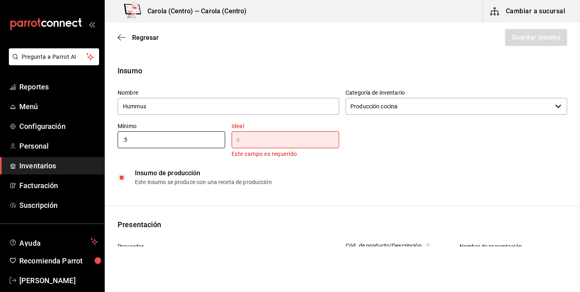
type input "0.5"
click at [273, 139] on input "text" at bounding box center [286, 140] width 108 height 10
type input "2"
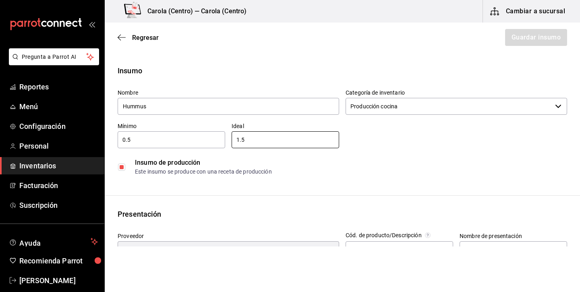
type input "1.5"
click at [260, 184] on div "Insumo Nombre Hummus Categoría de inventario Producción cocina ​ Mínimo 0.5 ​ I…" at bounding box center [342, 263] width 475 height 397
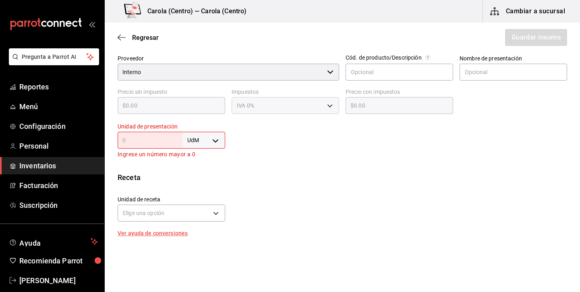
scroll to position [190, 0]
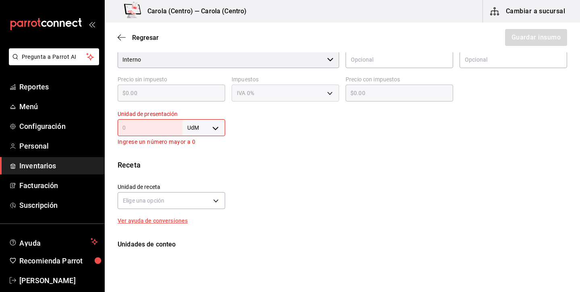
click at [214, 127] on body "Pregunta a Parrot AI Reportes Menú Configuración Personal Inventarios Facturaci…" at bounding box center [290, 123] width 580 height 247
click at [201, 193] on li "lt" at bounding box center [204, 191] width 42 height 13
type input "LITER"
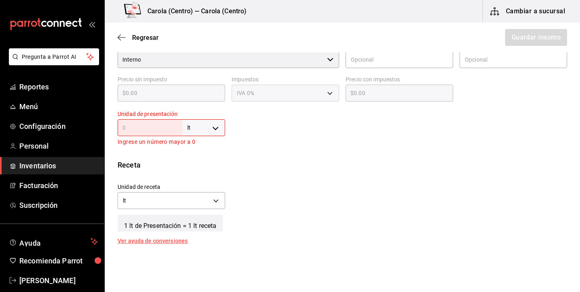
click at [174, 131] on input "text" at bounding box center [150, 128] width 65 height 10
type input "1"
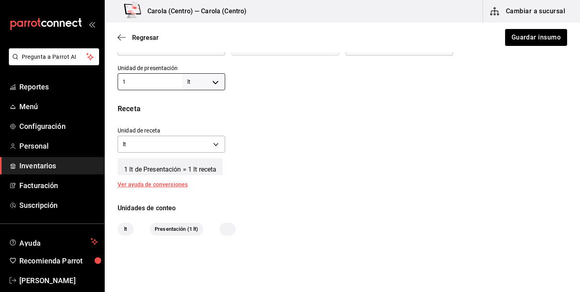
scroll to position [238, 0]
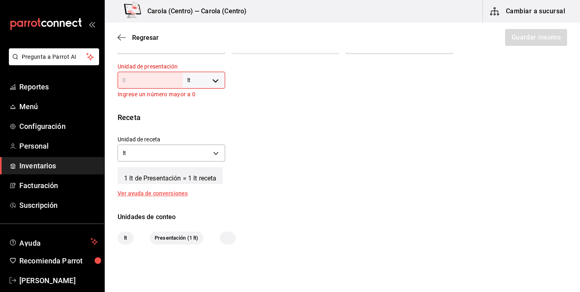
type input "."
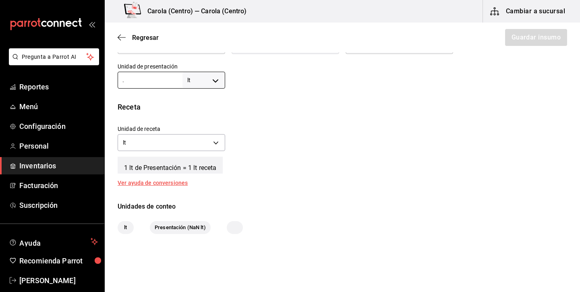
type input ".7"
type input "0.7"
type input ".75"
type input "0.75"
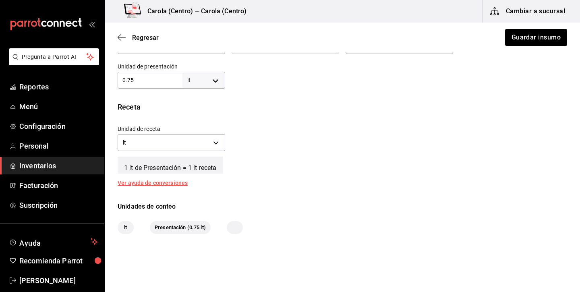
click at [254, 146] on div "Unidad de receta lt LITER Factor de conversión 0.75 ​" at bounding box center [339, 136] width 456 height 35
click at [166, 84] on input "0.75" at bounding box center [150, 80] width 65 height 10
type input "1"
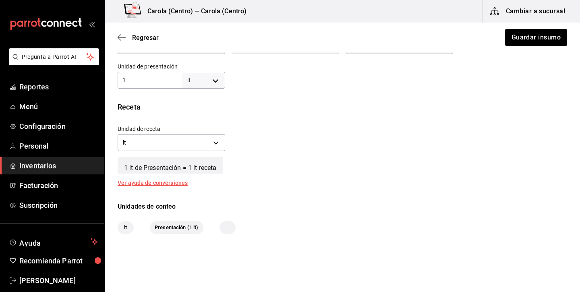
click at [290, 113] on div "Receta Unidad de receta lt LITER Factor de conversión 1 ​ 1 lt de Presentación …" at bounding box center [342, 144] width 475 height 84
click at [139, 84] on input "1" at bounding box center [150, 80] width 65 height 10
type input "19"
click at [143, 76] on input "19" at bounding box center [150, 80] width 65 height 10
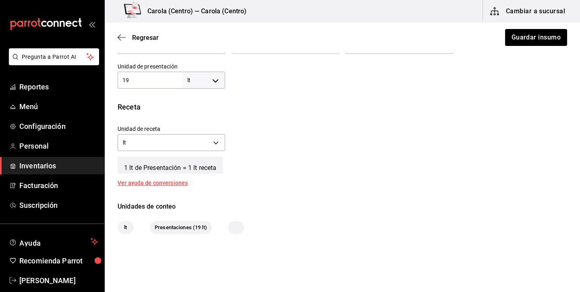
click at [145, 80] on input "19" at bounding box center [150, 80] width 65 height 10
type input "1"
click at [290, 122] on div "Unidad de receta lt LITER Factor de conversión 1 ​" at bounding box center [339, 136] width 456 height 35
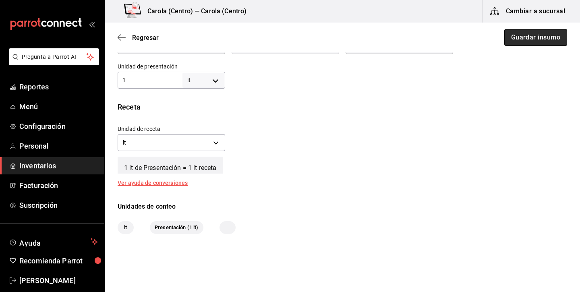
click at [539, 39] on button "Guardar insumo" at bounding box center [535, 37] width 63 height 17
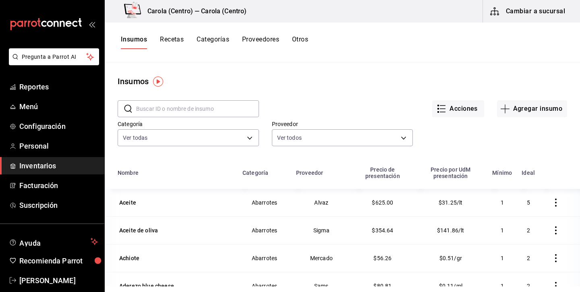
click at [216, 37] on button "Categorías" at bounding box center [213, 42] width 33 height 14
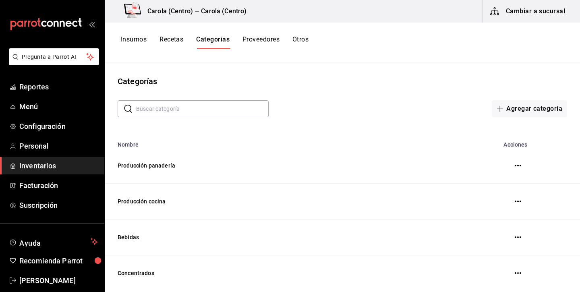
click at [177, 37] on button "Recetas" at bounding box center [172, 42] width 24 height 14
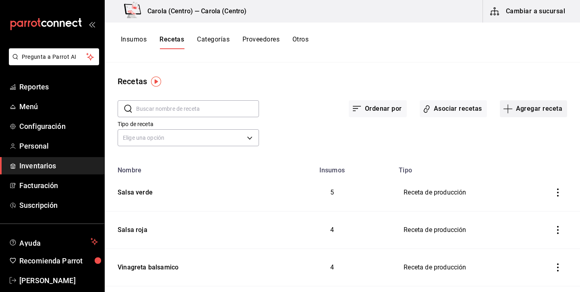
click at [508, 111] on icon "button" at bounding box center [508, 109] width 10 height 10
click at [511, 172] on span "Receta de producción" at bounding box center [534, 174] width 68 height 8
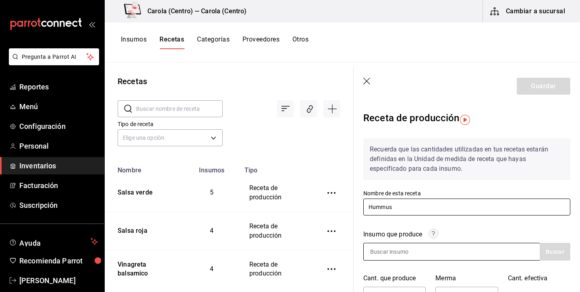
type input "Hummus"
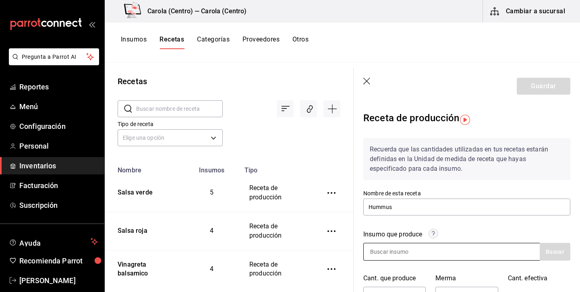
click at [402, 255] on input at bounding box center [404, 251] width 81 height 17
type input "hummus"
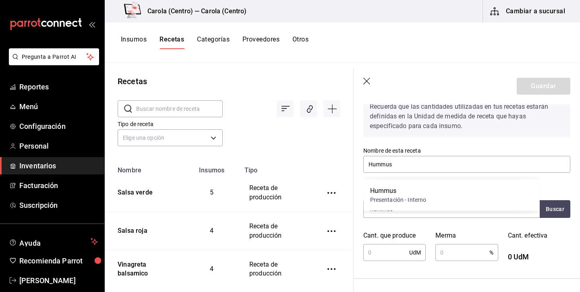
scroll to position [84, 0]
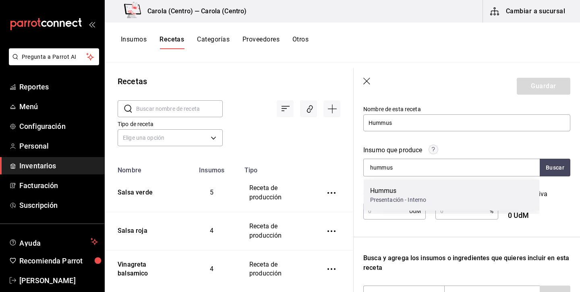
click at [423, 195] on div "Hummus" at bounding box center [398, 191] width 56 height 10
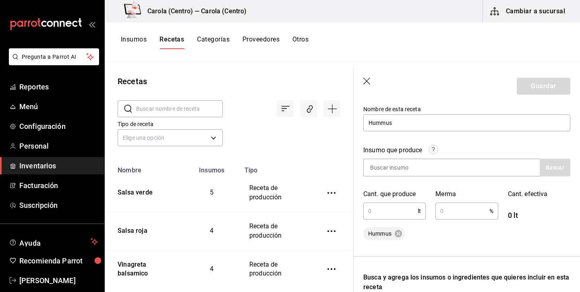
click at [394, 212] on input "text" at bounding box center [390, 211] width 54 height 16
